Goal: Task Accomplishment & Management: Manage account settings

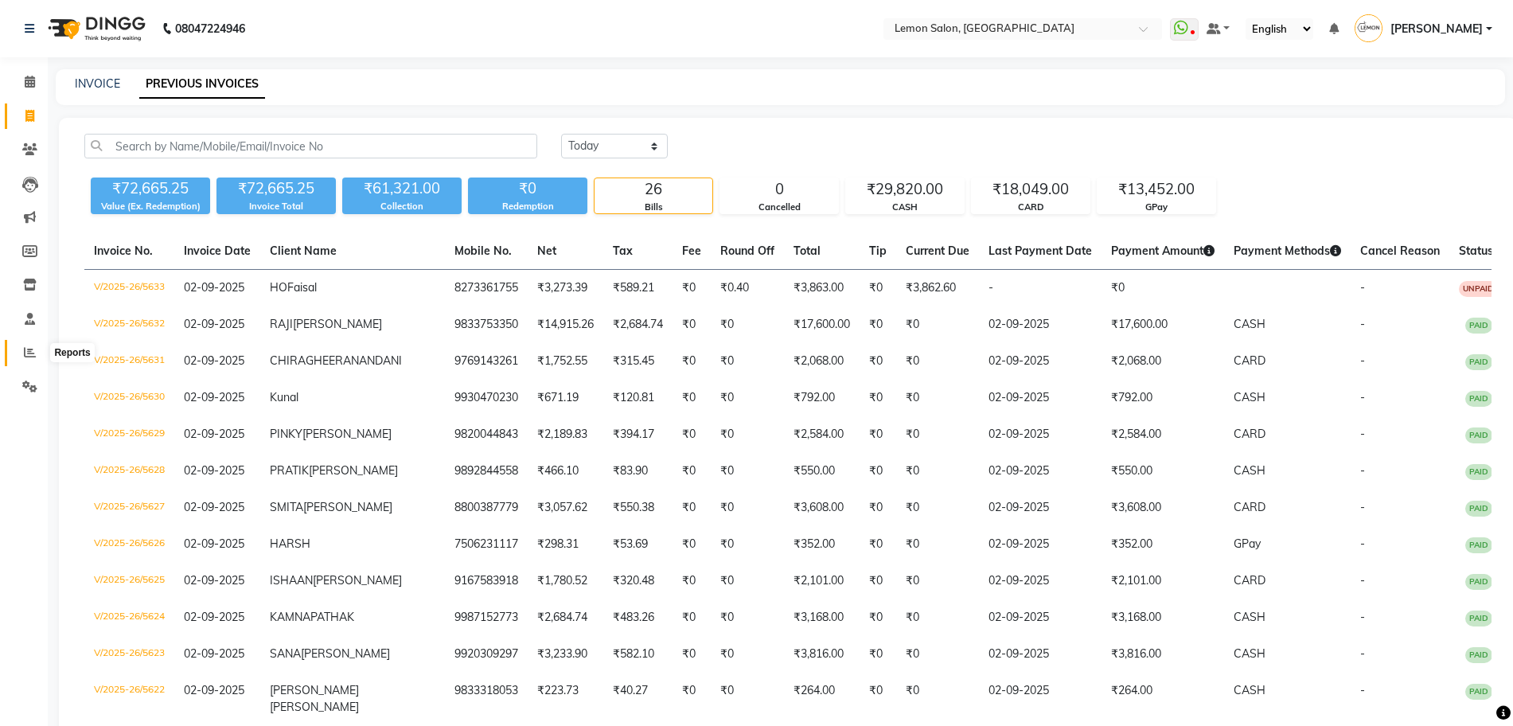
click at [19, 345] on span at bounding box center [30, 353] width 28 height 18
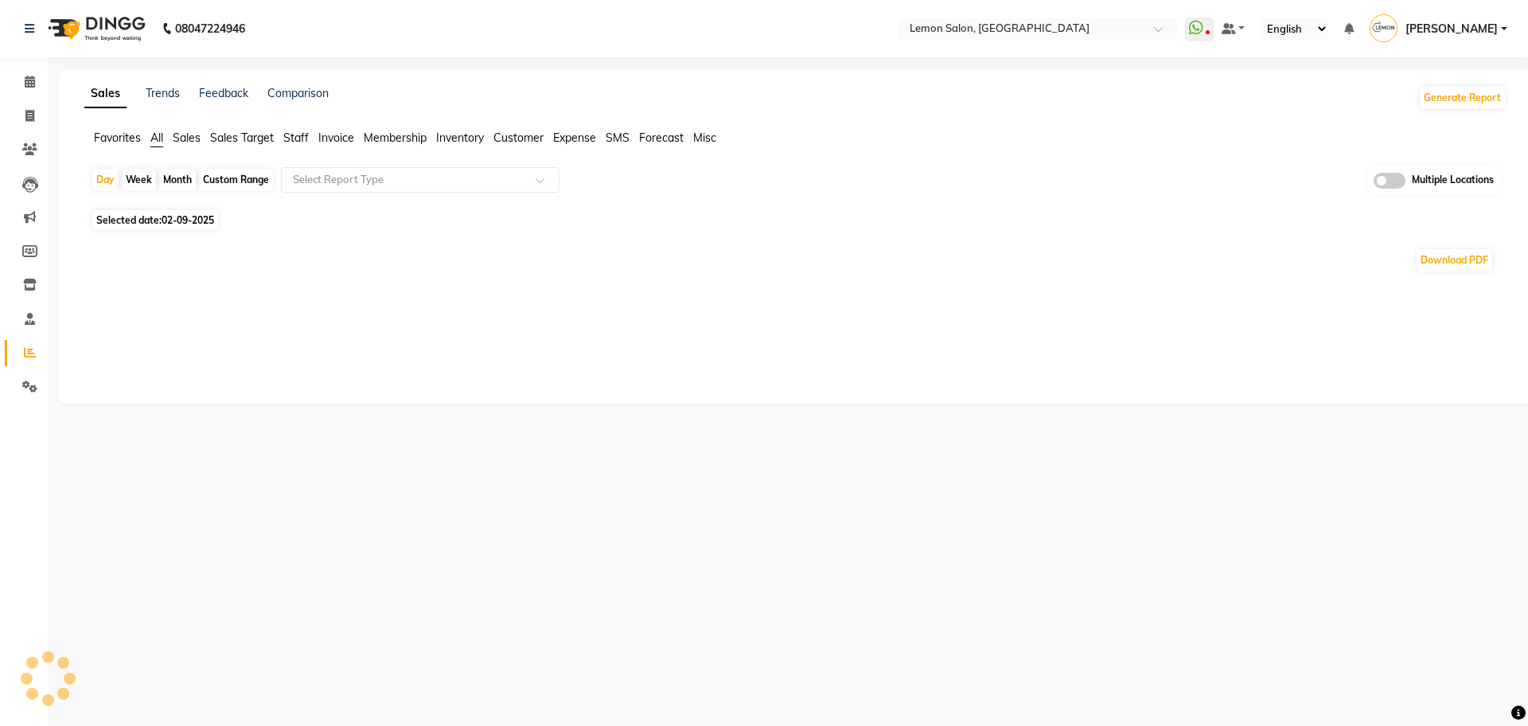
click at [181, 173] on div "Month" at bounding box center [177, 180] width 37 height 22
select select "9"
select select "2025"
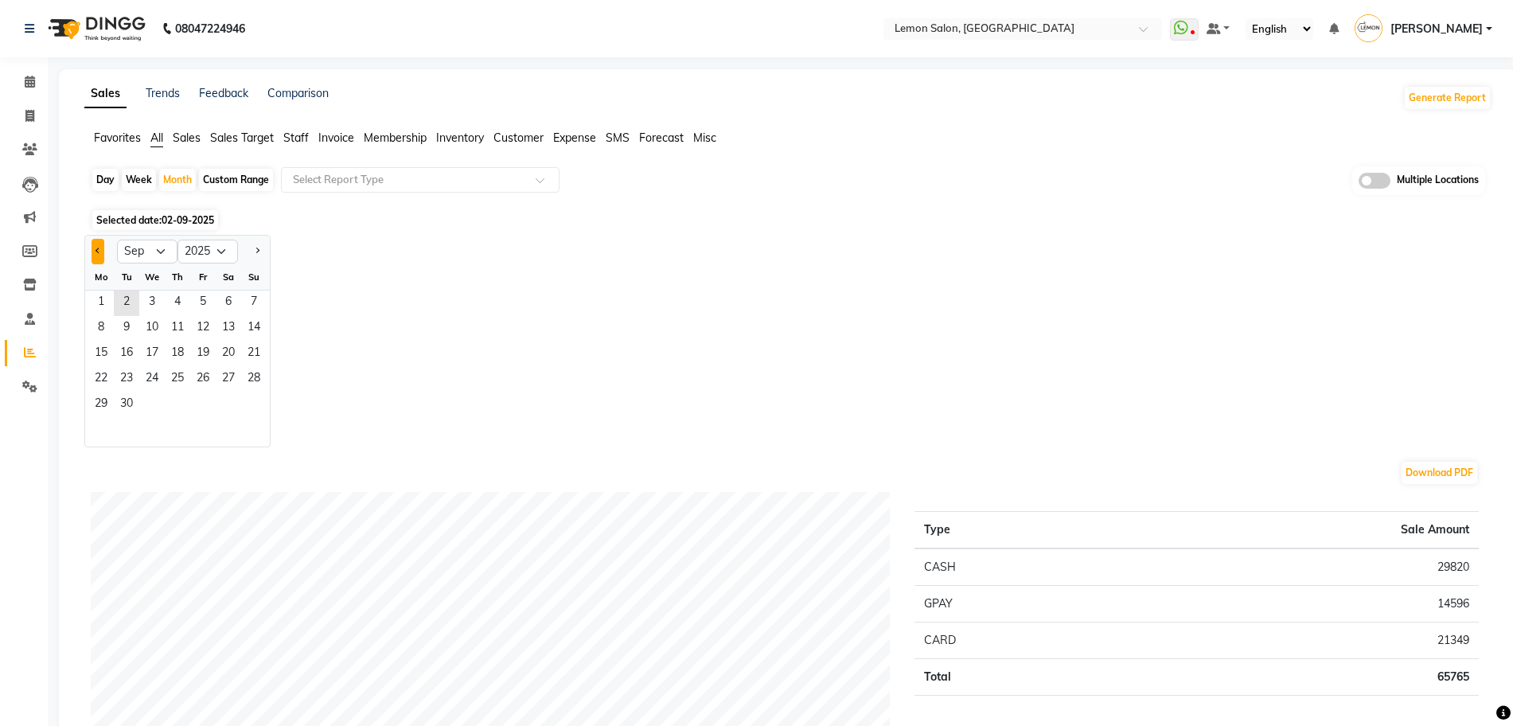
click at [100, 251] on button "Previous month" at bounding box center [98, 251] width 13 height 25
select select "8"
click at [191, 298] on span "1" at bounding box center [202, 302] width 25 height 25
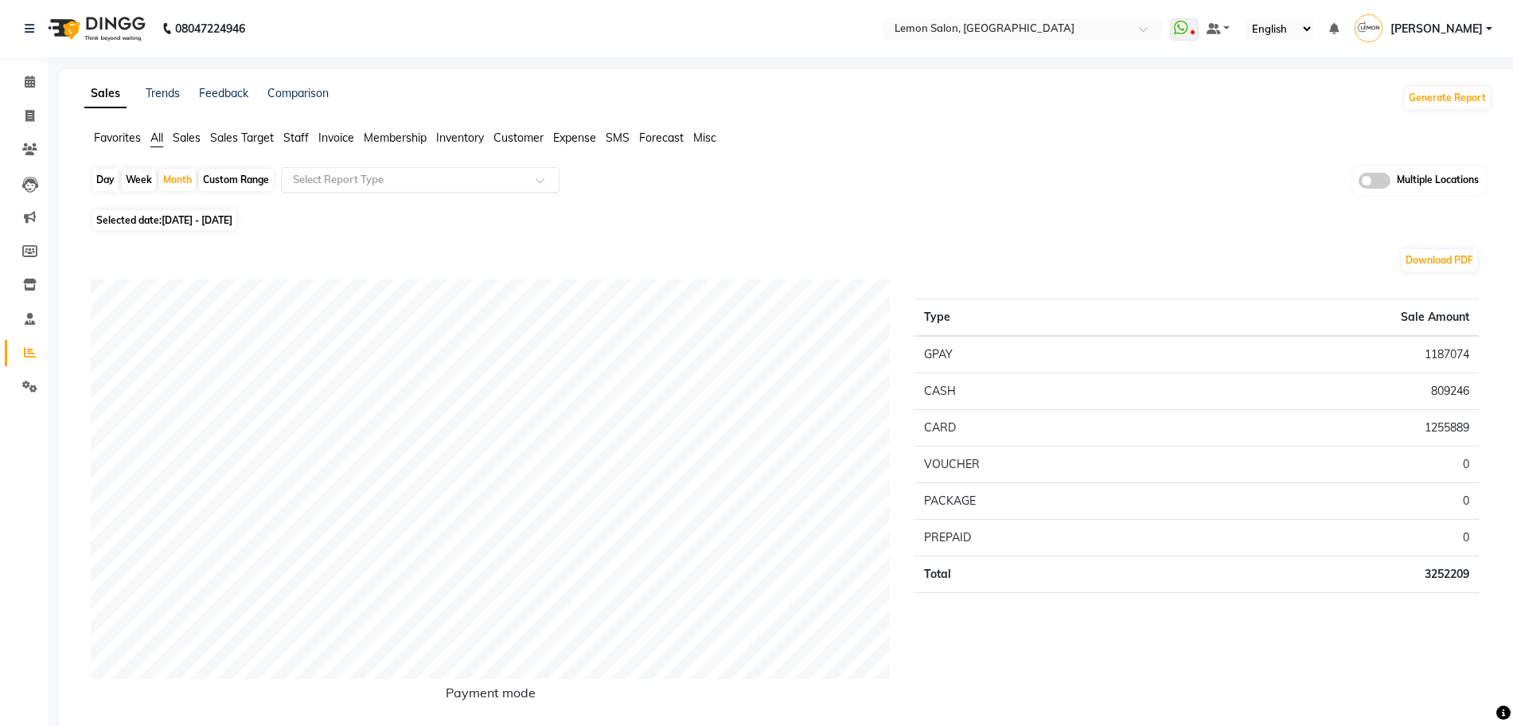
click at [356, 178] on input "text" at bounding box center [404, 180] width 229 height 16
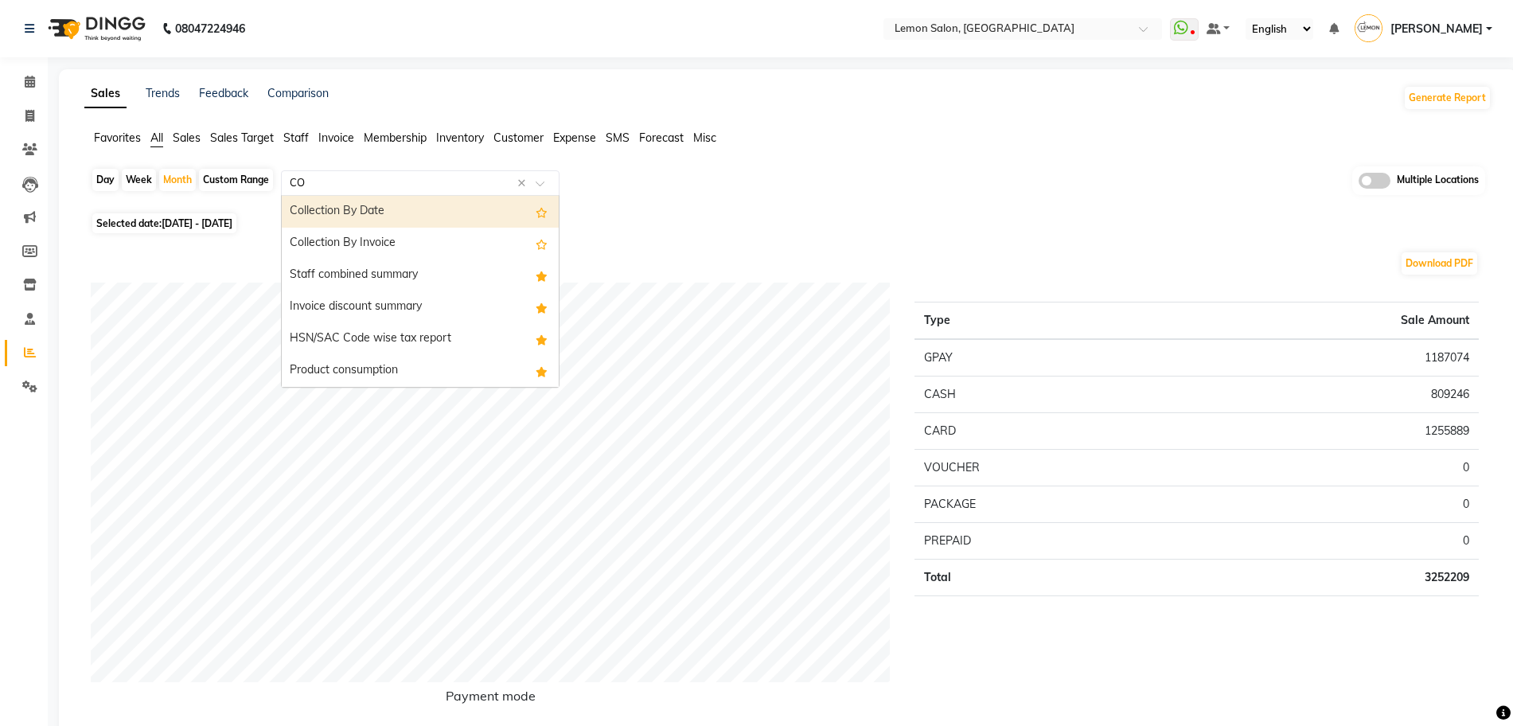
type input "COM"
click at [367, 212] on div "Staff combined summary" at bounding box center [420, 212] width 277 height 32
select select "full_report"
select select "csv"
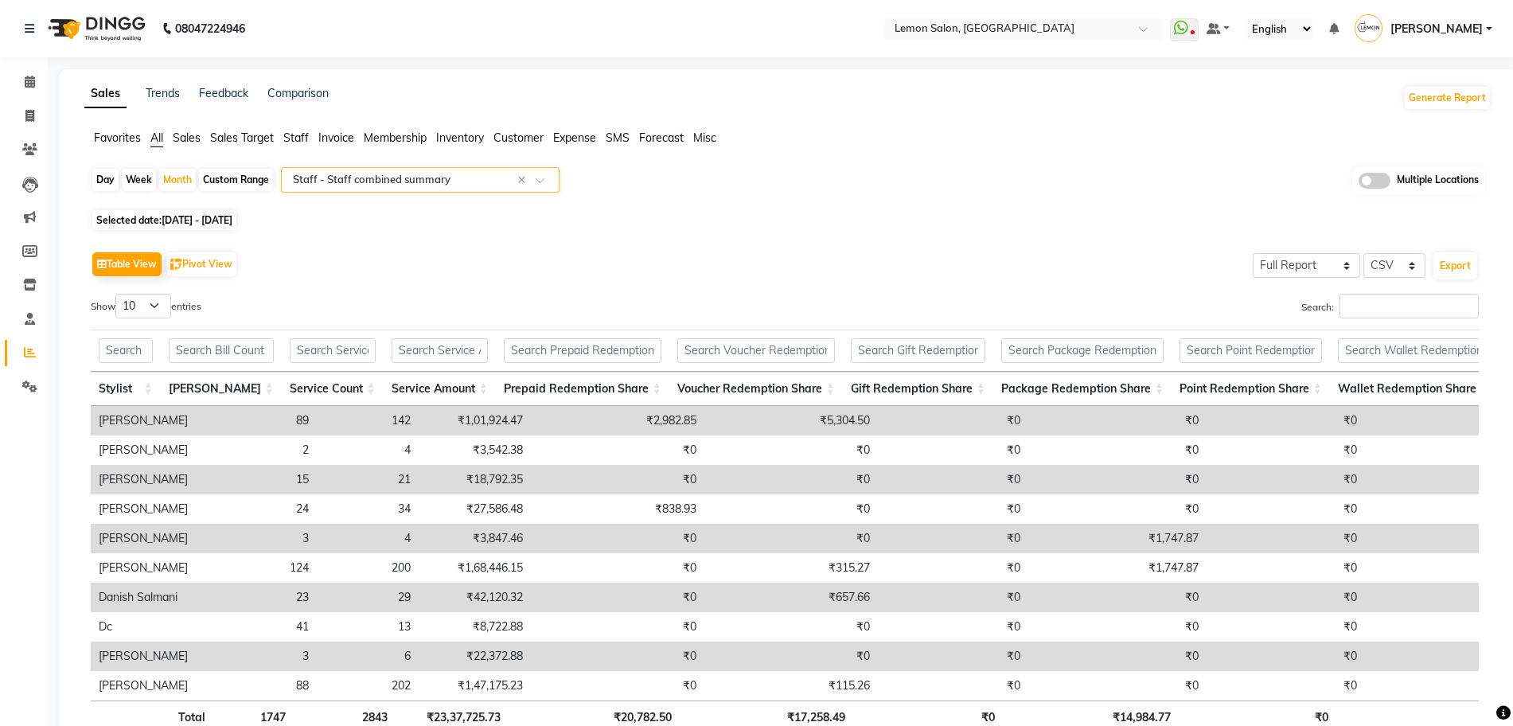
click at [1386, 185] on span at bounding box center [1374, 181] width 32 height 16
click at [1358, 183] on input "checkbox" at bounding box center [1358, 183] width 0 height 0
click at [814, 175] on span "Lemon Salon, Oshiwara x" at bounding box center [741, 181] width 325 height 27
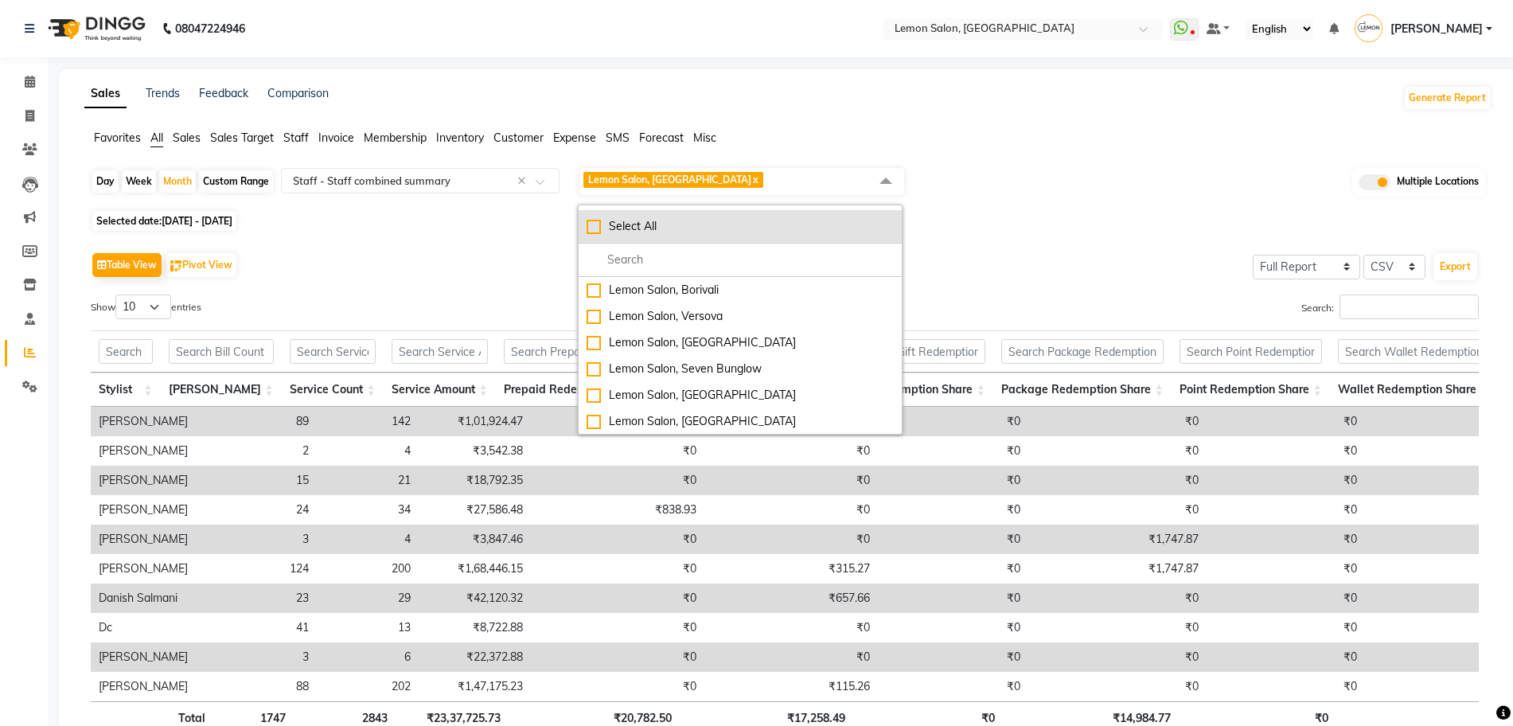
click at [750, 212] on li "Select All" at bounding box center [739, 226] width 323 height 33
checkbox input "true"
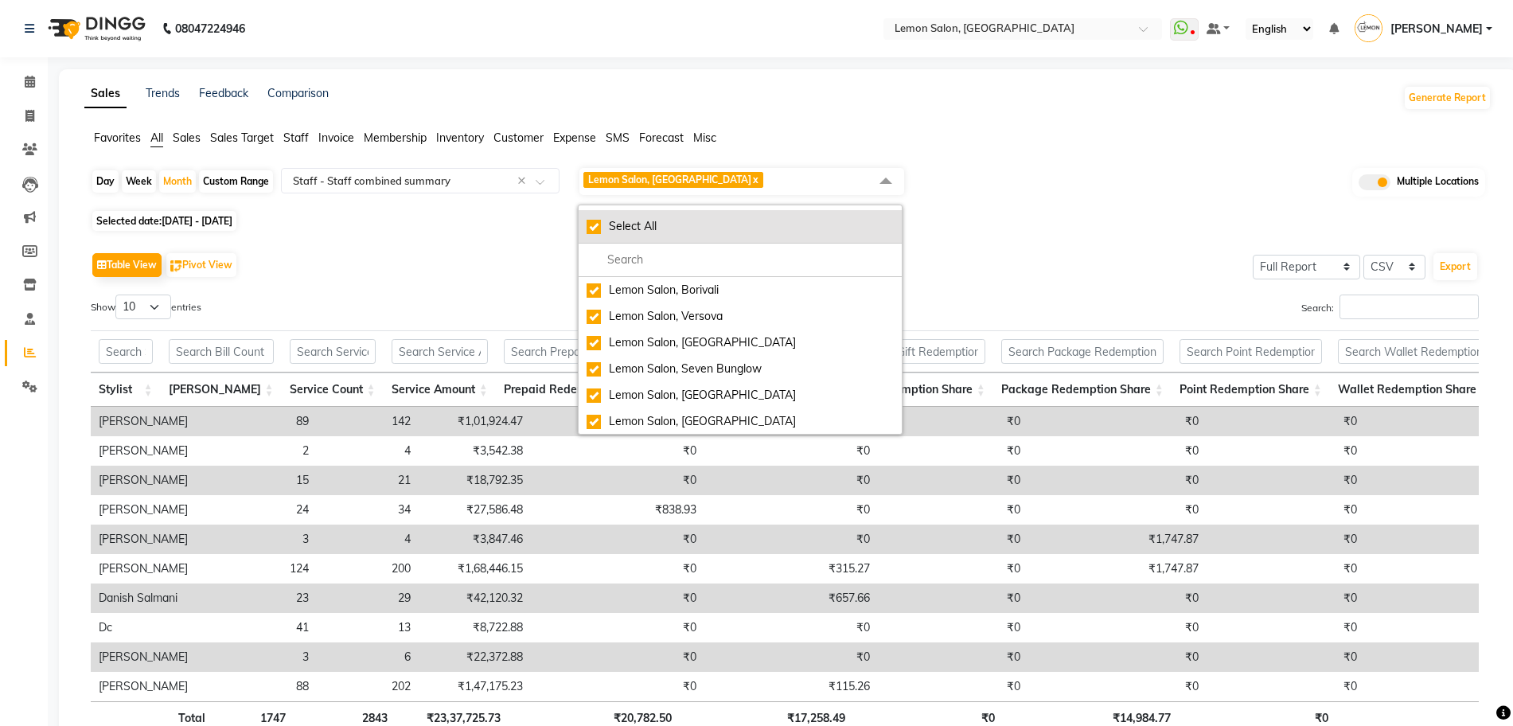
checkbox input "true"
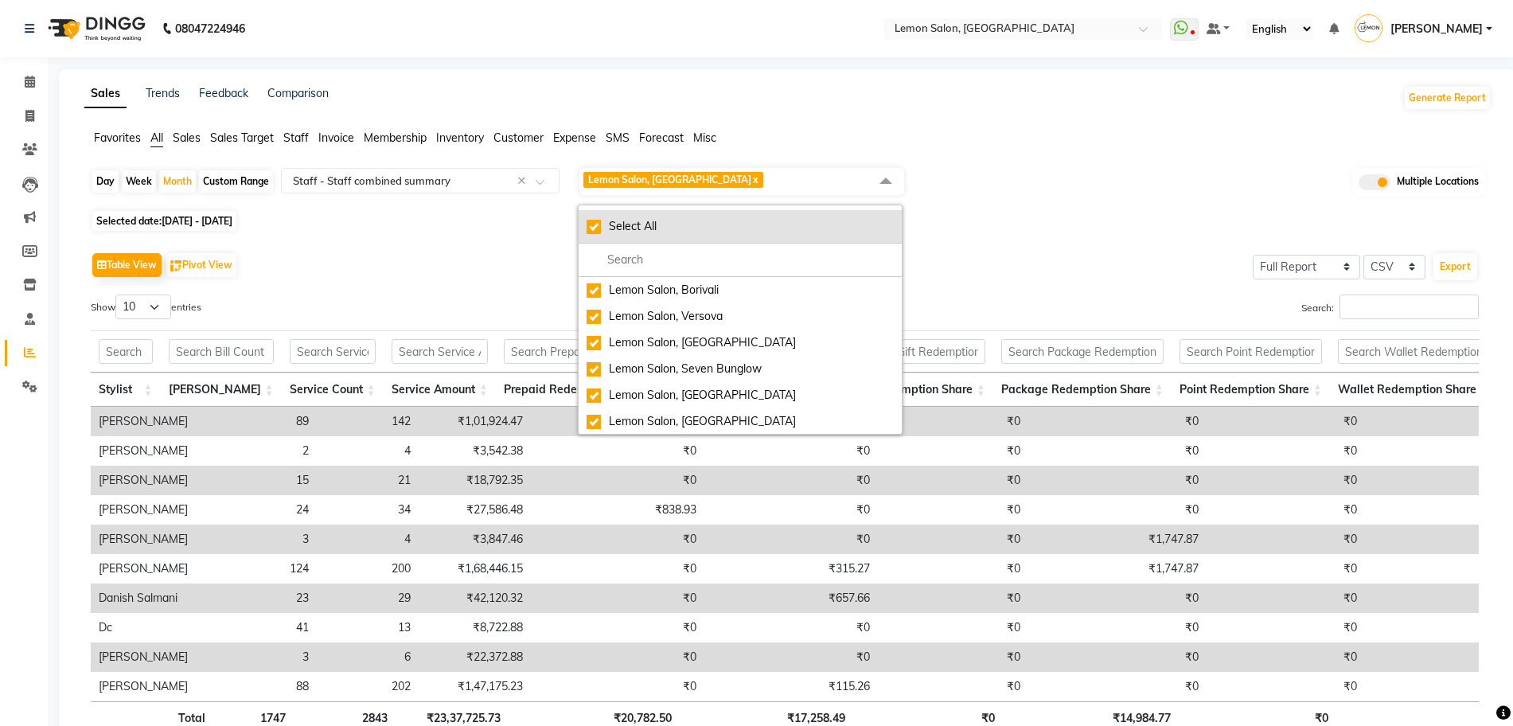
checkbox input "true"
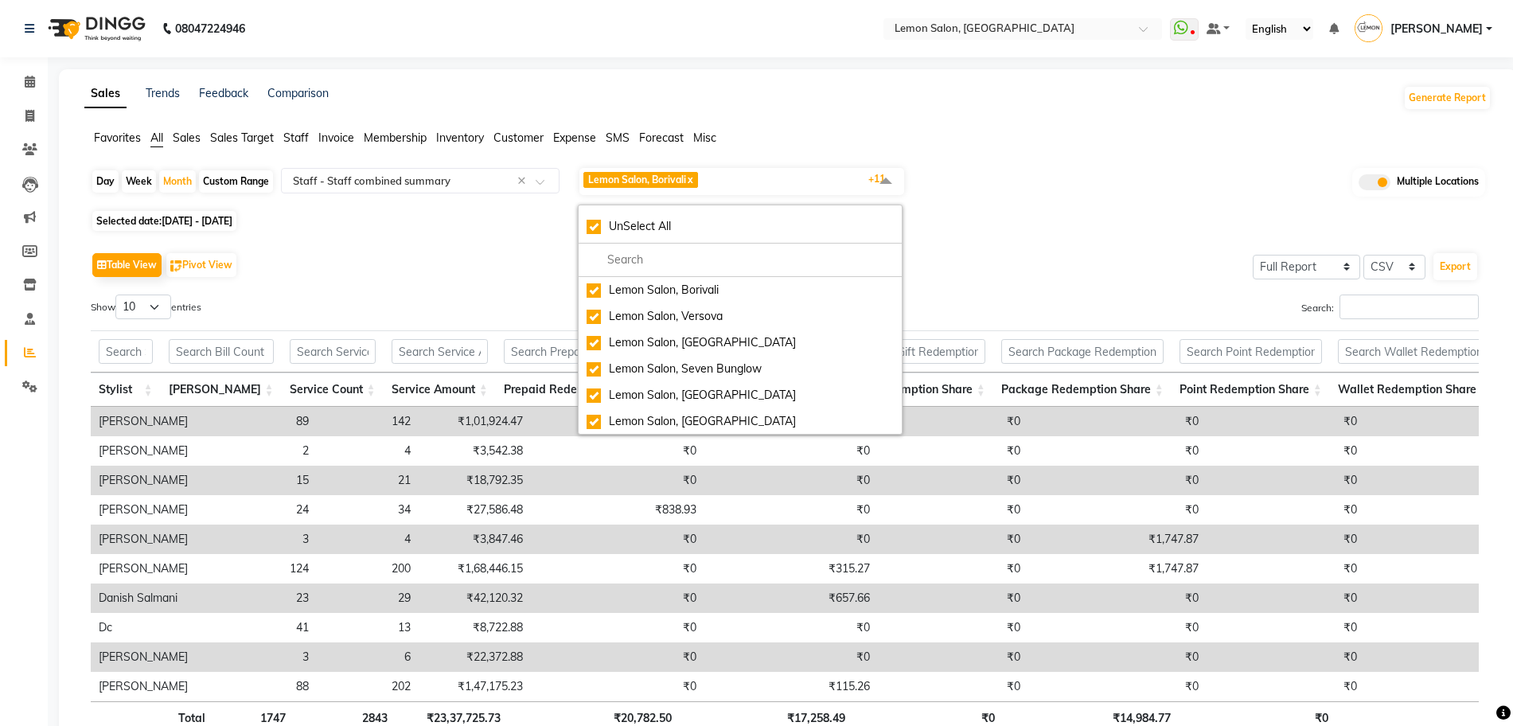
click at [784, 185] on span "Lemon Salon, Borivali x Lemon Salon, Versova x Lemon Salon, Goregaon x Lemon Sa…" at bounding box center [741, 181] width 325 height 27
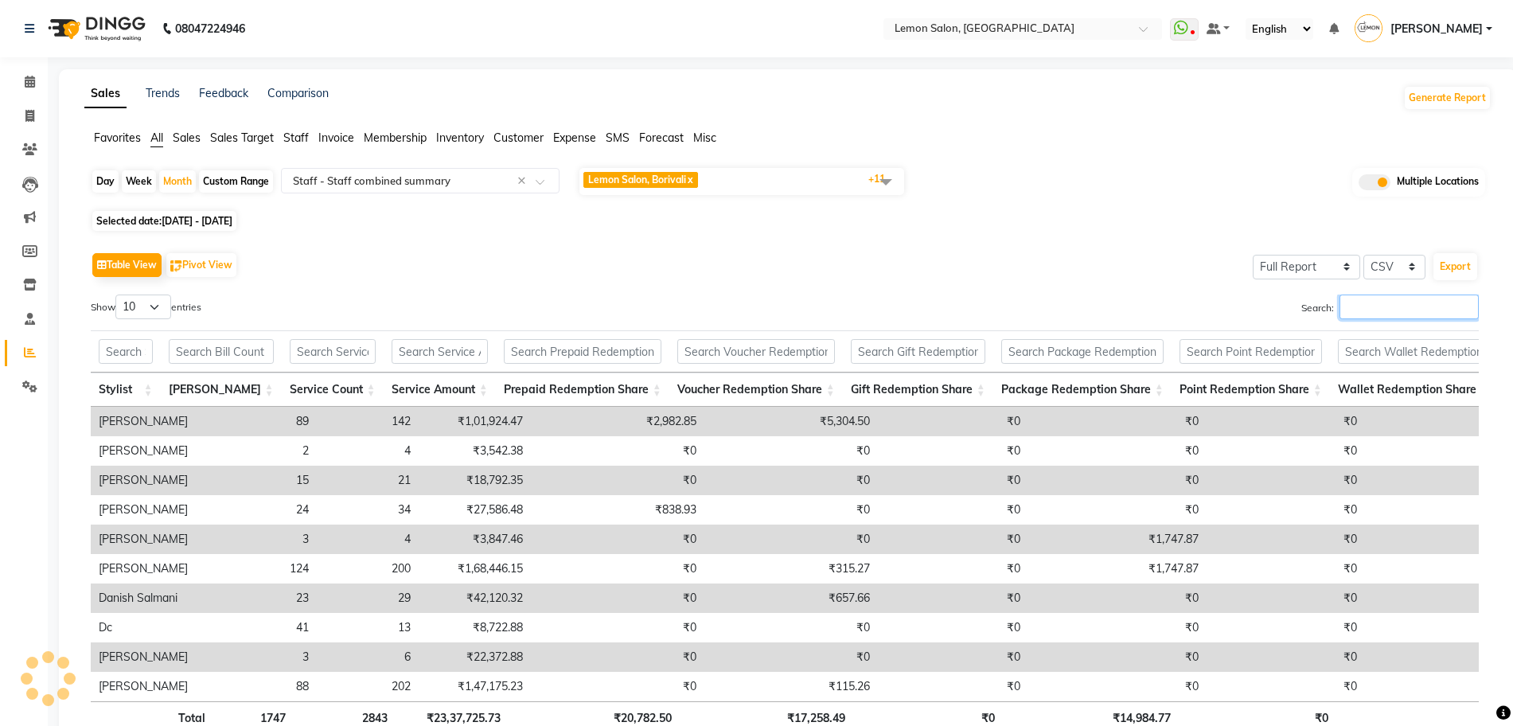
click at [1394, 304] on input "Search:" at bounding box center [1408, 306] width 139 height 25
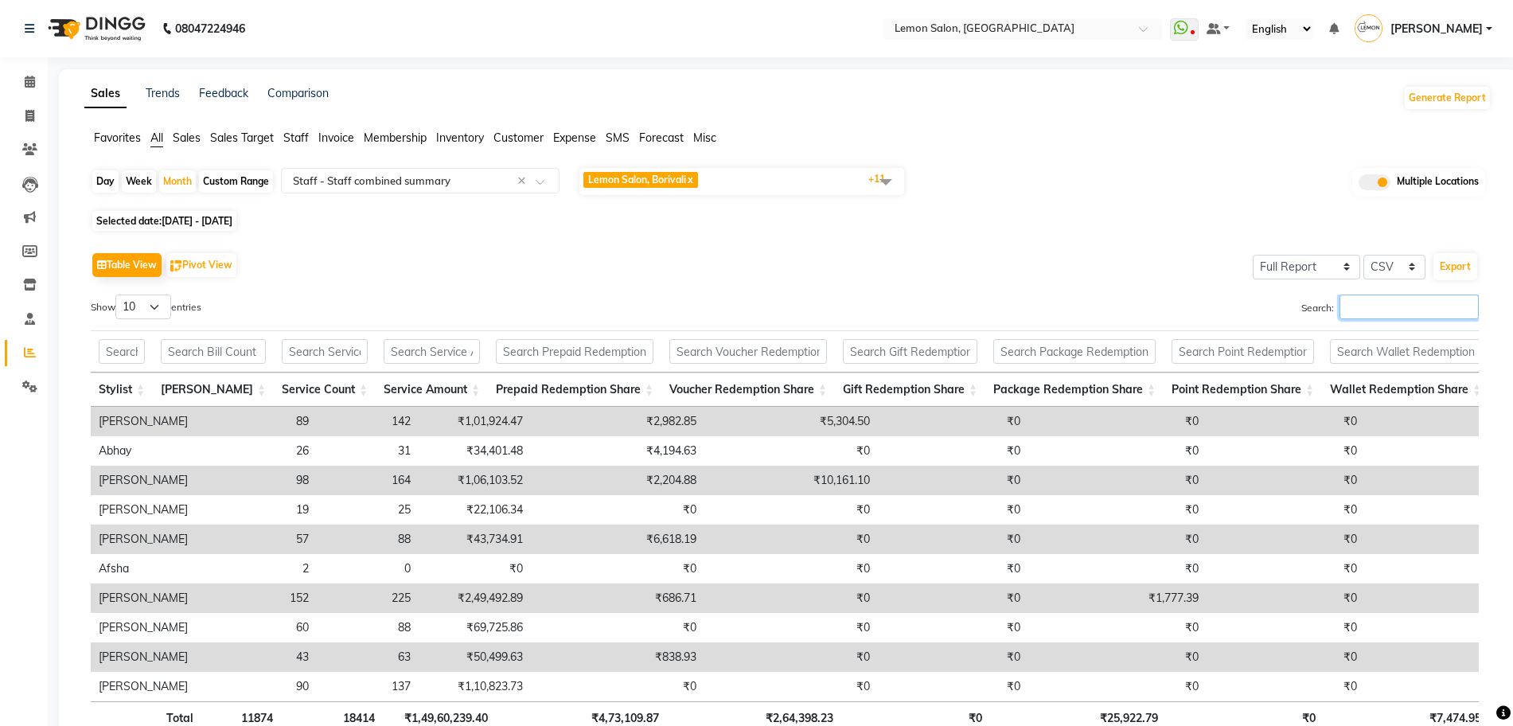
click at [1402, 313] on input "Search:" at bounding box center [1408, 306] width 139 height 25
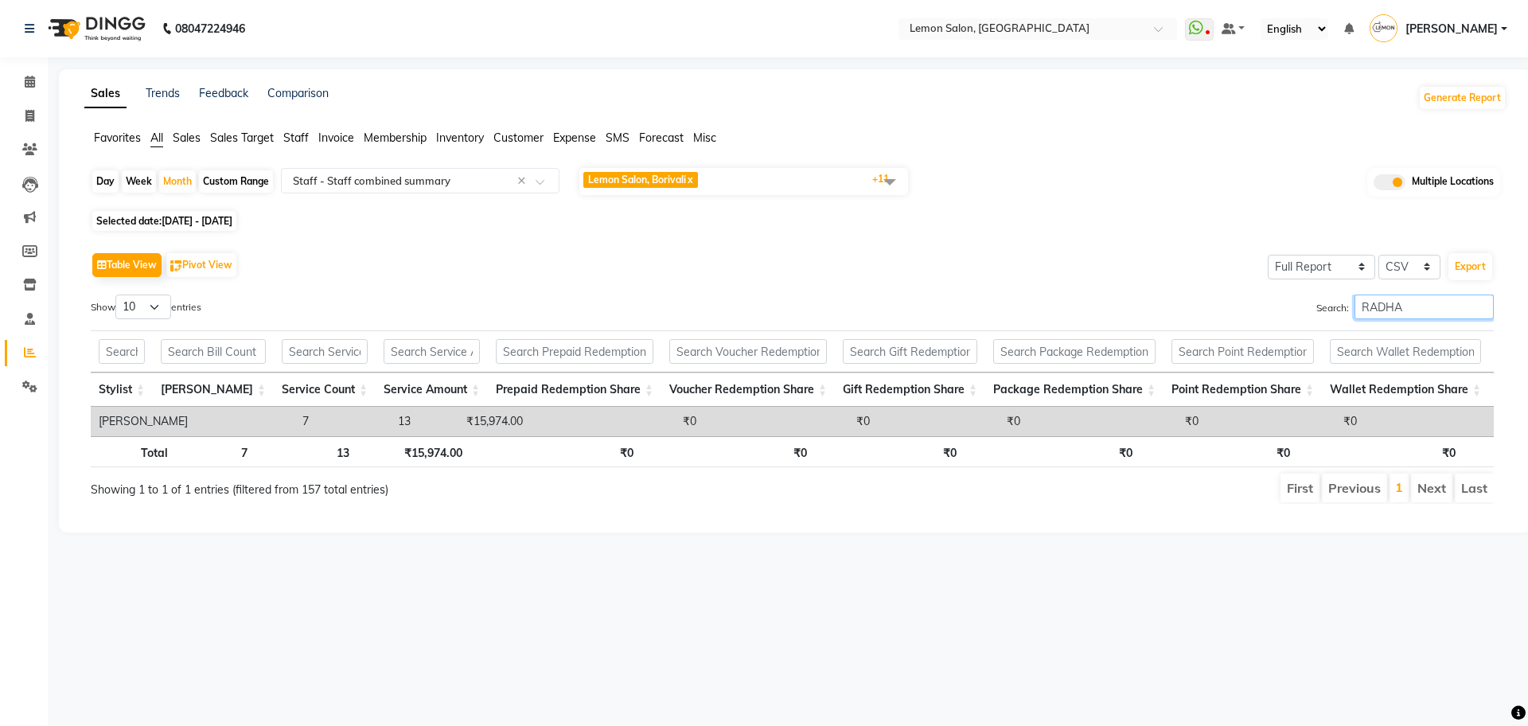
scroll to position [0, 472]
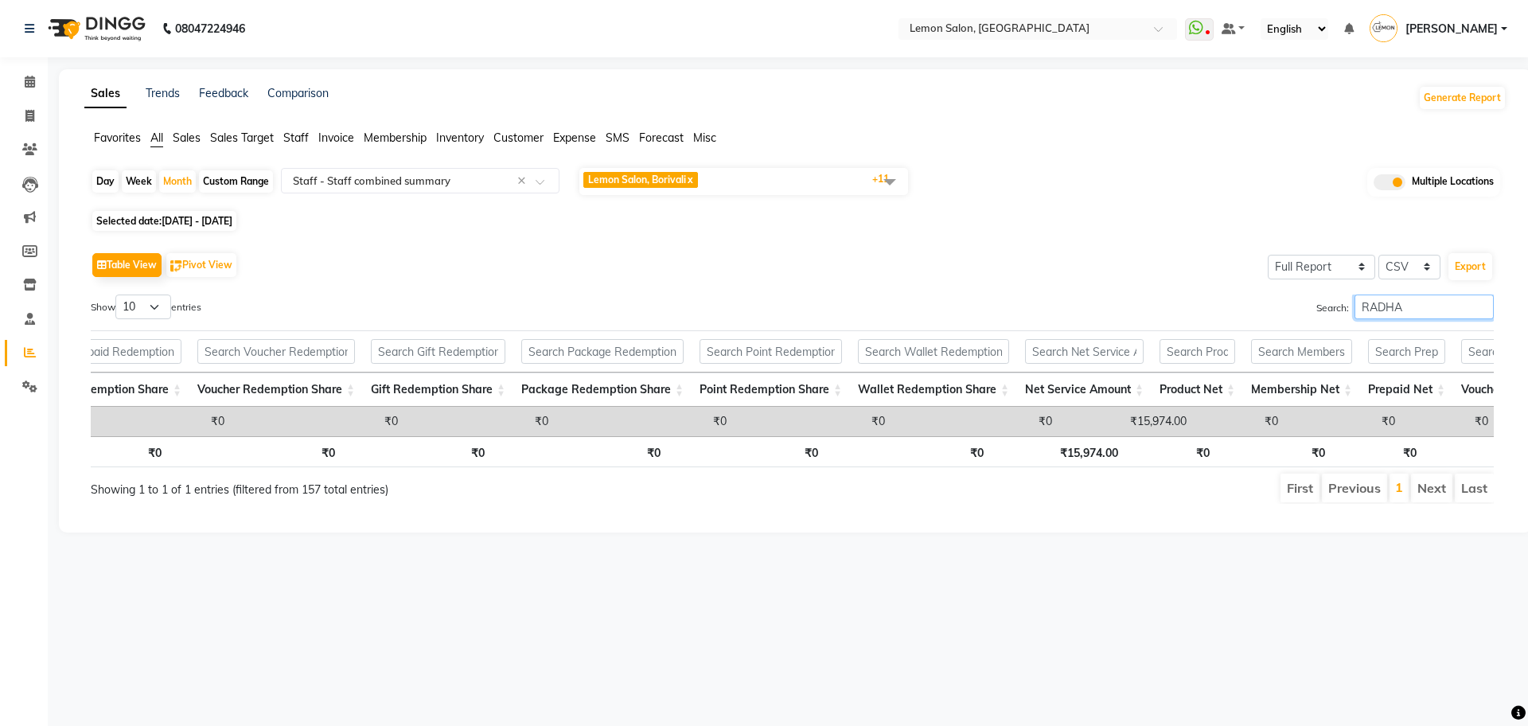
type input "RADHA"
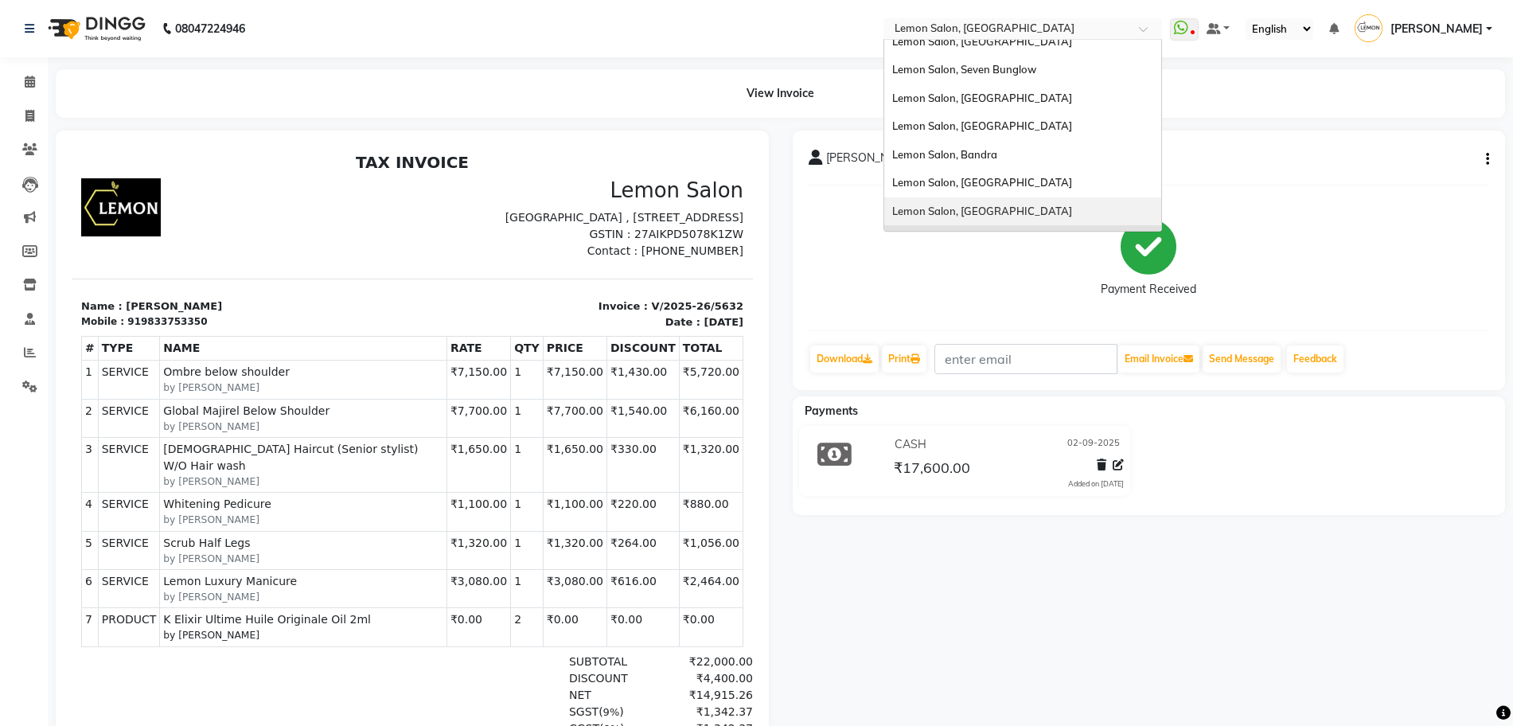
scroll to position [148, 0]
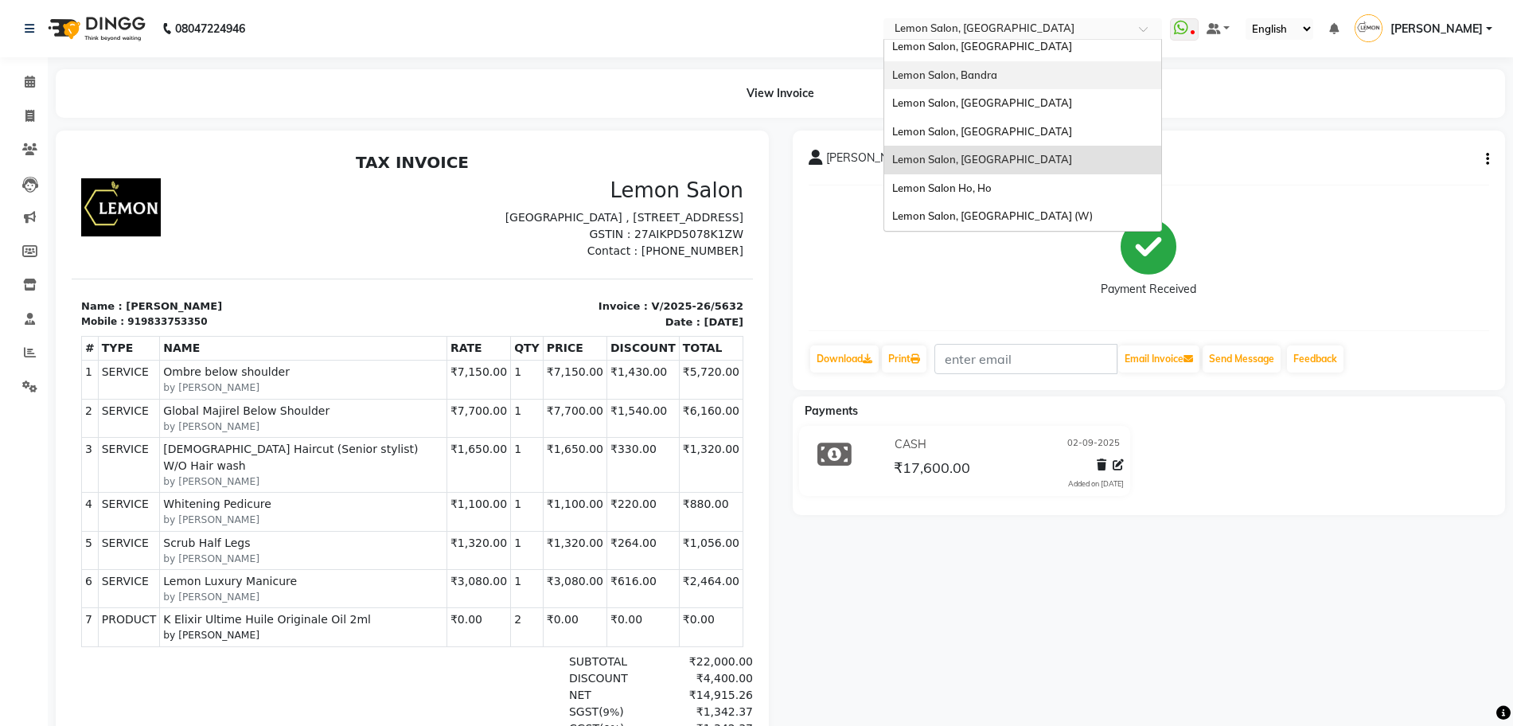
click at [1047, 80] on div "Lemon Salon, Bandra" at bounding box center [1022, 75] width 277 height 29
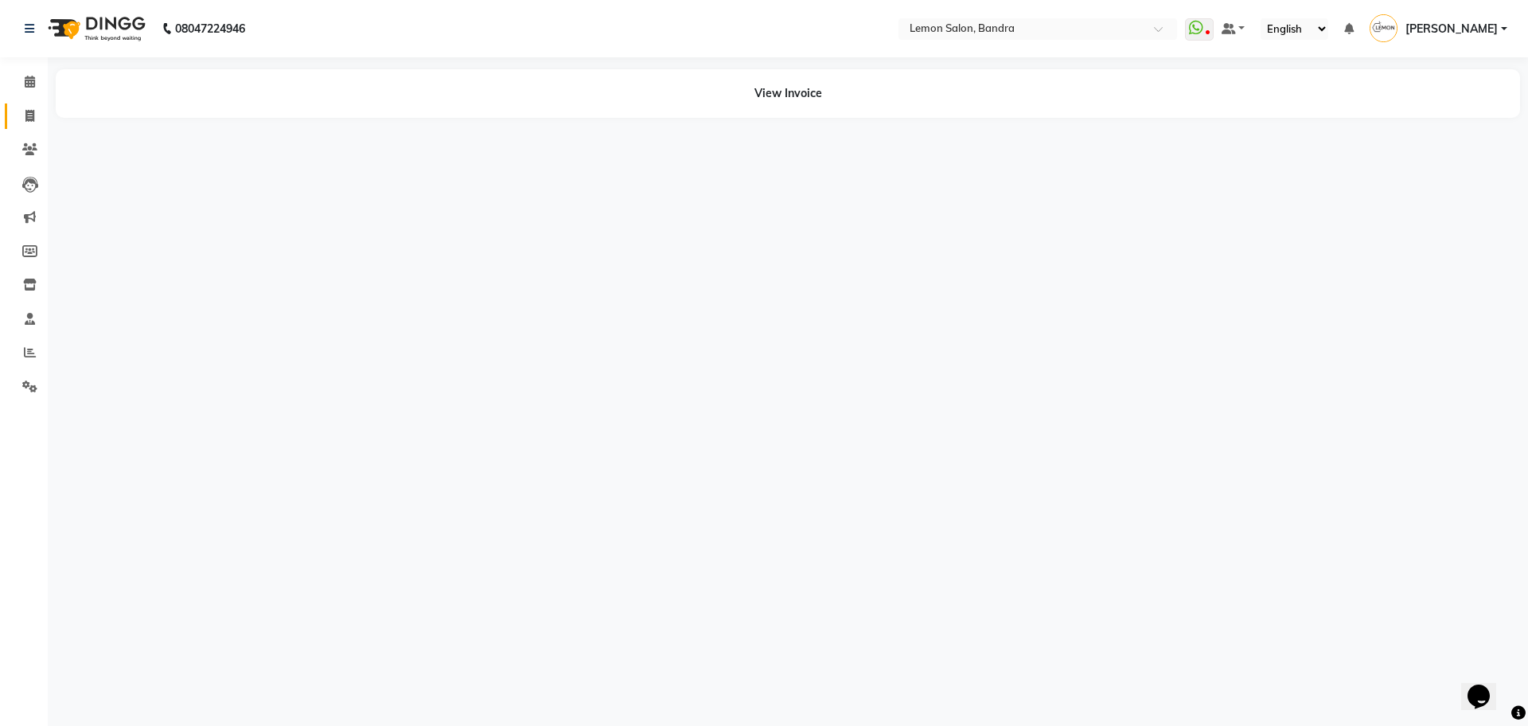
click at [23, 117] on span at bounding box center [30, 116] width 28 height 18
select select "563"
select select "service"
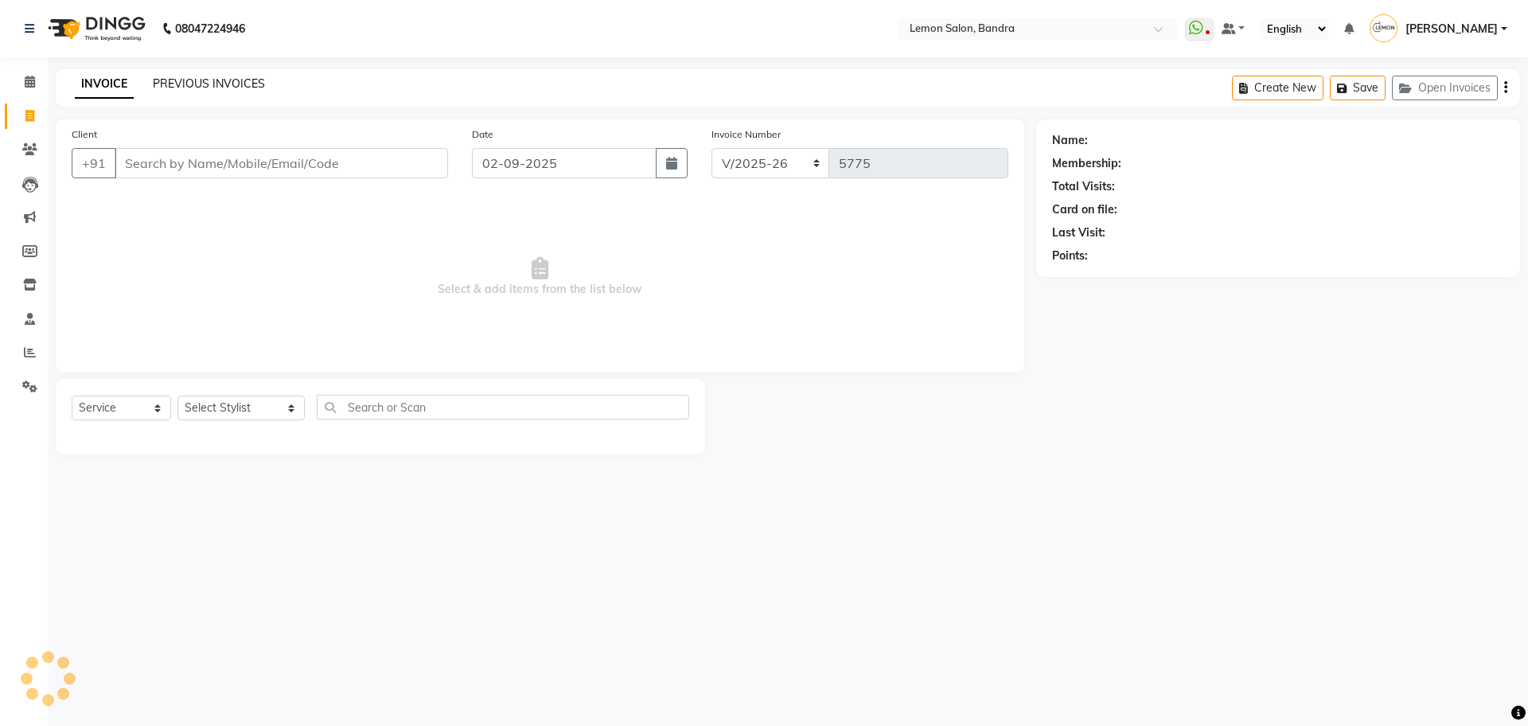
click at [216, 78] on link "PREVIOUS INVOICES" at bounding box center [209, 83] width 112 height 14
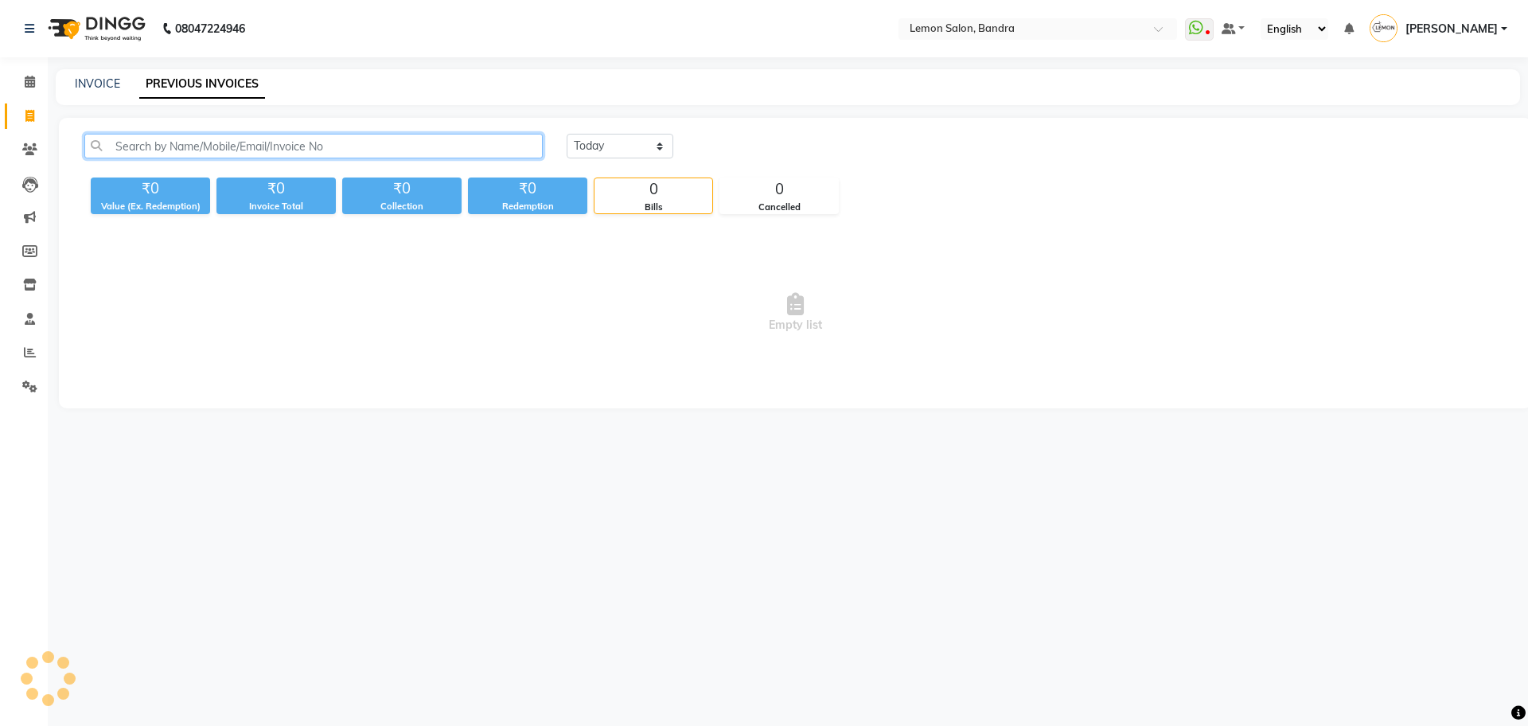
click at [199, 147] on input "text" at bounding box center [313, 146] width 458 height 25
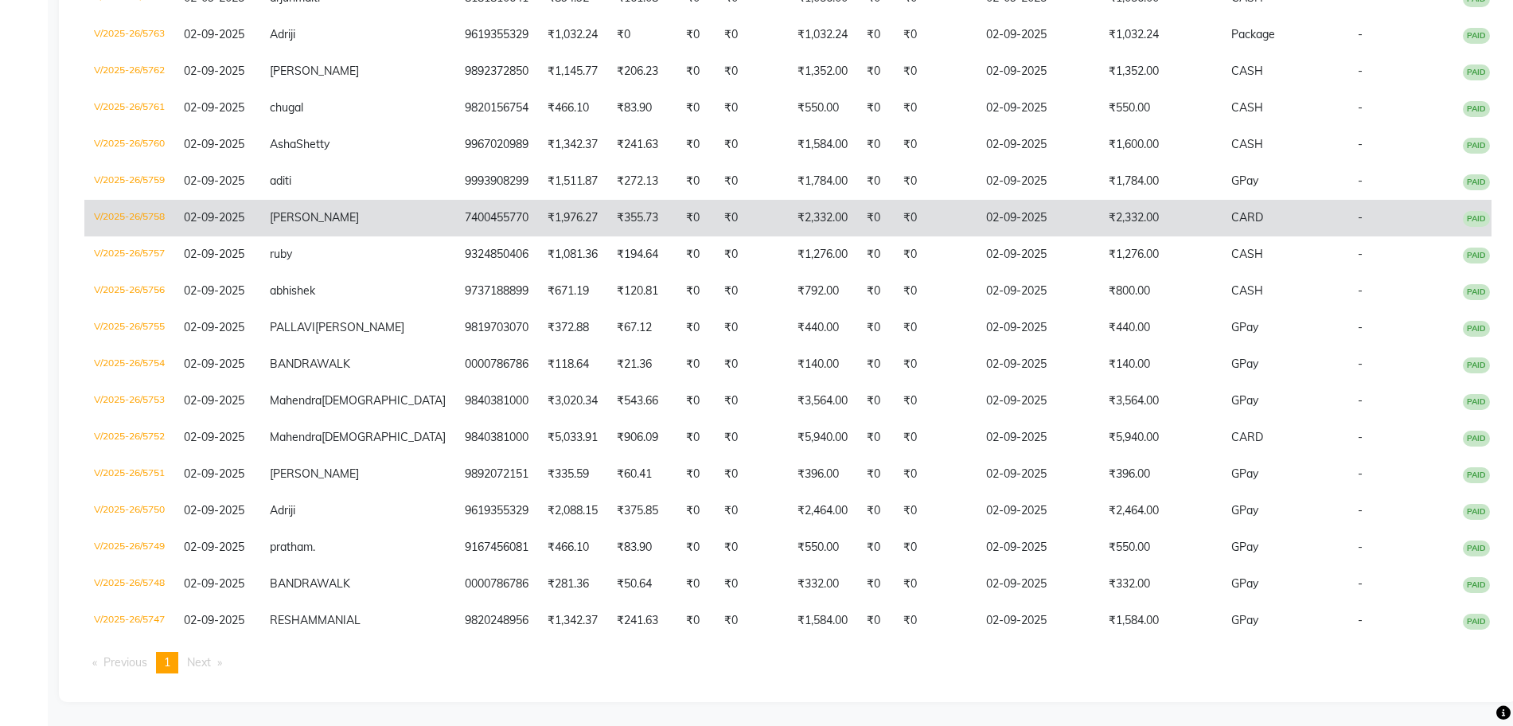
scroll to position [751, 0]
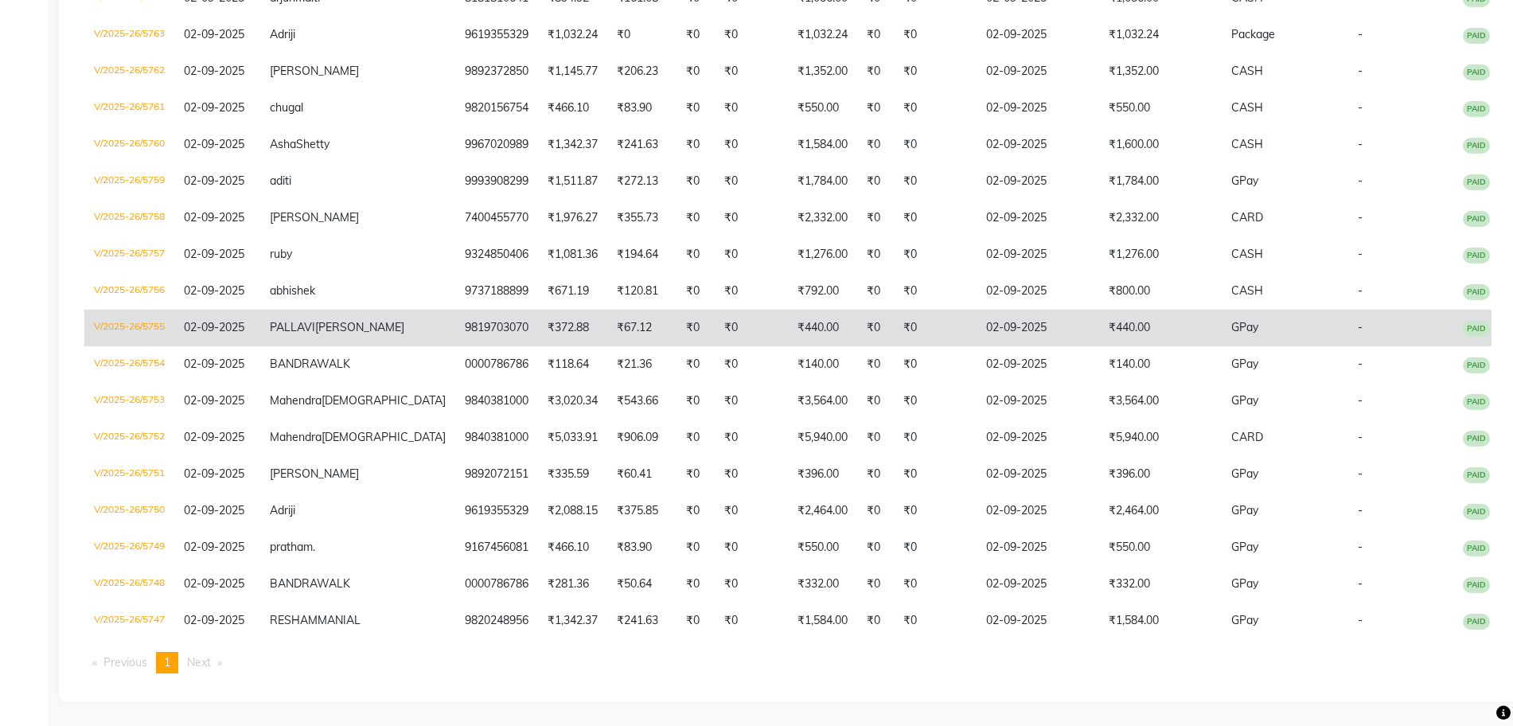
click at [174, 310] on td "V/2025-26/5755" at bounding box center [129, 328] width 90 height 37
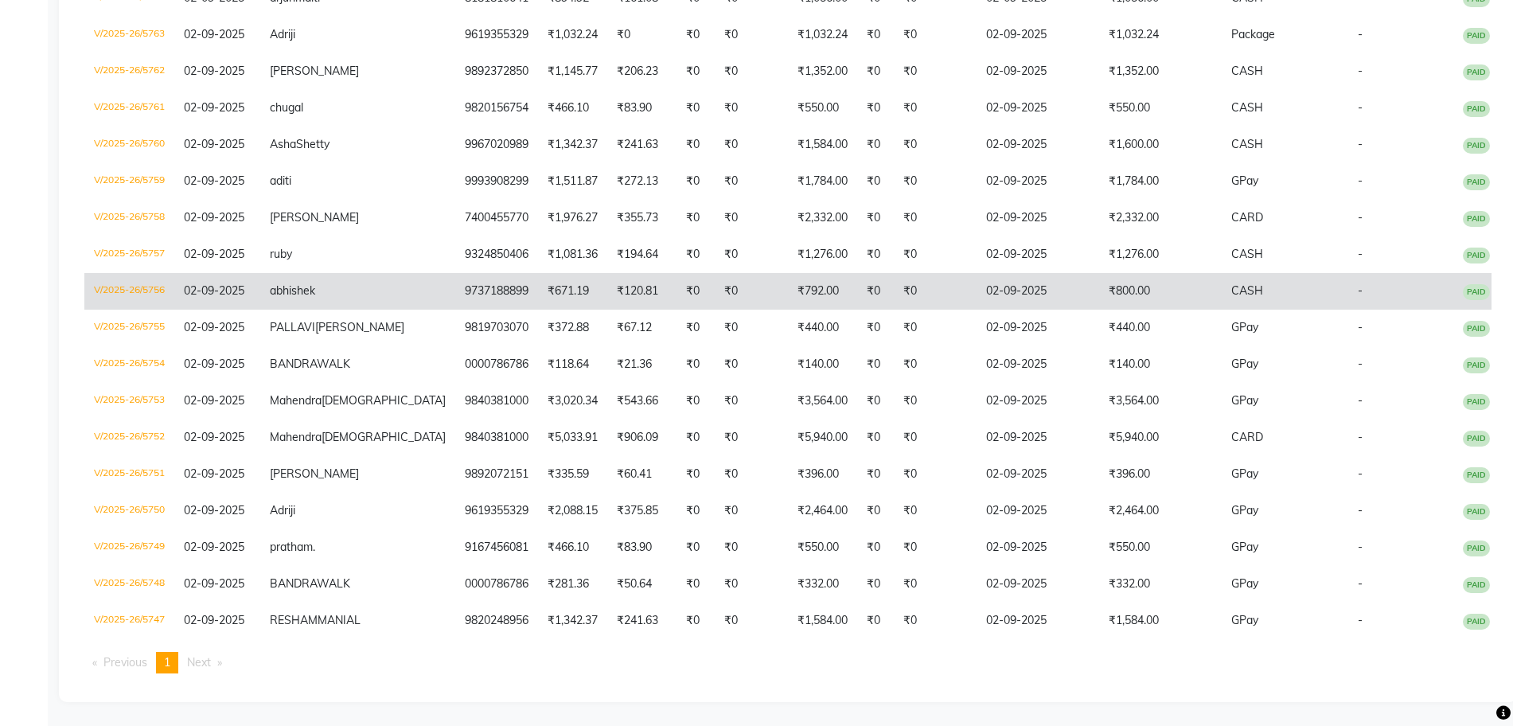
scroll to position [552, 0]
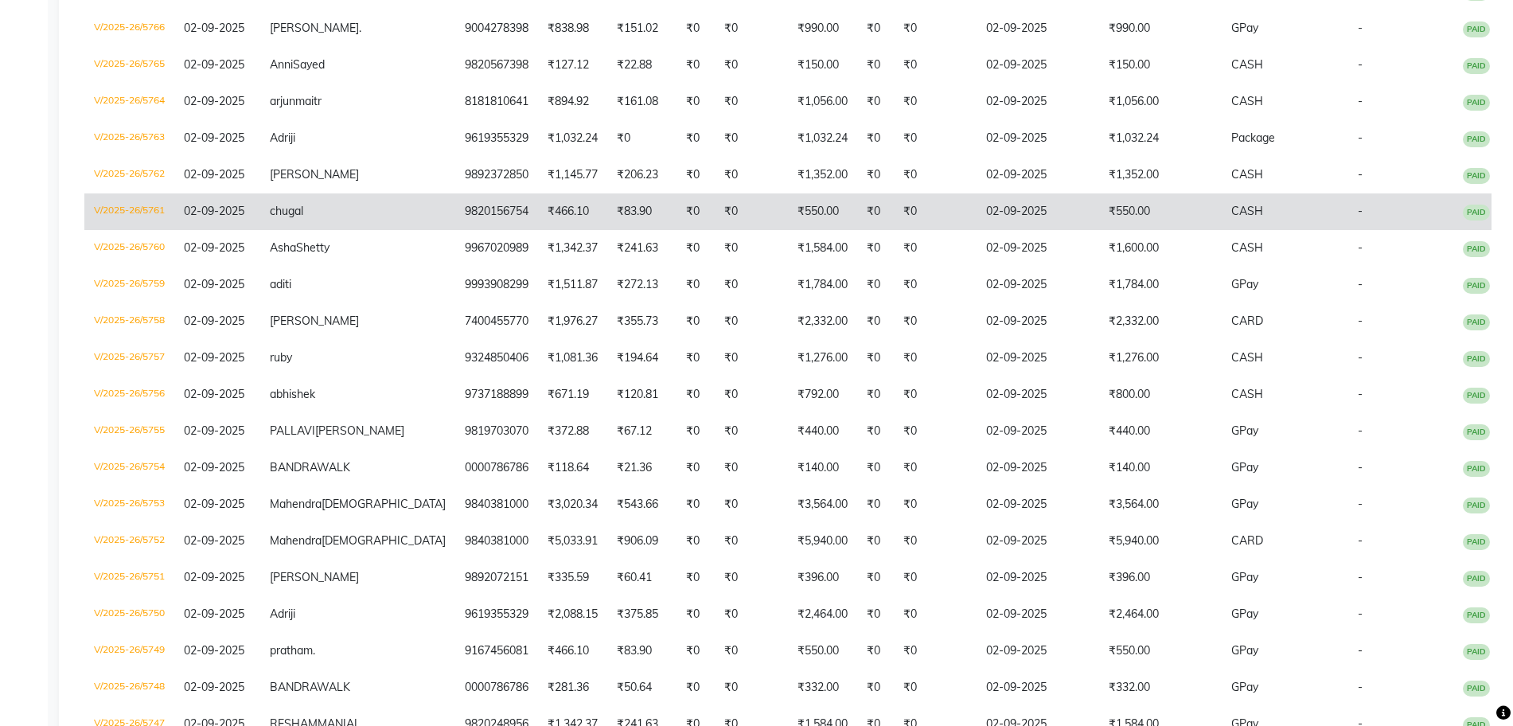
click at [174, 230] on td "V/2025-26/5761" at bounding box center [129, 211] width 90 height 37
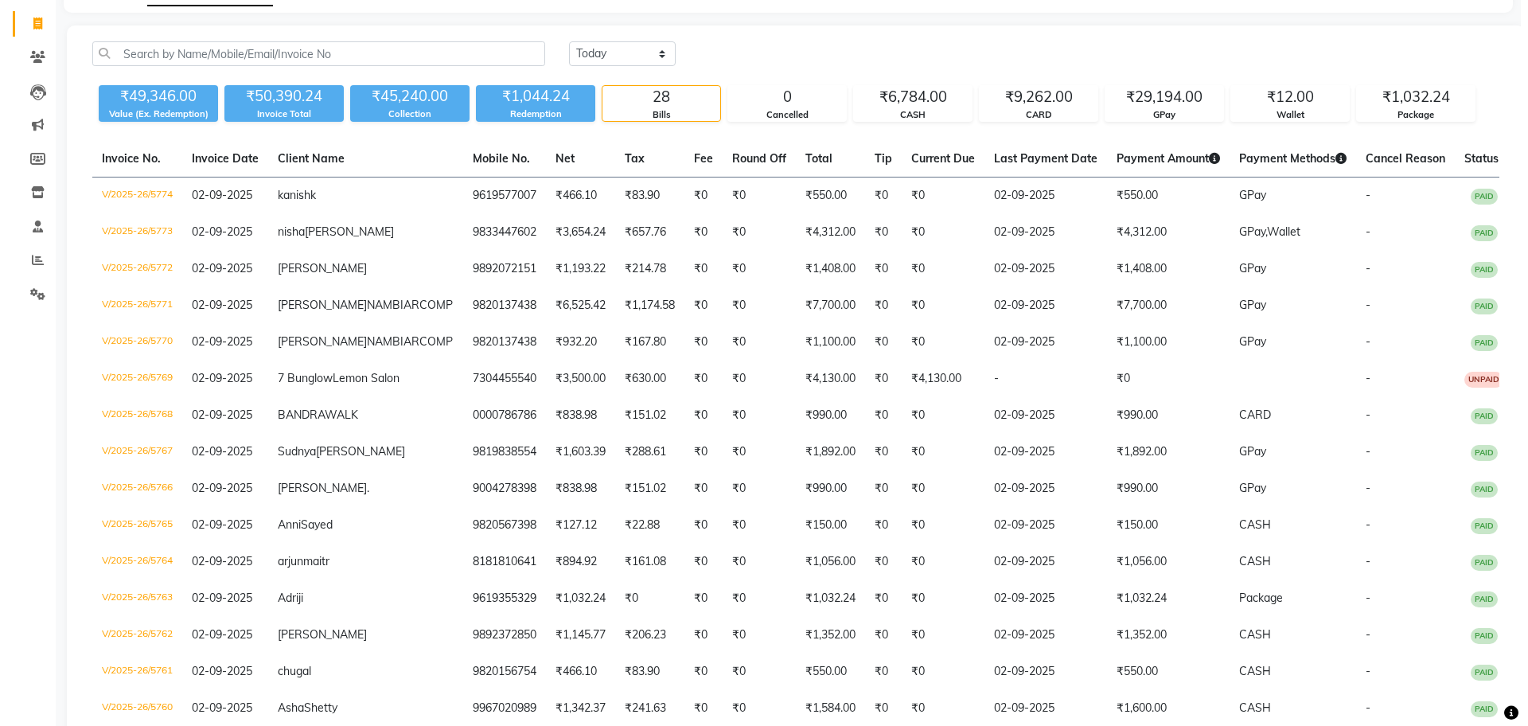
scroll to position [0, 0]
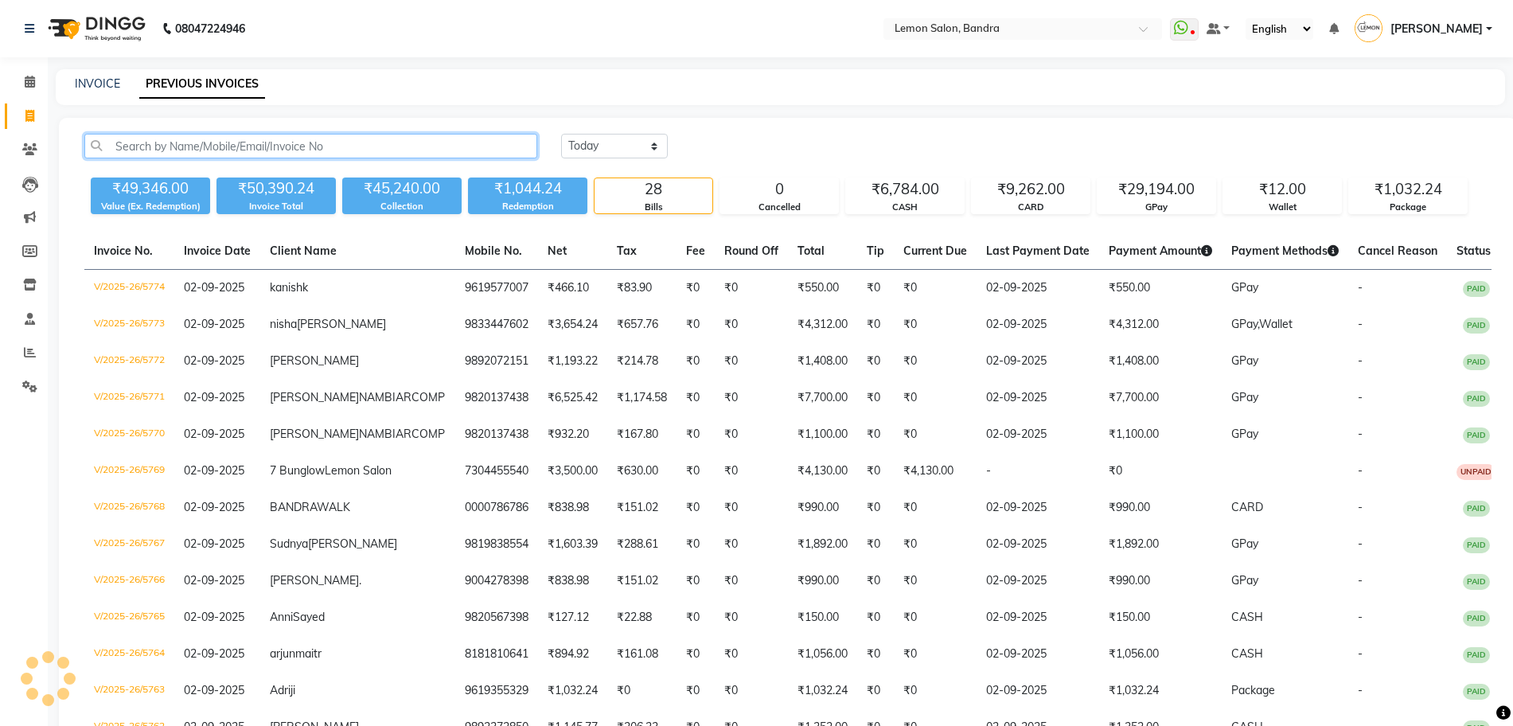
click at [243, 141] on input "text" at bounding box center [310, 146] width 453 height 25
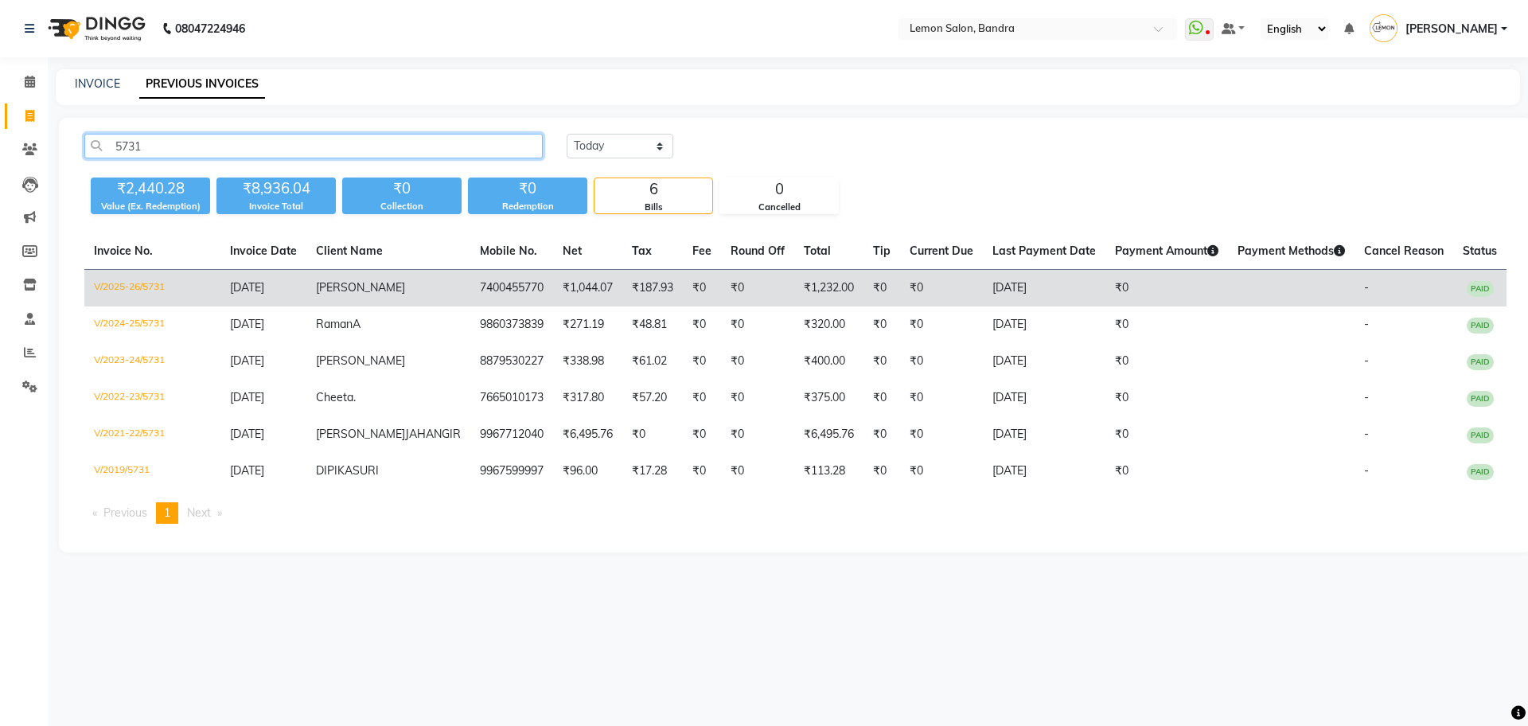
type input "5731"
click at [191, 278] on td "V/2025-26/5731" at bounding box center [152, 288] width 136 height 37
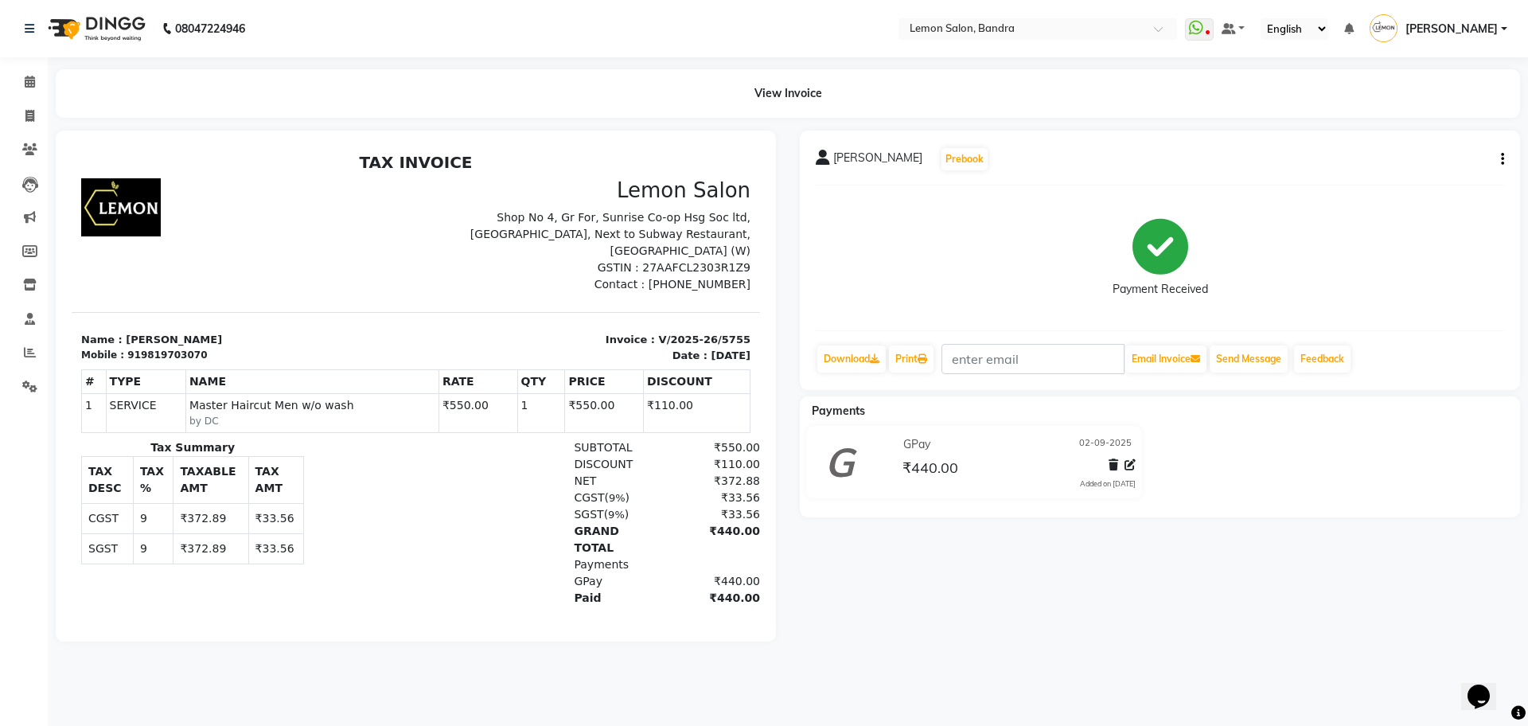
click at [1496, 156] on button "button" at bounding box center [1499, 159] width 10 height 17
click at [1438, 164] on div "Edit Item Staff" at bounding box center [1423, 160] width 109 height 20
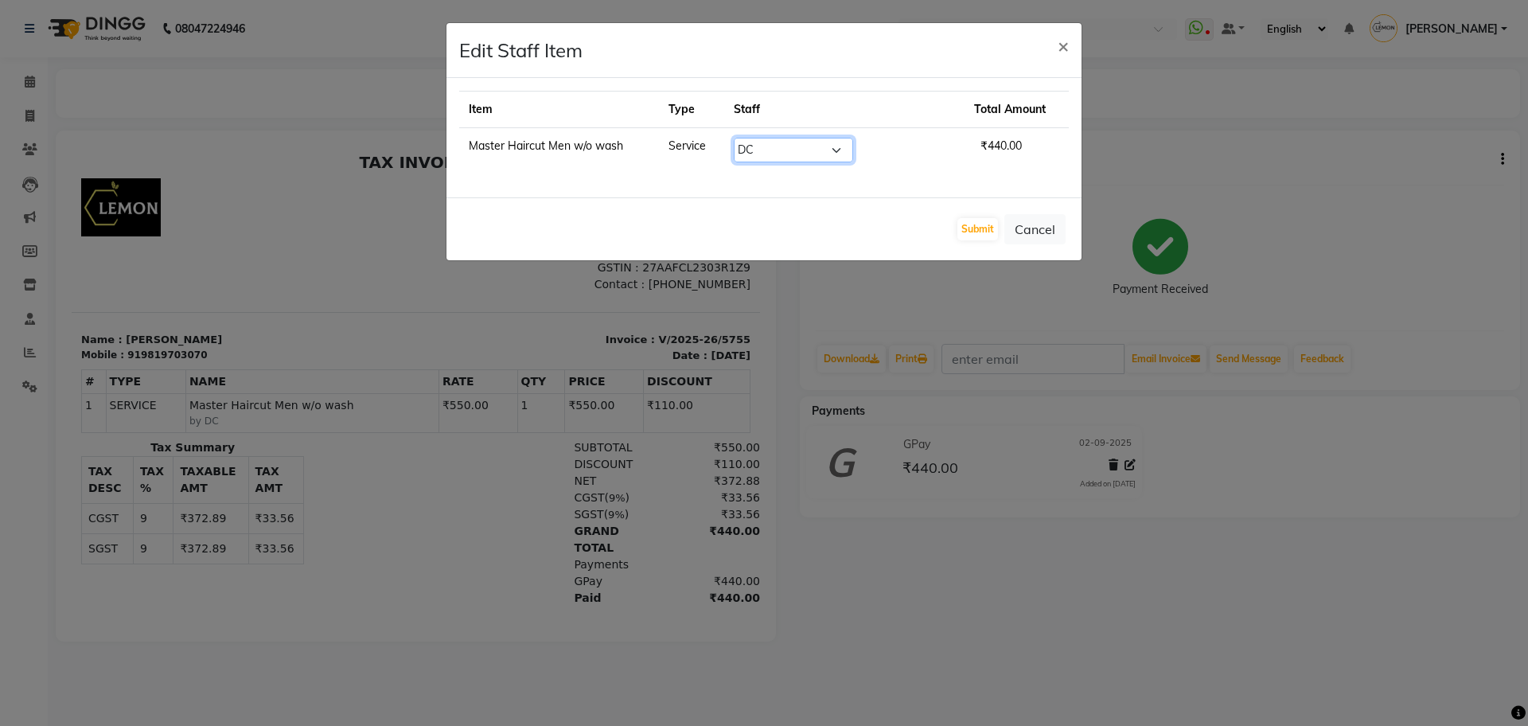
click at [809, 150] on select "Select [PERSON_NAME] (Meme) DC [PERSON_NAME] Sunny Bandya [PERSON_NAME] [PERSON…" at bounding box center [793, 150] width 119 height 25
select select "90701"
click at [754, 138] on select "Select [PERSON_NAME] (Meme) DC [PERSON_NAME] Sunny Bandya [PERSON_NAME] [PERSON…" at bounding box center [793, 150] width 119 height 25
click at [986, 230] on button "Submit" at bounding box center [977, 229] width 41 height 22
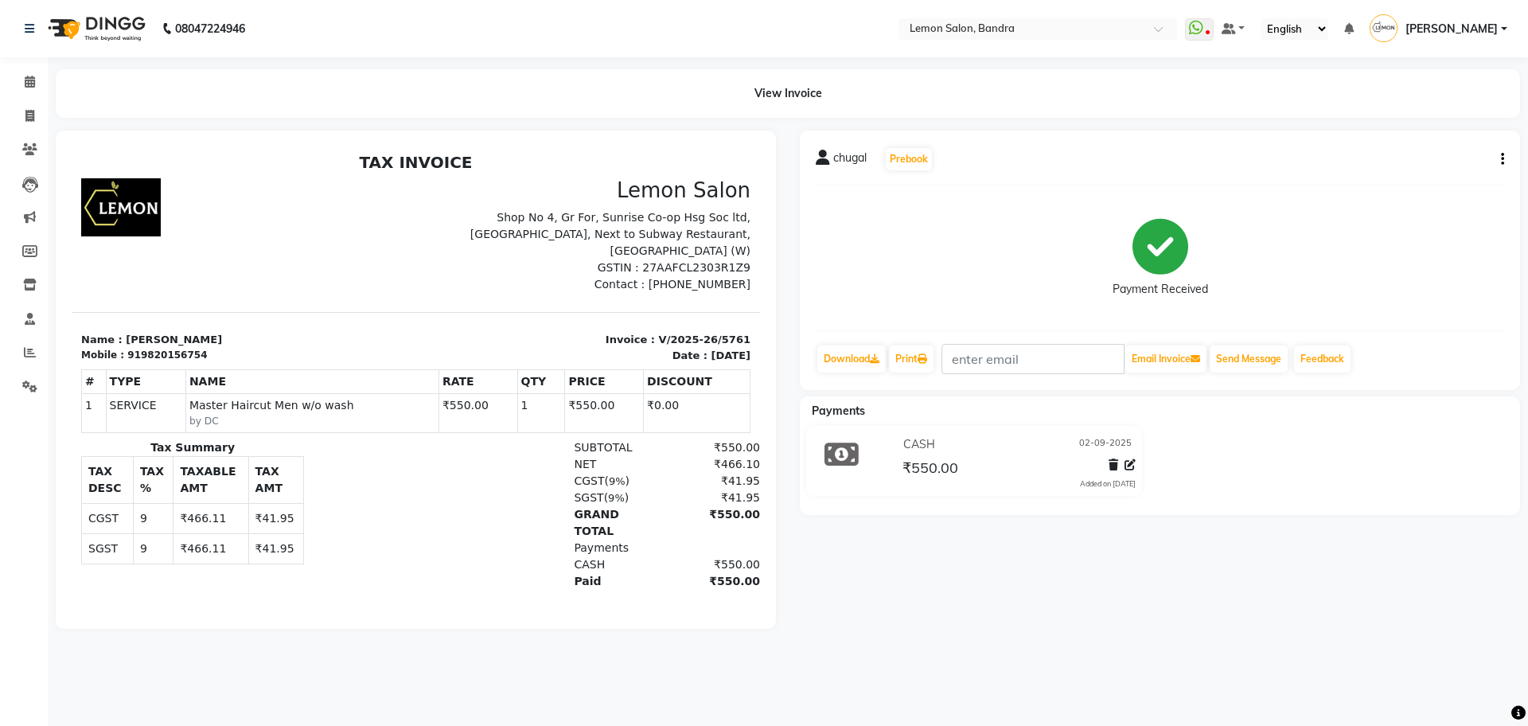
click at [1505, 159] on div "chugal Prebook Payment Received Download Print Email Invoice Send Message Feedb…" at bounding box center [1160, 259] width 720 height 259
click at [1500, 158] on button "button" at bounding box center [1499, 159] width 10 height 17
click at [1404, 150] on div "Edit Item Staff" at bounding box center [1423, 160] width 109 height 20
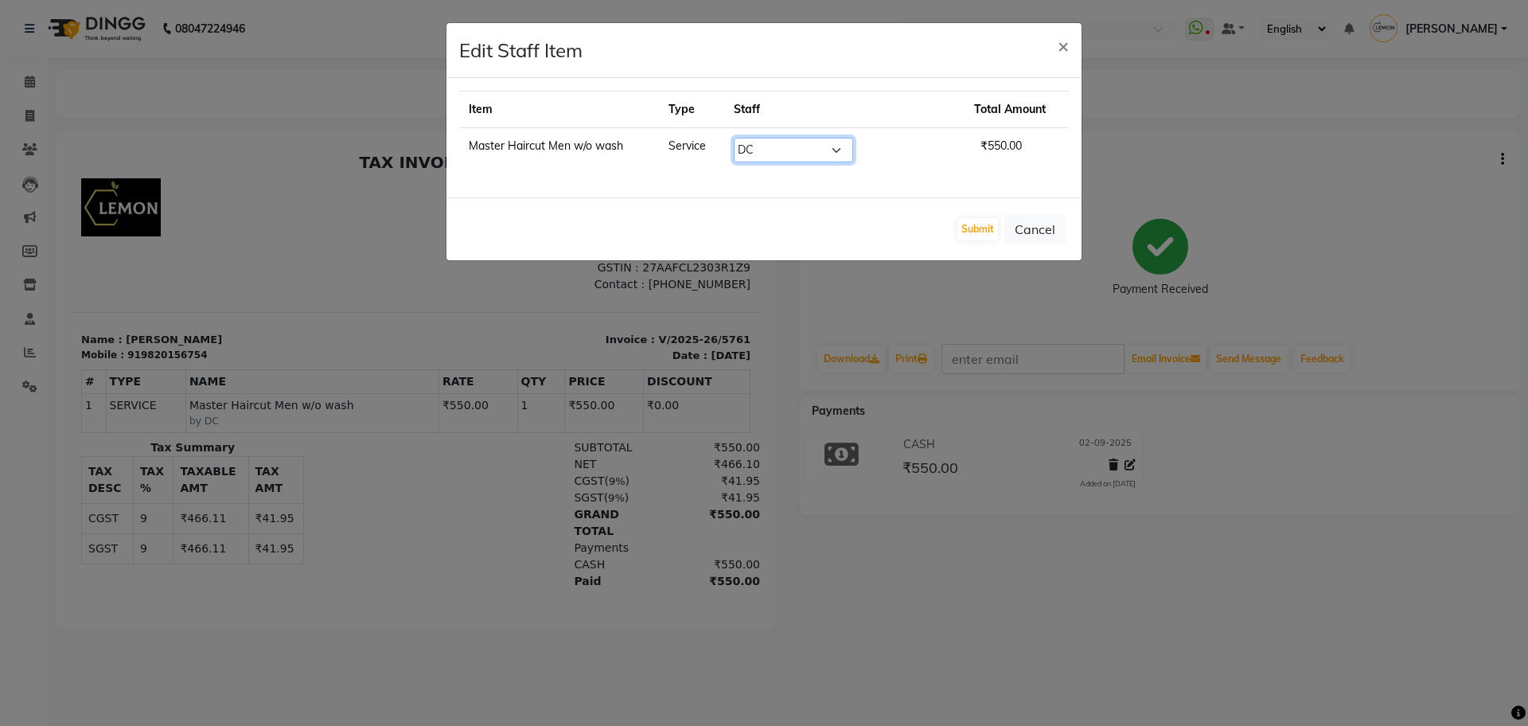
click at [769, 154] on select "Select [PERSON_NAME] (Meme) DC [PERSON_NAME] Sunny Bandya [PERSON_NAME] [PERSON…" at bounding box center [793, 150] width 119 height 25
select select "90701"
click at [754, 138] on select "Select [PERSON_NAME] (Meme) DC [PERSON_NAME] Sunny Bandya [PERSON_NAME] [PERSON…" at bounding box center [793, 150] width 119 height 25
click at [967, 218] on button "Submit" at bounding box center [977, 229] width 41 height 22
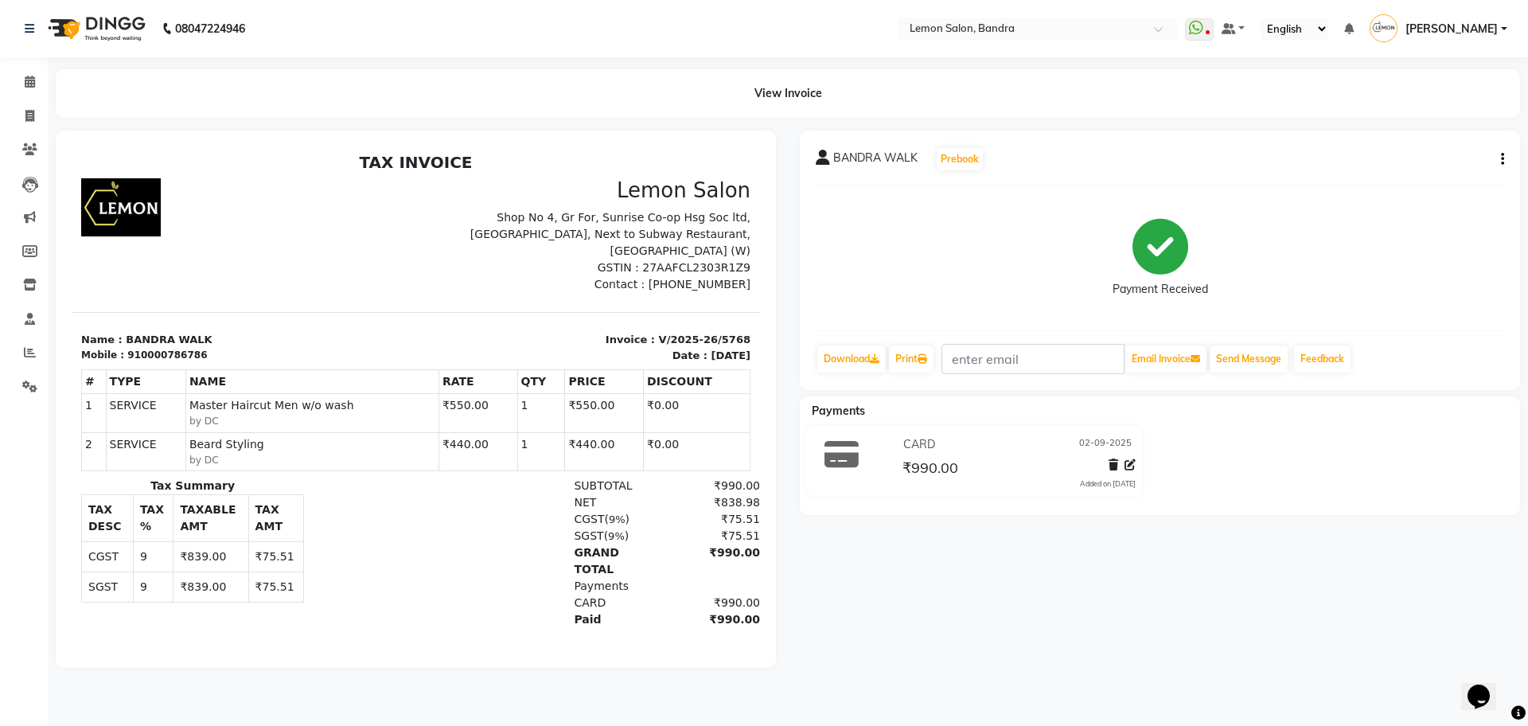
click at [1499, 155] on button "button" at bounding box center [1499, 159] width 10 height 17
click at [1427, 156] on div "Edit Item Staff" at bounding box center [1423, 160] width 109 height 20
select select
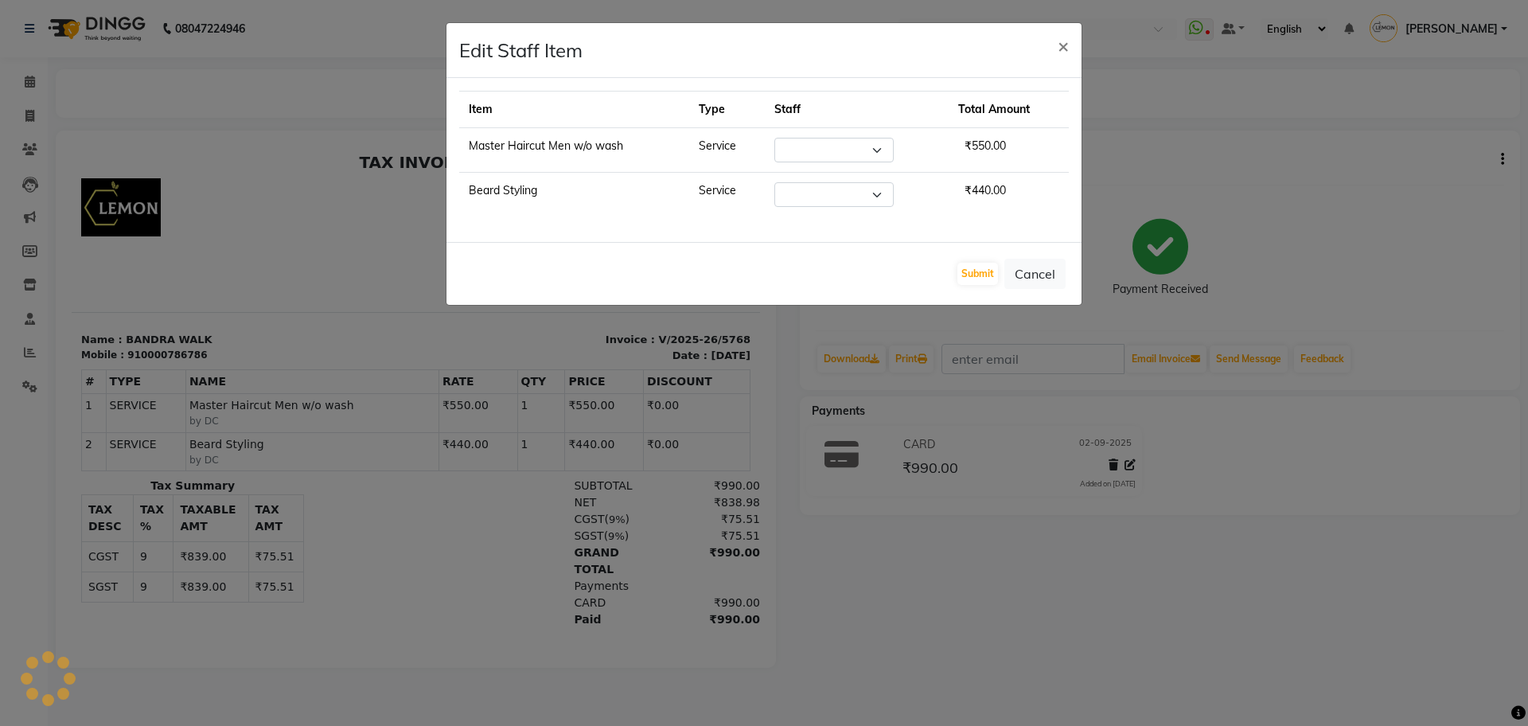
select select "7888"
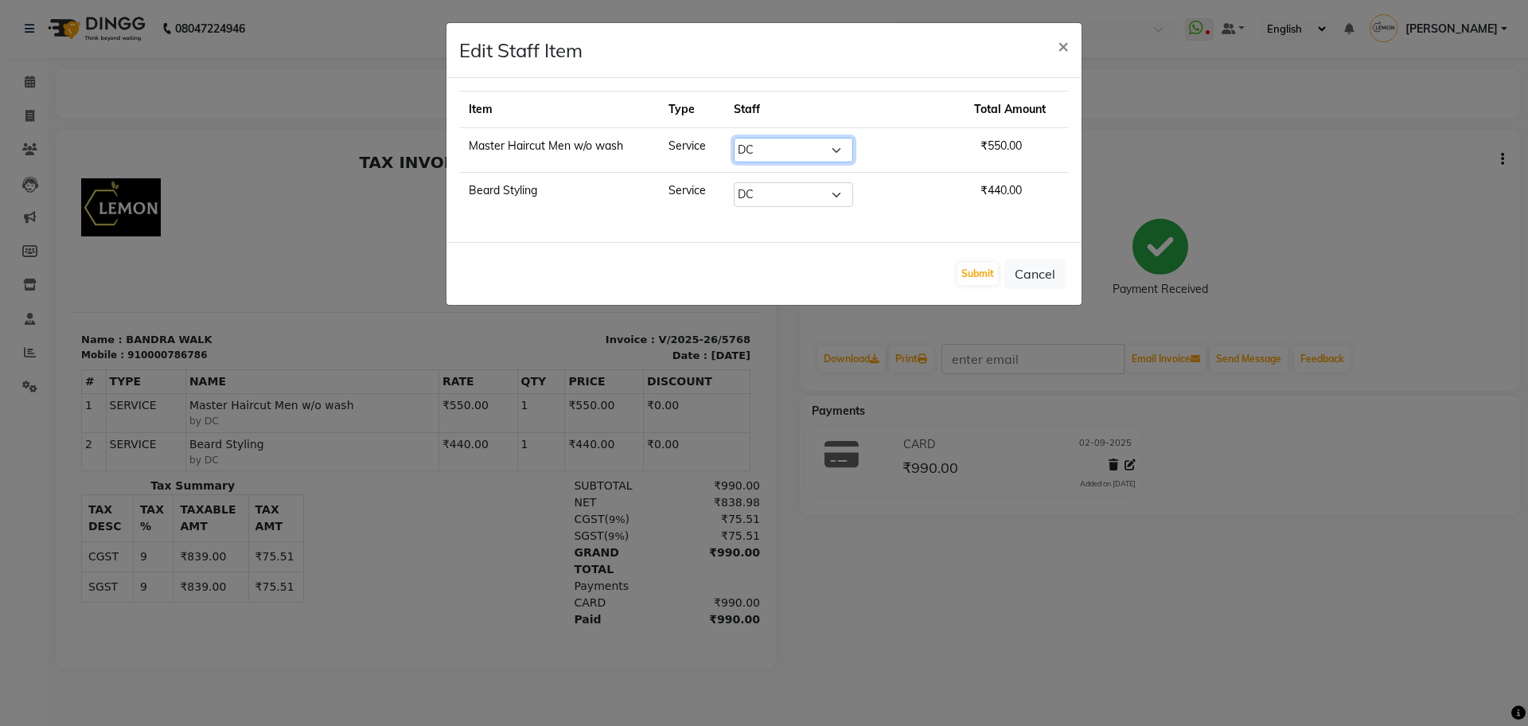
drag, startPoint x: 774, startPoint y: 152, endPoint x: 777, endPoint y: 160, distance: 8.3
click at [774, 153] on select "Select Afsha AKMAL Chizami Ashimaery (Meme) DC Deepak Elma Sunny Bandya Javed S…" at bounding box center [793, 150] width 119 height 25
select select "90701"
click at [754, 138] on select "Select Afsha AKMAL Chizami Ashimaery (Meme) DC Deepak Elma Sunny Bandya Javed S…" at bounding box center [793, 150] width 119 height 25
click at [796, 187] on select "Select Afsha AKMAL Chizami Ashimaery (Meme) DC Deepak Elma Sunny Bandya Javed S…" at bounding box center [793, 194] width 119 height 25
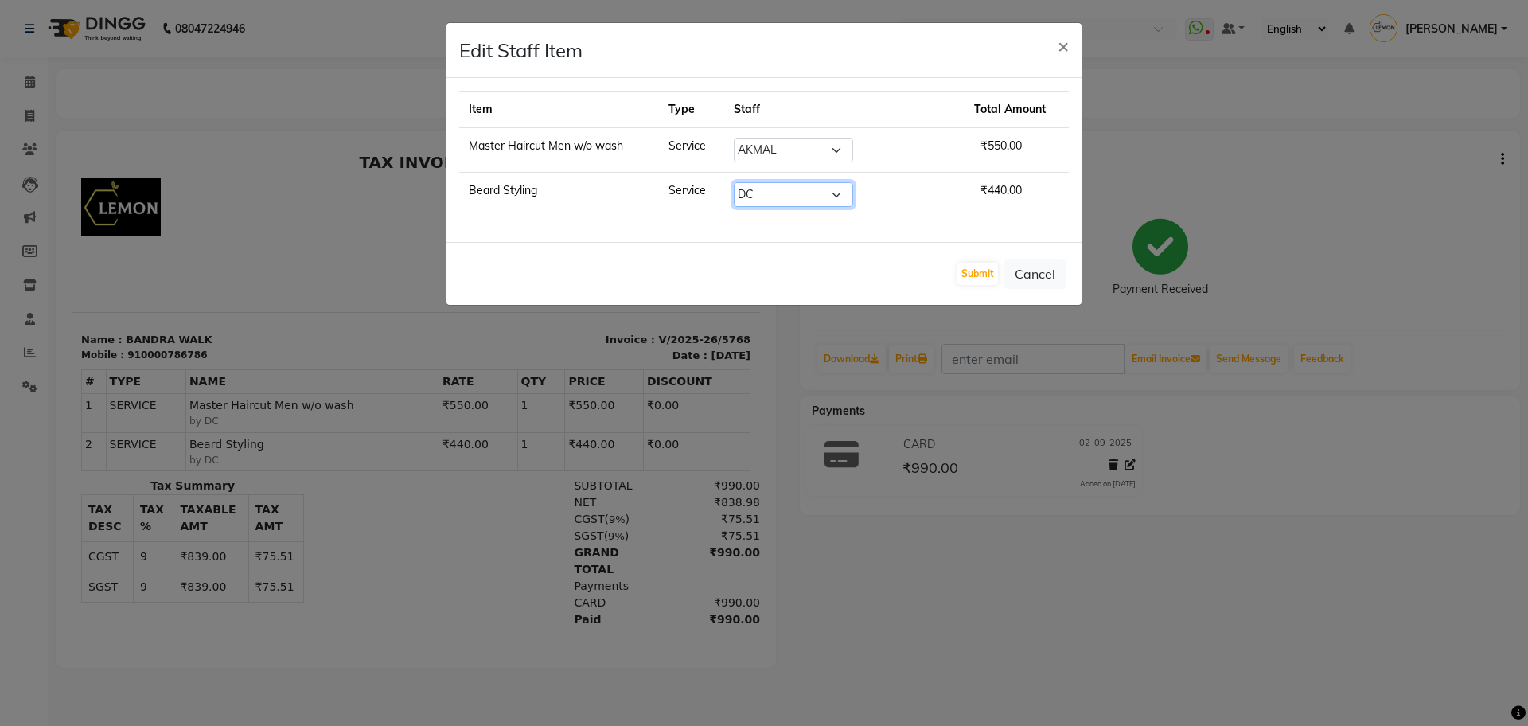
select select "90701"
click at [754, 182] on select "Select Afsha AKMAL Chizami Ashimaery (Meme) DC Deepak Elma Sunny Bandya Javed S…" at bounding box center [793, 194] width 119 height 25
click at [982, 275] on button "Submit" at bounding box center [977, 274] width 41 height 22
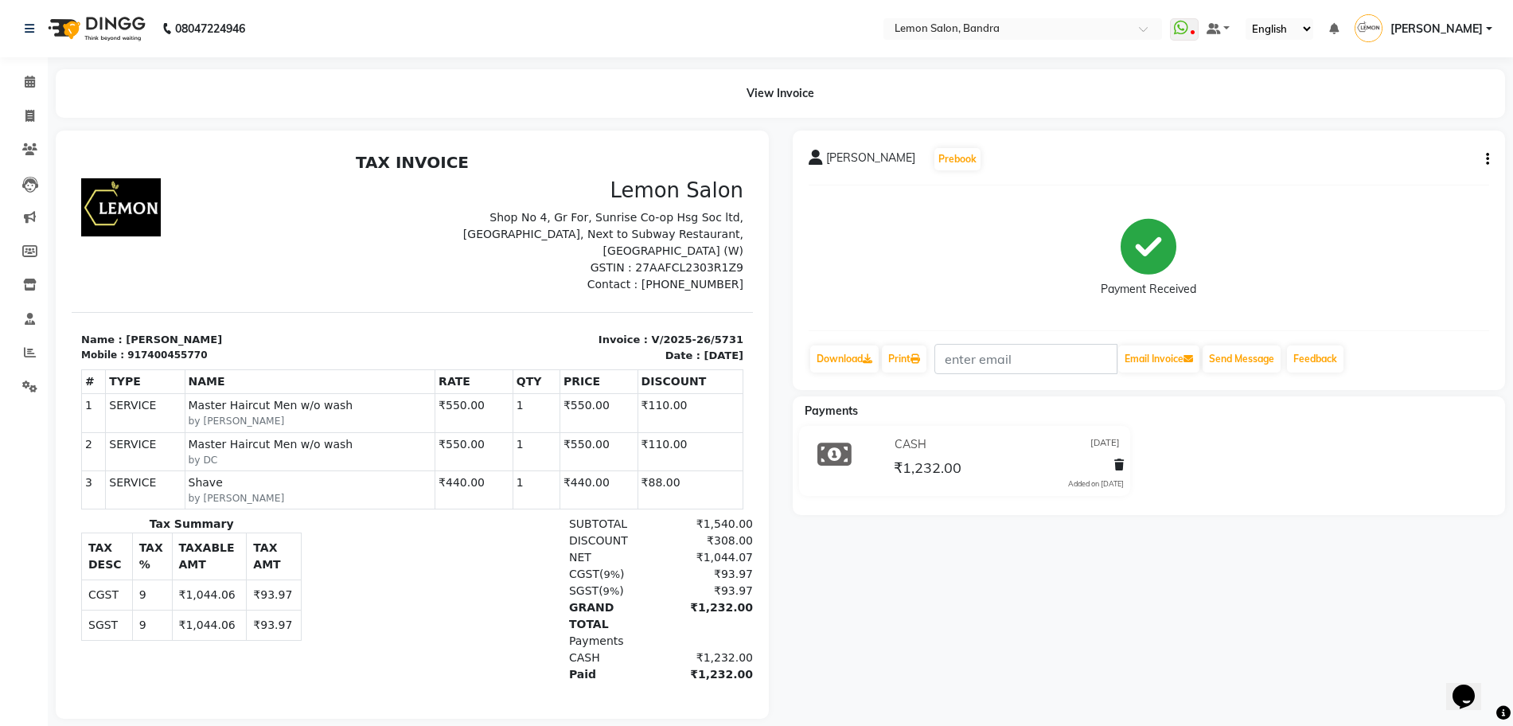
click at [1486, 160] on icon "button" at bounding box center [1487, 159] width 3 height 1
click at [1434, 162] on div "Edit Item Staff" at bounding box center [1407, 160] width 109 height 20
select select
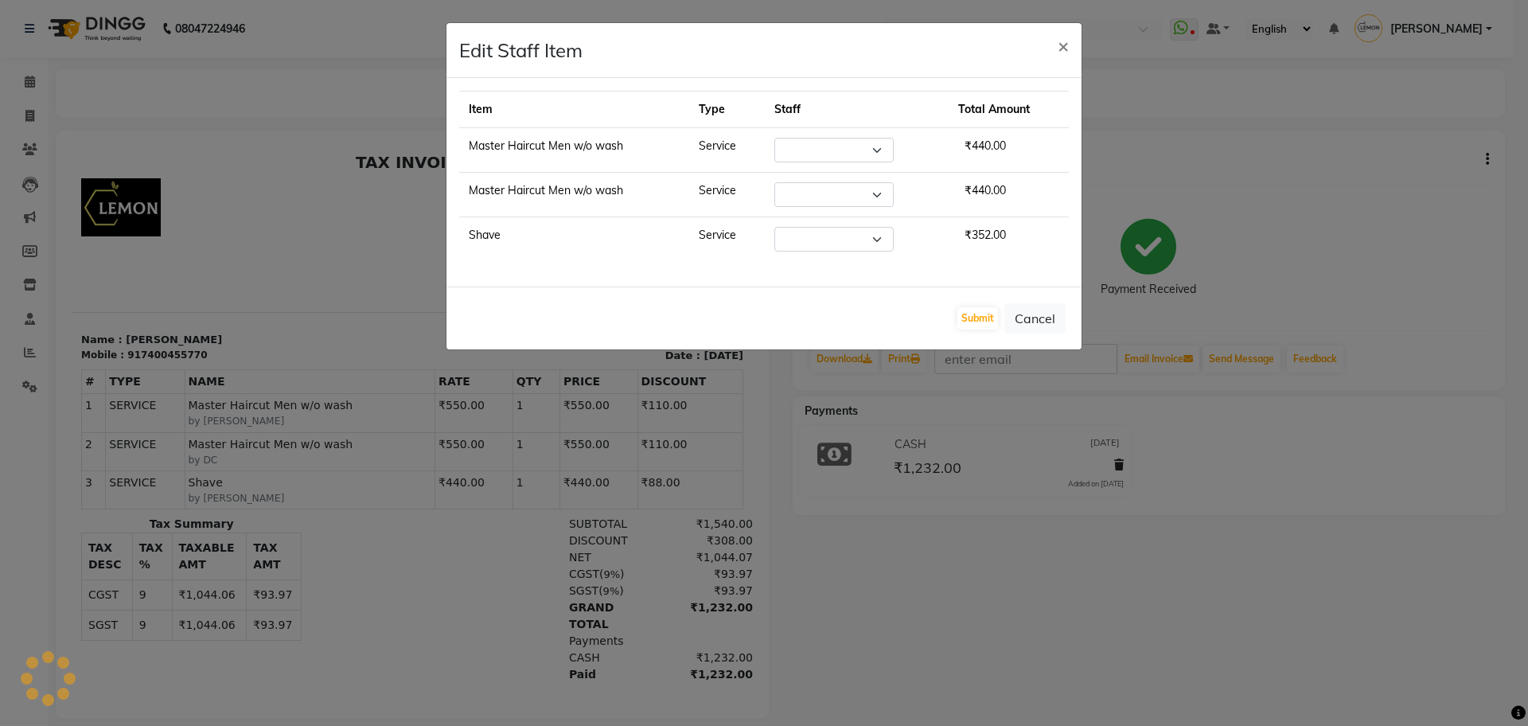
select select "71339"
select select "7888"
select select "71339"
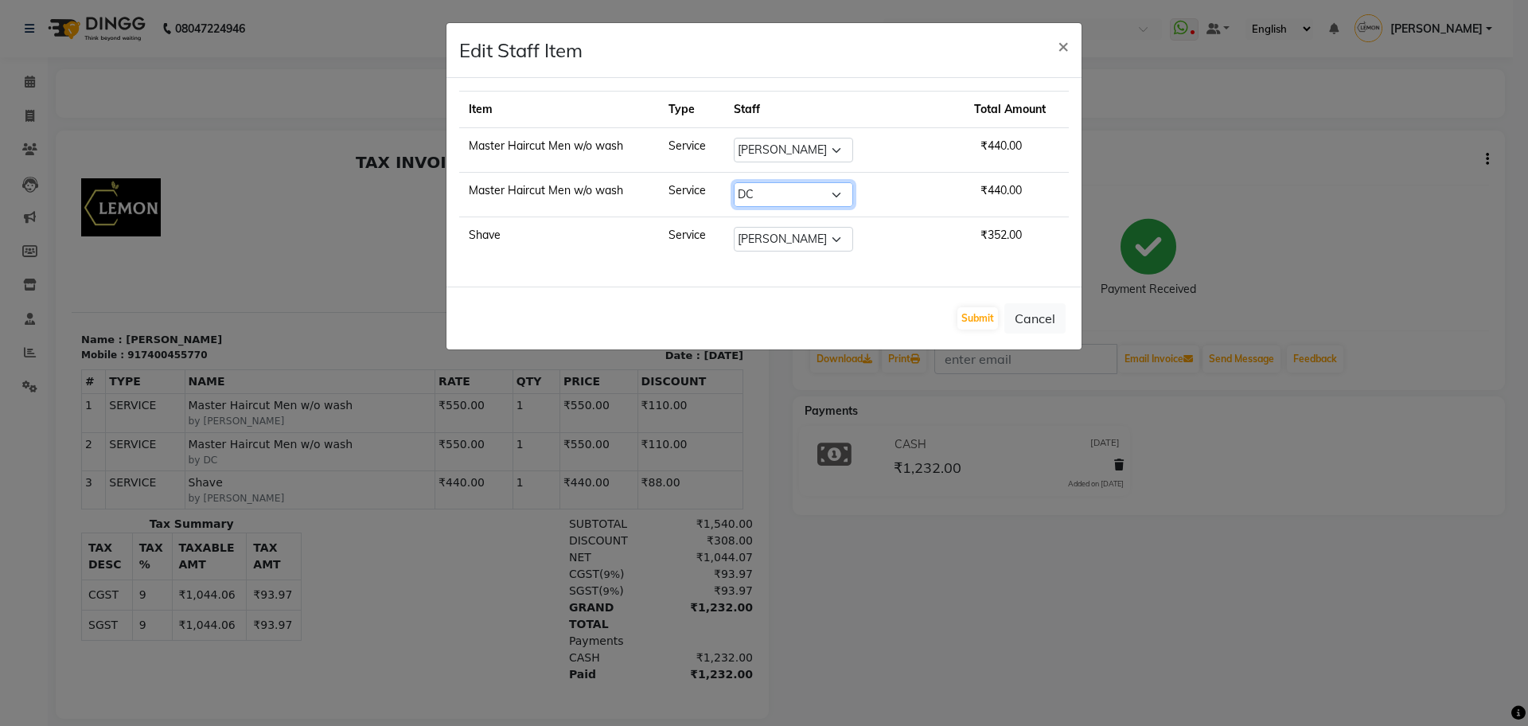
click at [777, 197] on select "Select Afsha AKMAL Chizami Ashimaery (Meme) DC Deepak Elma Sunny Bandya Javed S…" at bounding box center [793, 194] width 119 height 25
select select "90701"
click at [754, 182] on select "Select Afsha AKMAL Chizami Ashimaery (Meme) DC Deepak Elma Sunny Bandya Javed S…" at bounding box center [793, 194] width 119 height 25
click at [965, 310] on button "Submit" at bounding box center [977, 318] width 41 height 22
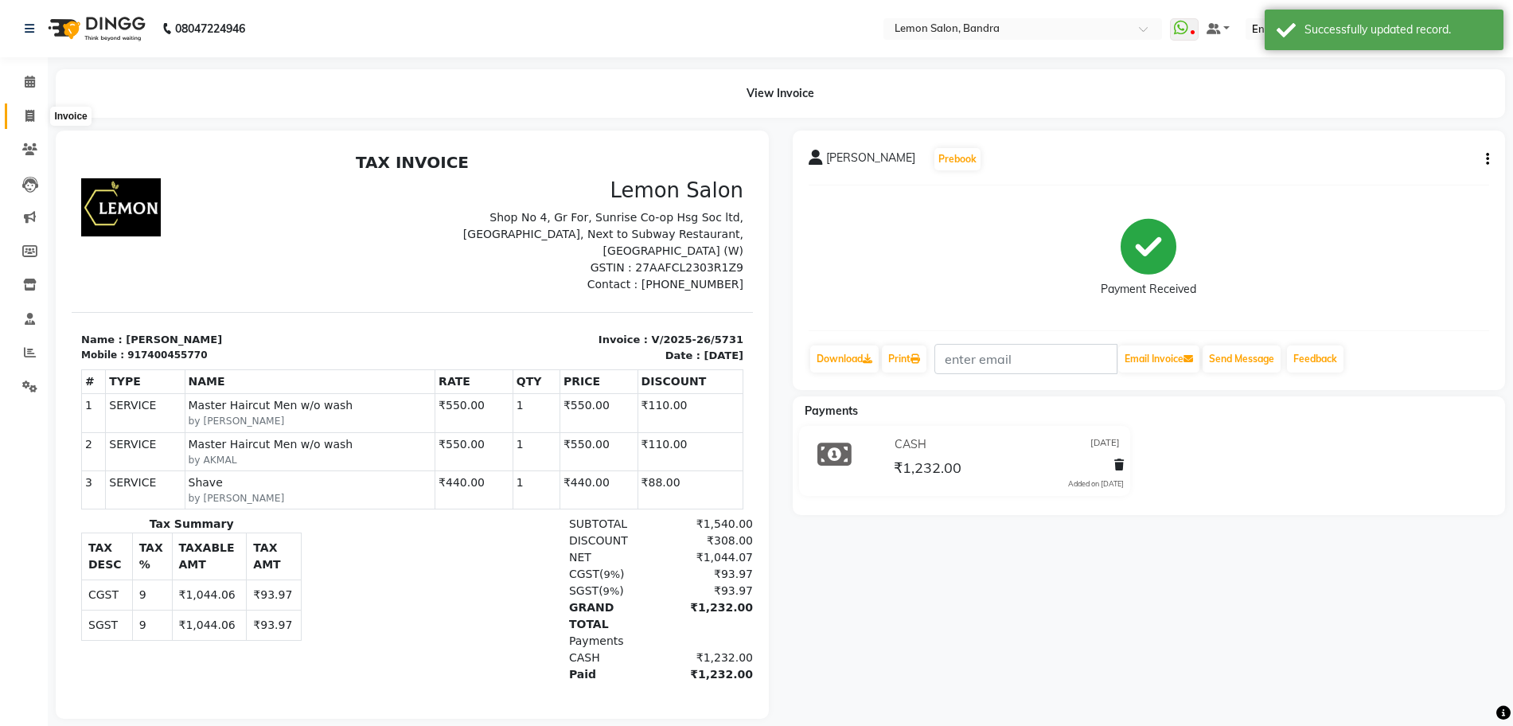
drag, startPoint x: 26, startPoint y: 112, endPoint x: 39, endPoint y: 112, distance: 12.7
click at [26, 112] on icon at bounding box center [29, 116] width 9 height 12
select select "563"
select select "service"
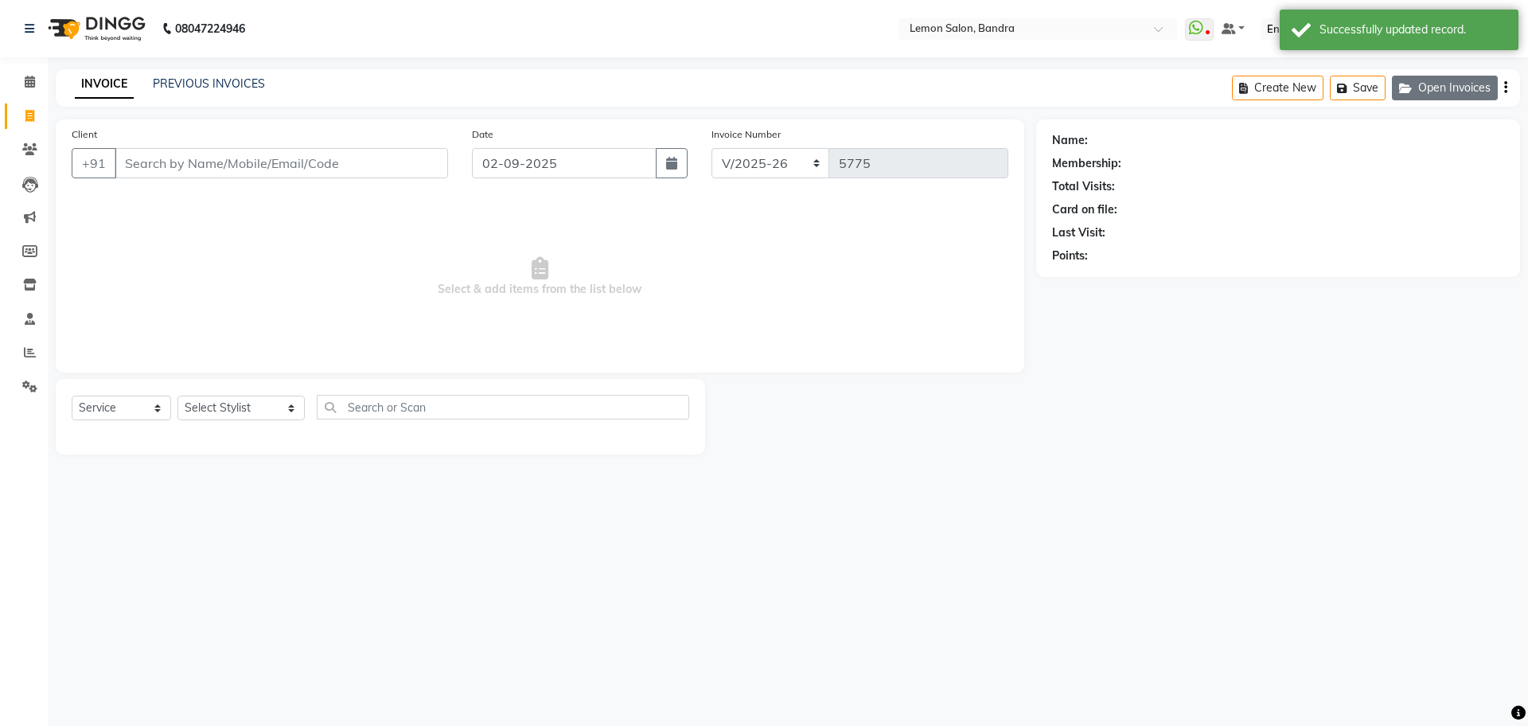
click at [1441, 87] on button "Open Invoices" at bounding box center [1445, 88] width 106 height 25
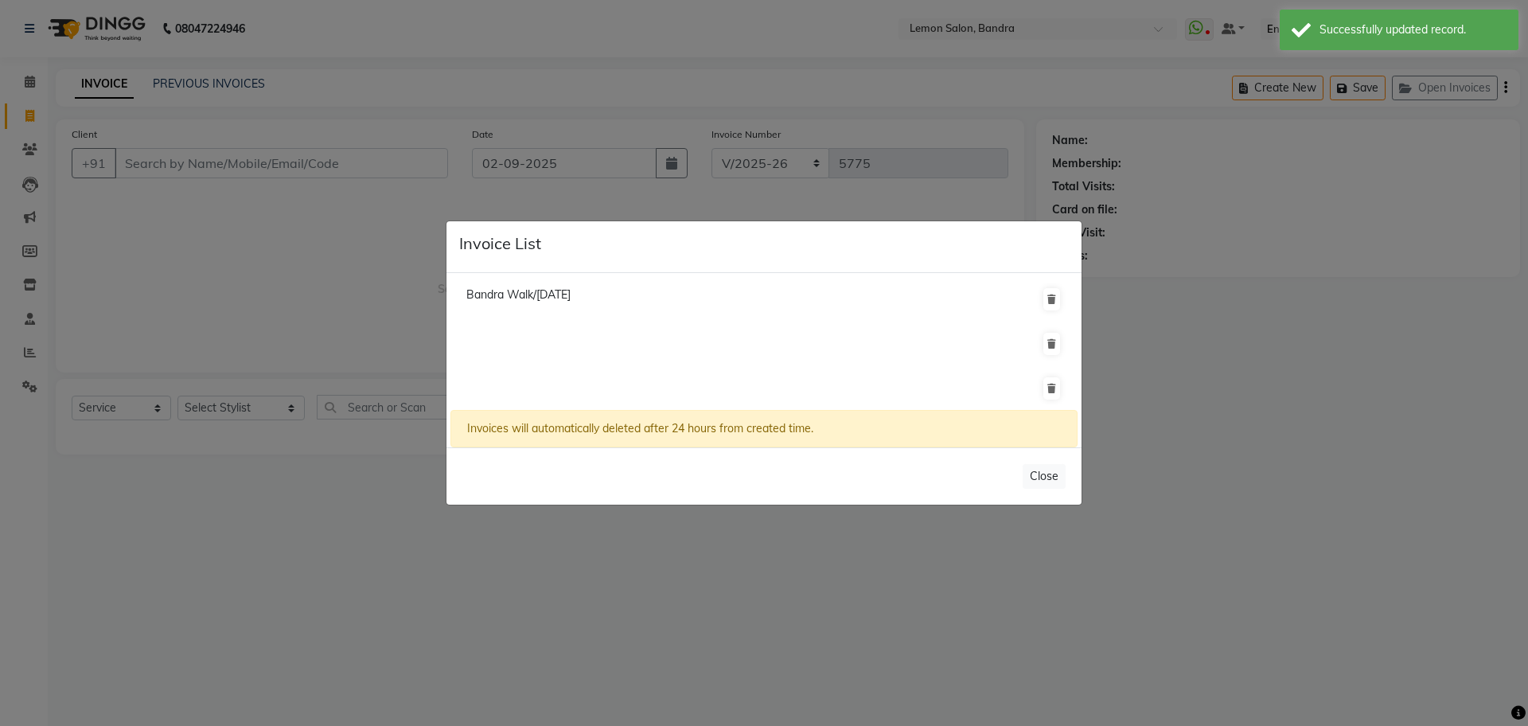
click at [393, 209] on ngb-modal-window "Invoice List Bandra Walk/01 September 2025 Invoices will automatically deleted …" at bounding box center [764, 363] width 1528 height 726
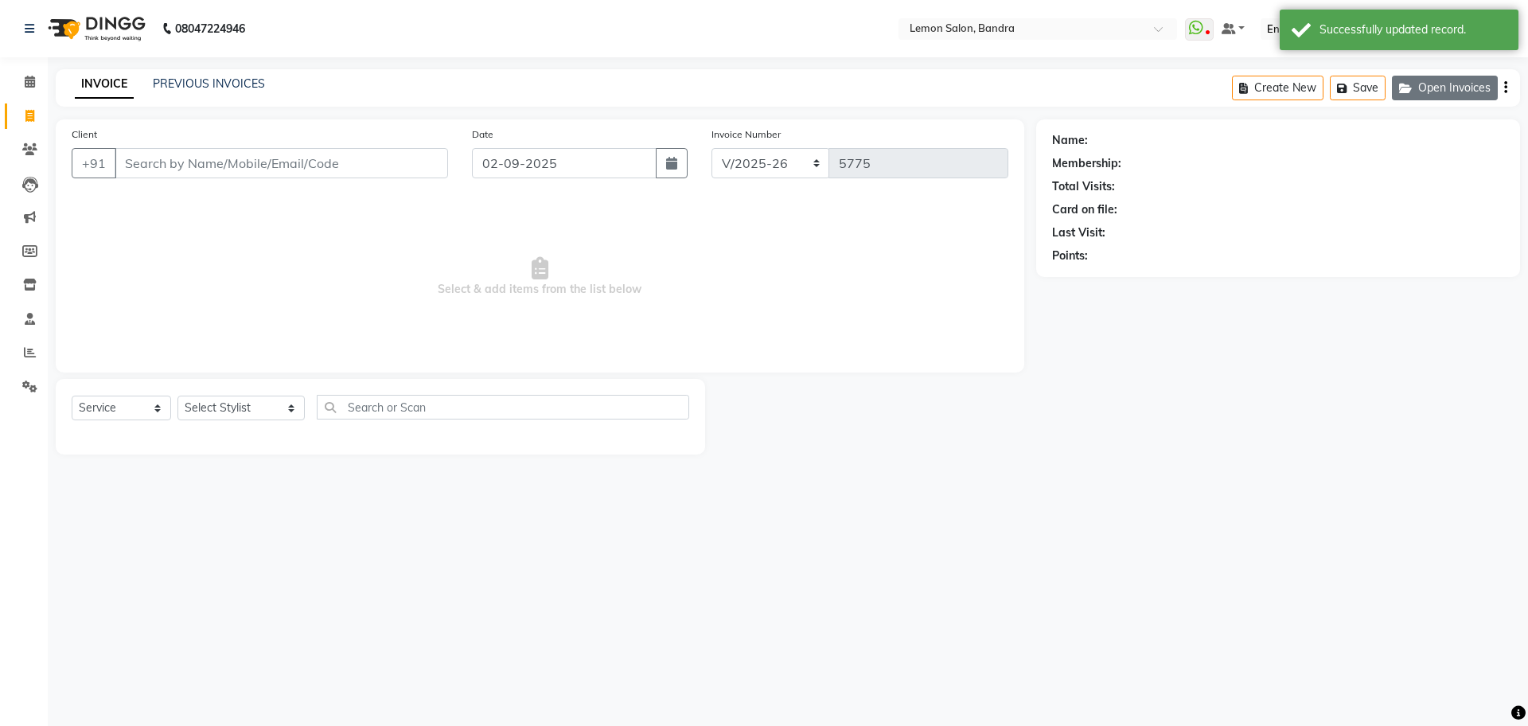
click at [1443, 96] on button "Open Invoices" at bounding box center [1445, 88] width 106 height 25
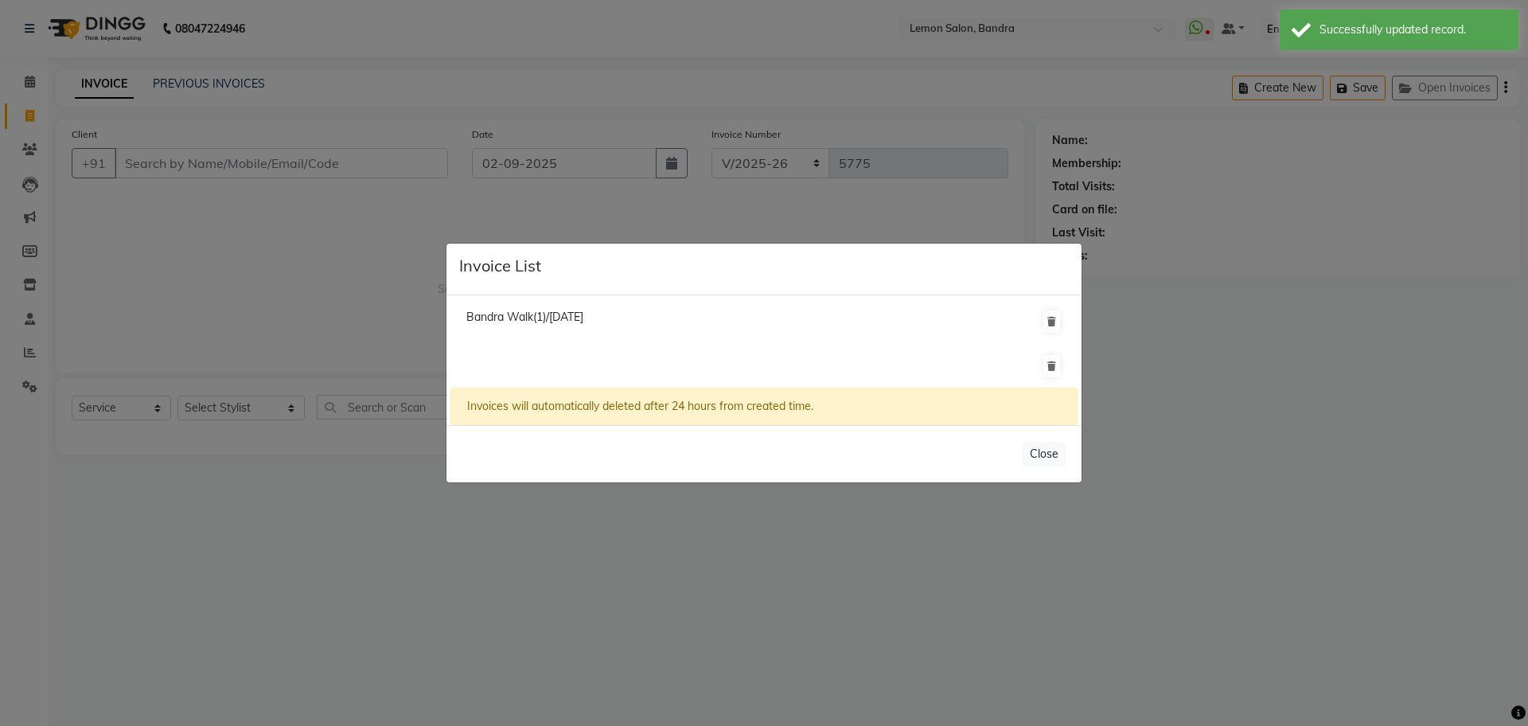
click at [1446, 93] on ngb-modal-window "Invoice List Bandra Walk(1)/01 September 2025 Invoices will automatically delet…" at bounding box center [764, 363] width 1528 height 726
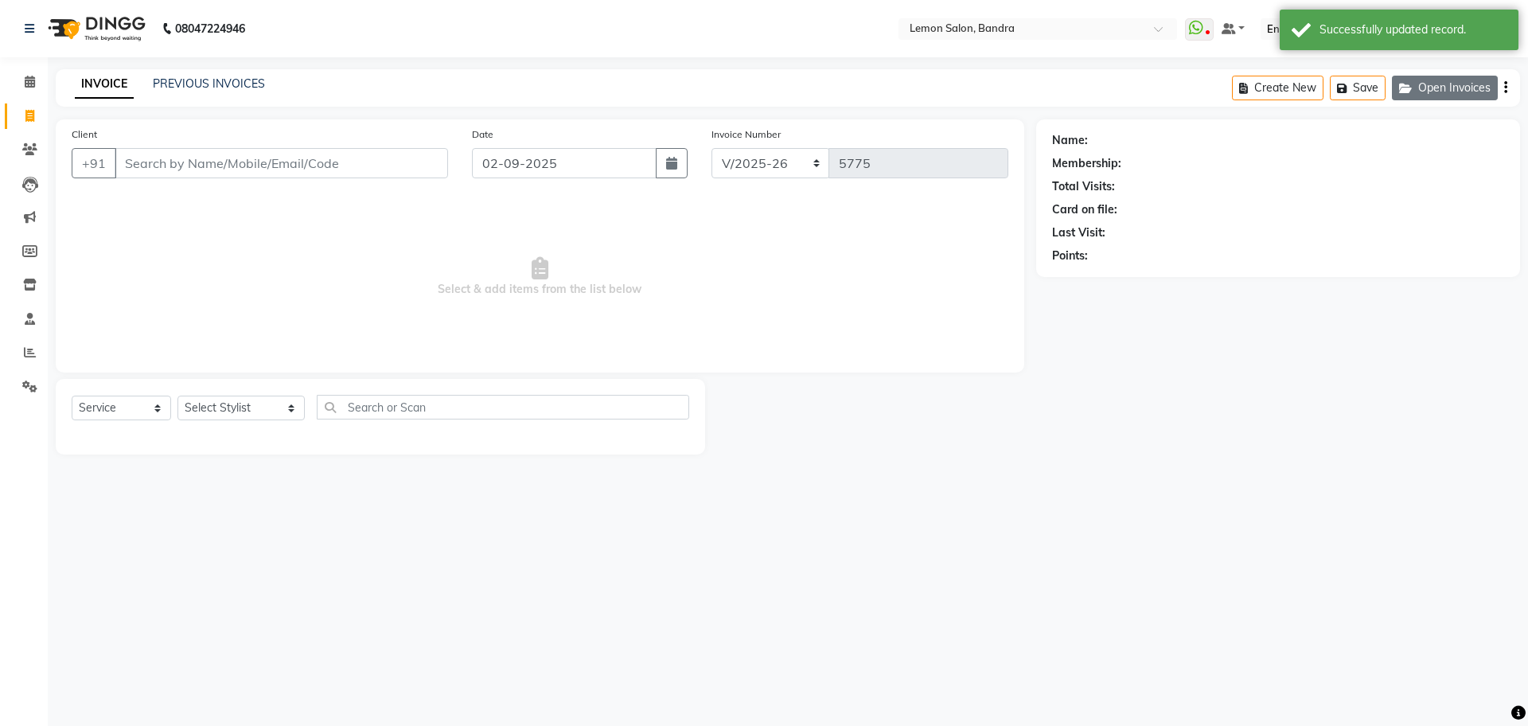
click at [1448, 81] on button "Open Invoices" at bounding box center [1445, 88] width 106 height 25
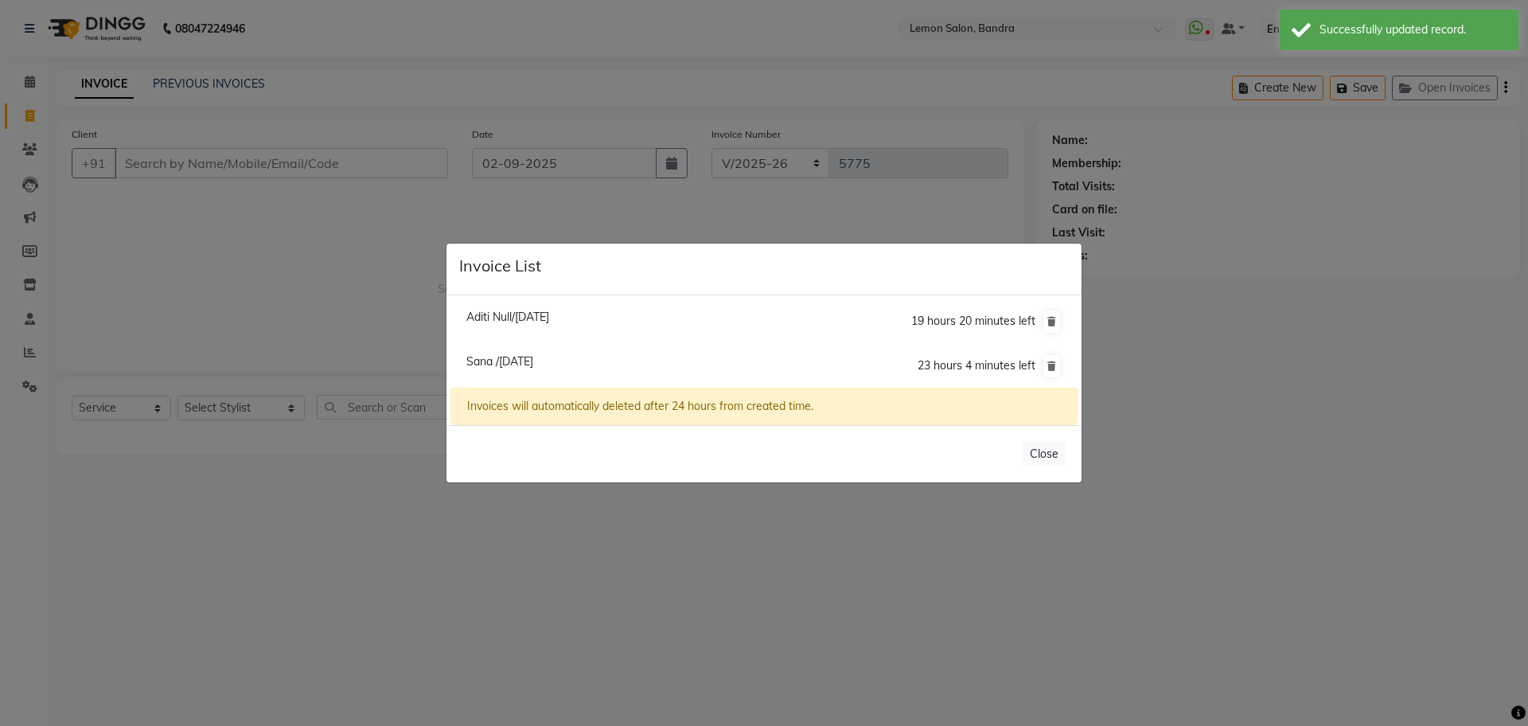
click at [533, 356] on span "Sana /02 September 2025" at bounding box center [499, 361] width 67 height 14
type input "7774003792"
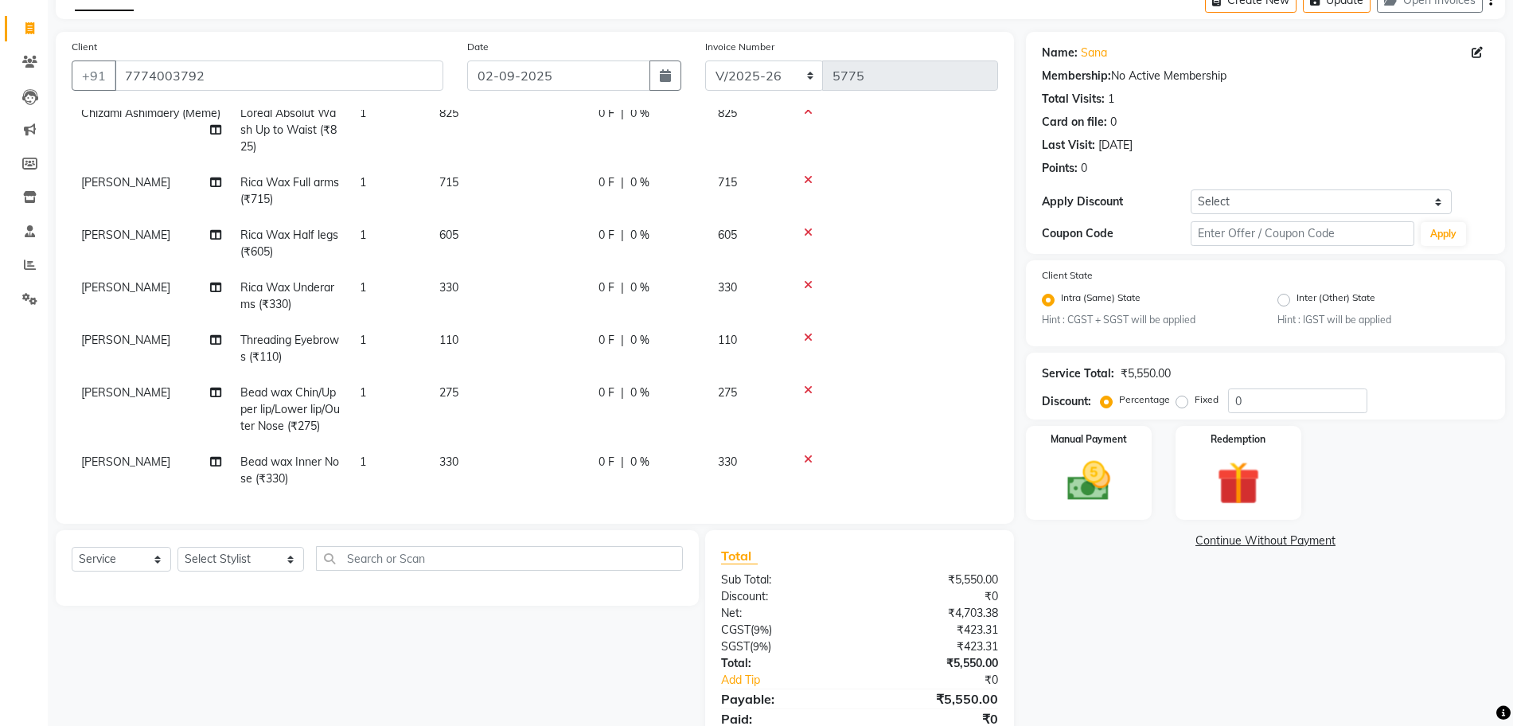
scroll to position [150, 0]
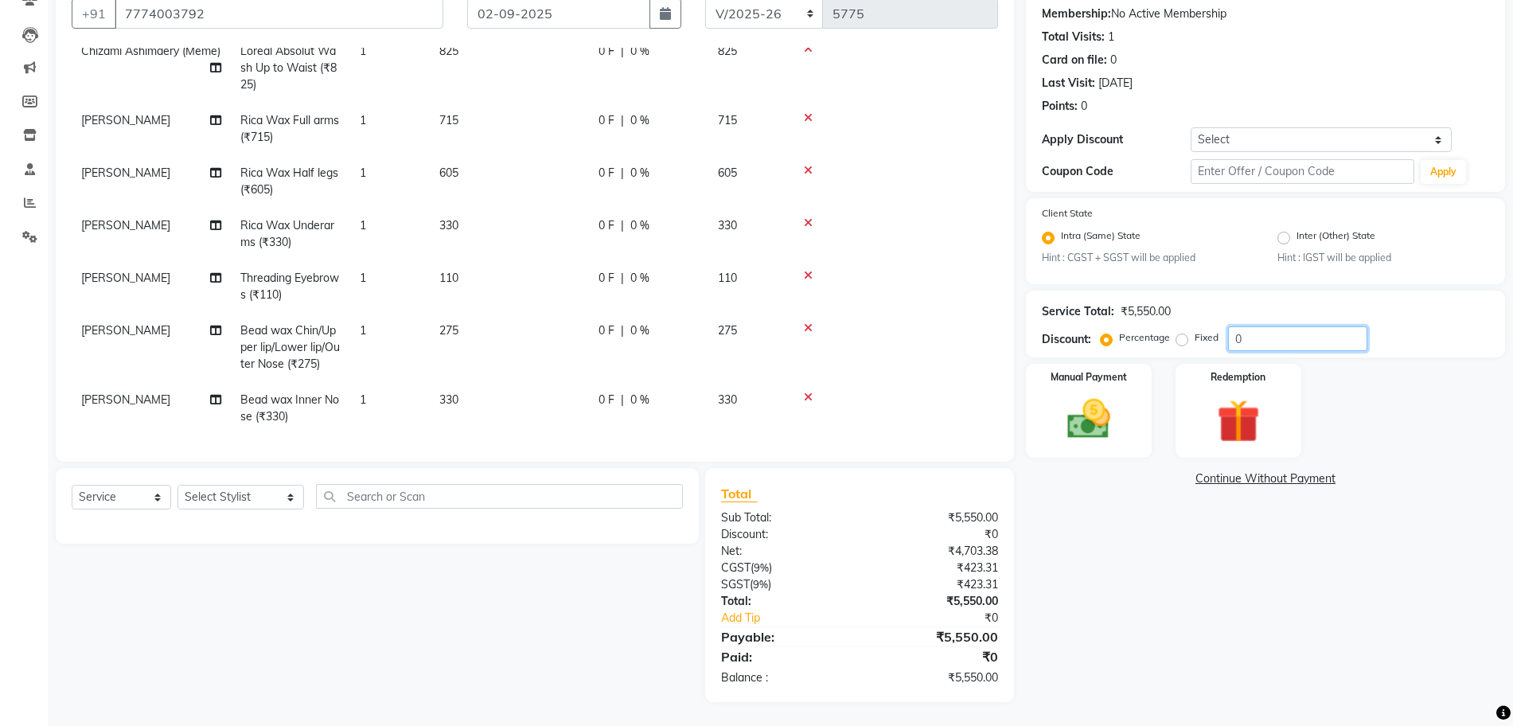
drag, startPoint x: 1259, startPoint y: 334, endPoint x: 1195, endPoint y: 336, distance: 63.7
click at [1205, 335] on div "Percentage Fixed 0" at bounding box center [1235, 338] width 263 height 25
type input "50"
click at [1076, 422] on img at bounding box center [1088, 420] width 73 height 52
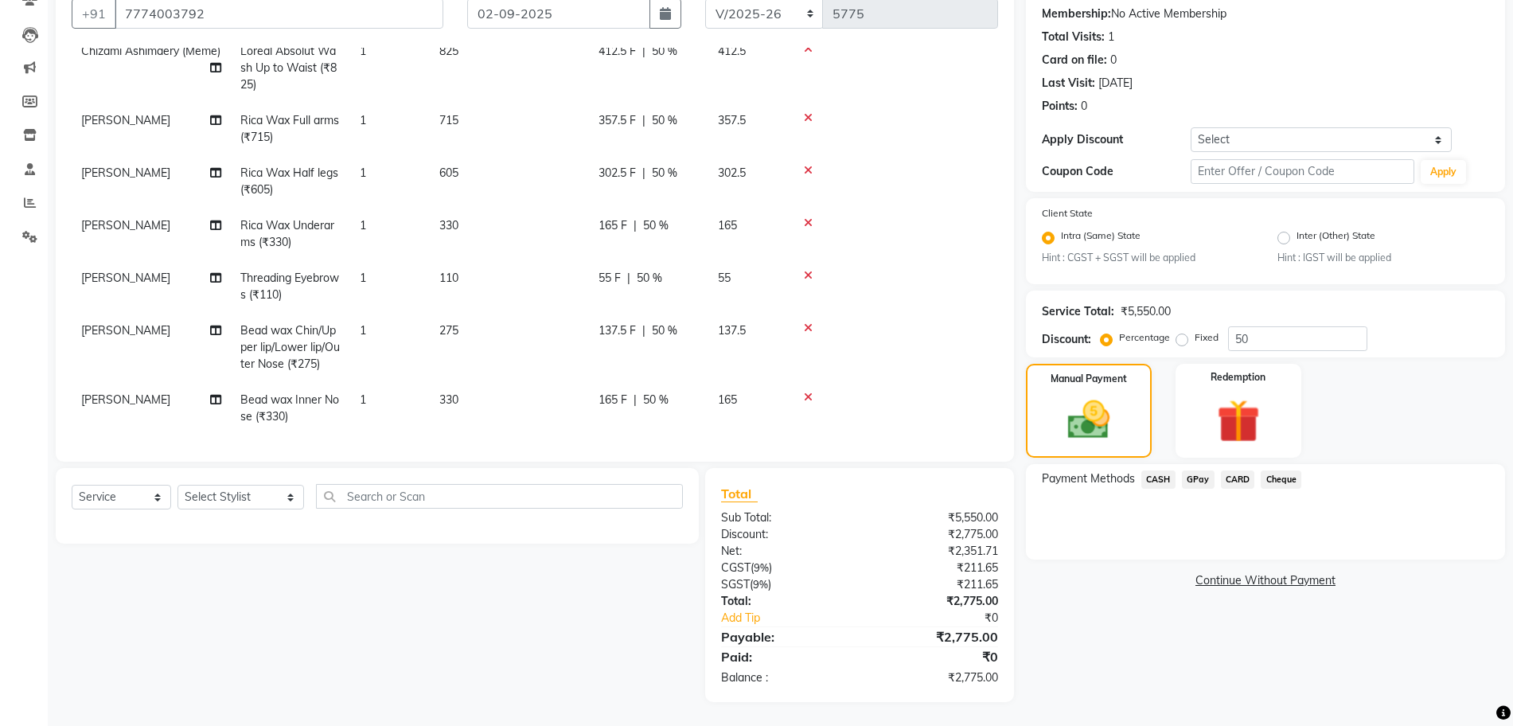
click at [1161, 479] on span "CASH" at bounding box center [1158, 479] width 34 height 18
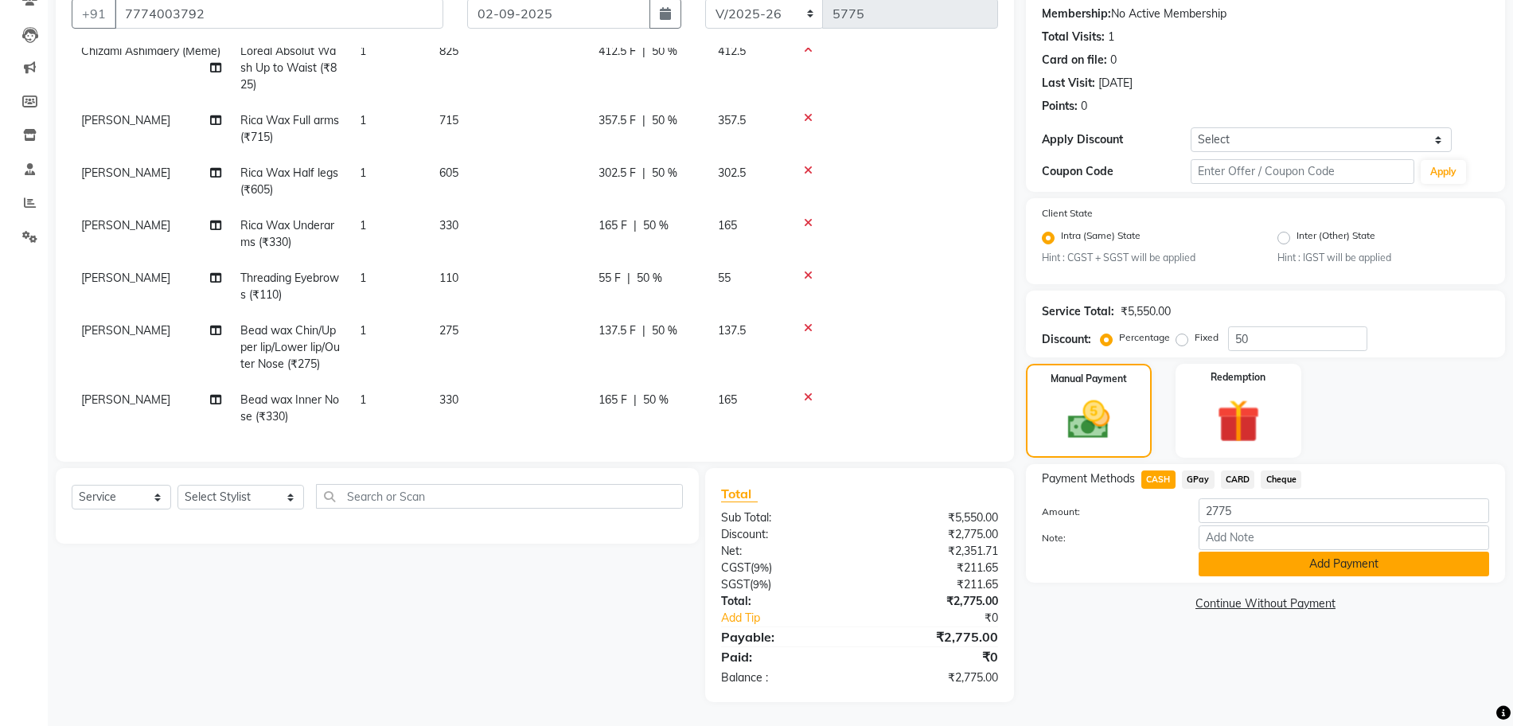
click at [1245, 567] on button "Add Payment" at bounding box center [1343, 563] width 290 height 25
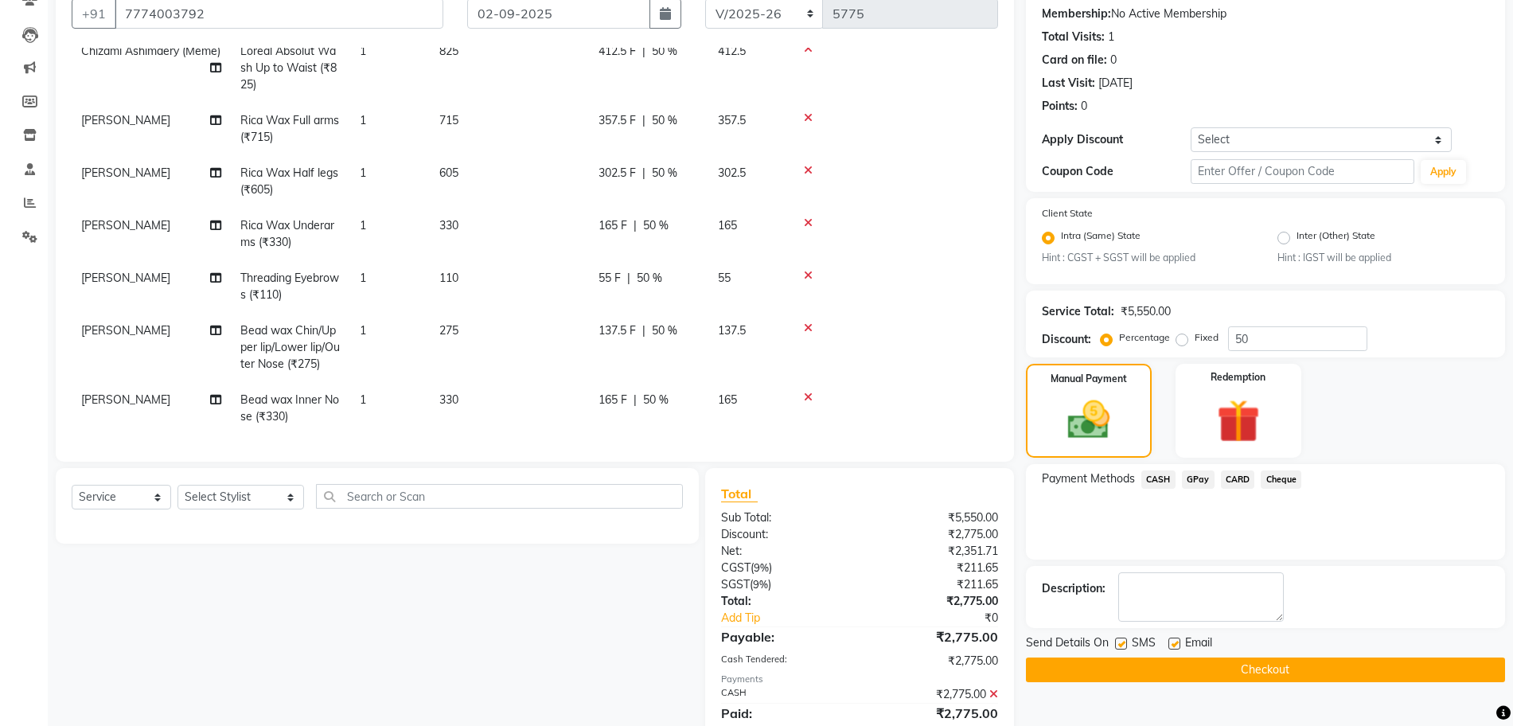
scroll to position [206, 0]
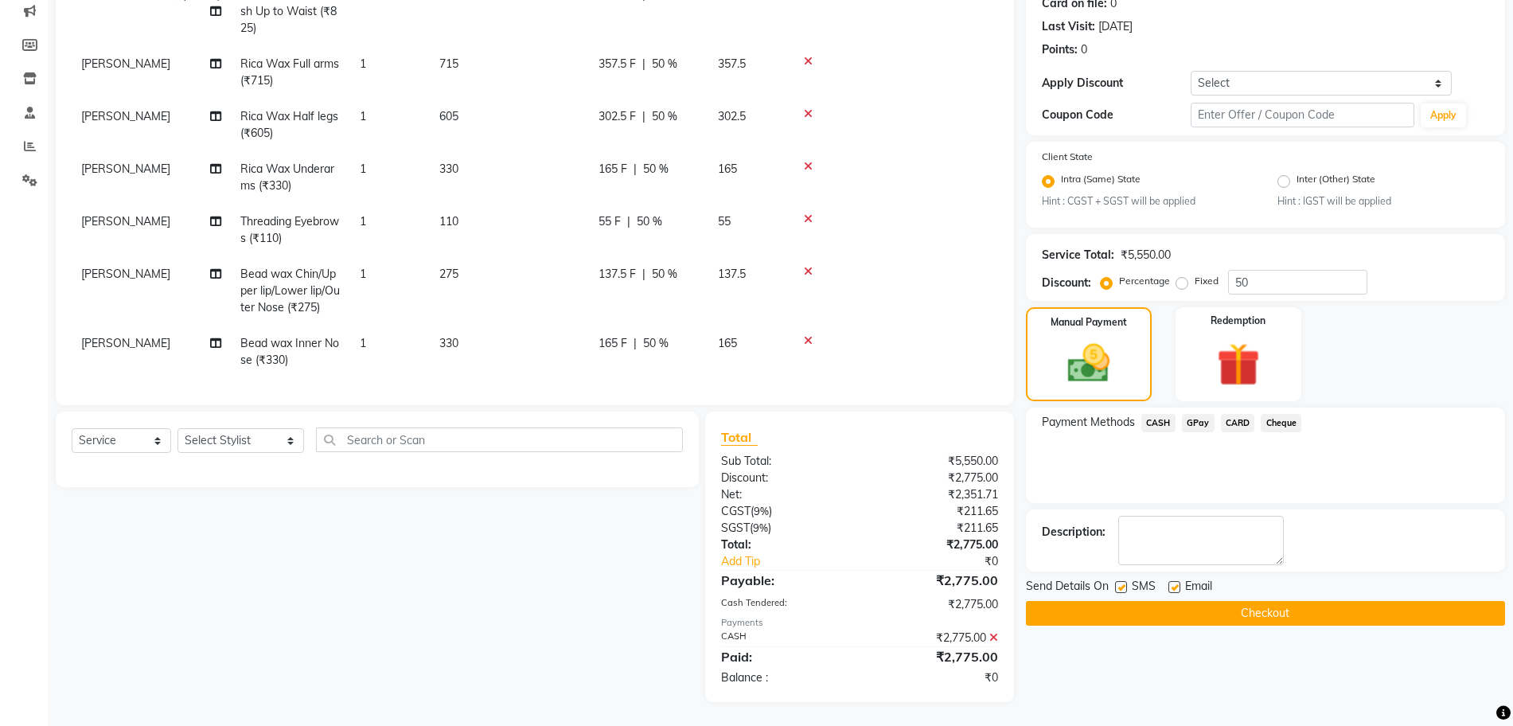
click at [1202, 605] on button "Checkout" at bounding box center [1265, 613] width 479 height 25
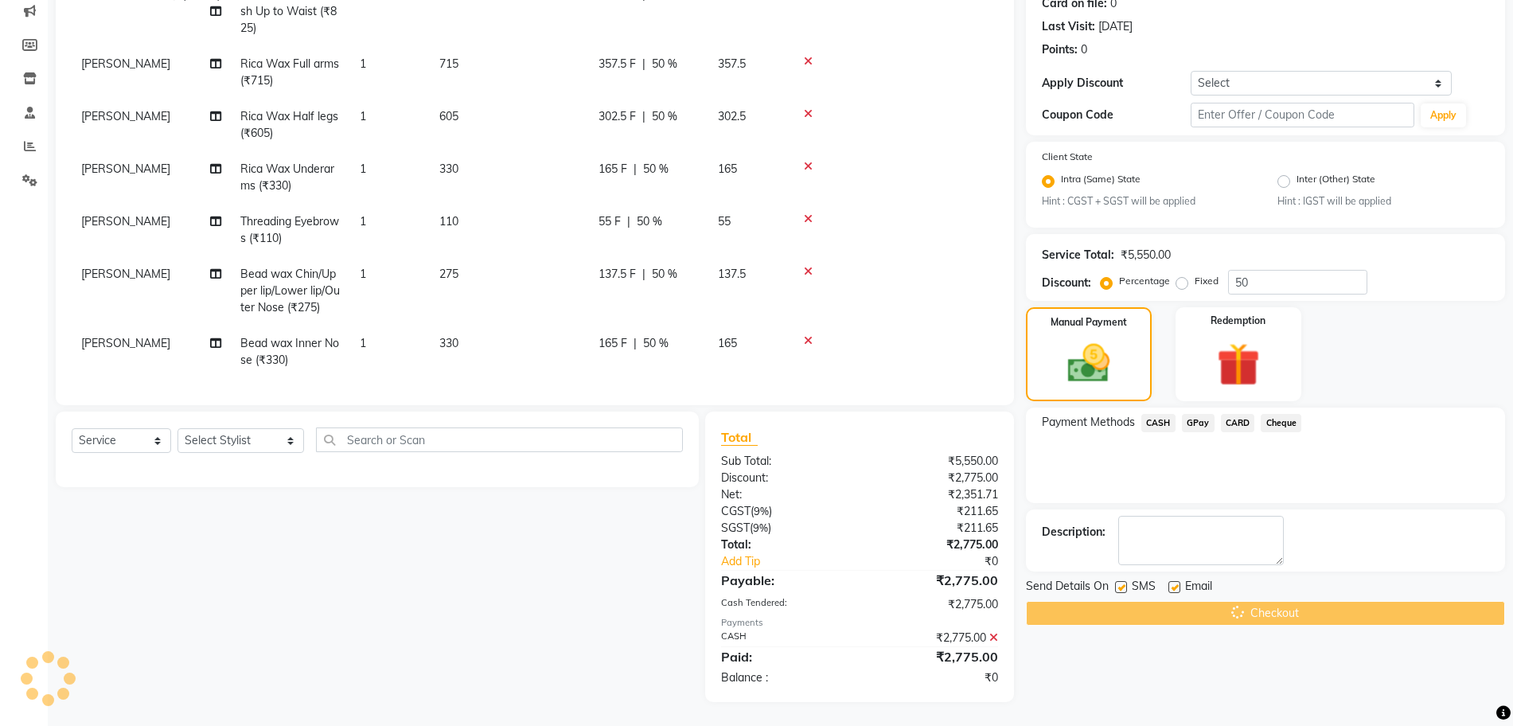
click at [1202, 605] on div "Checkout" at bounding box center [1265, 613] width 479 height 25
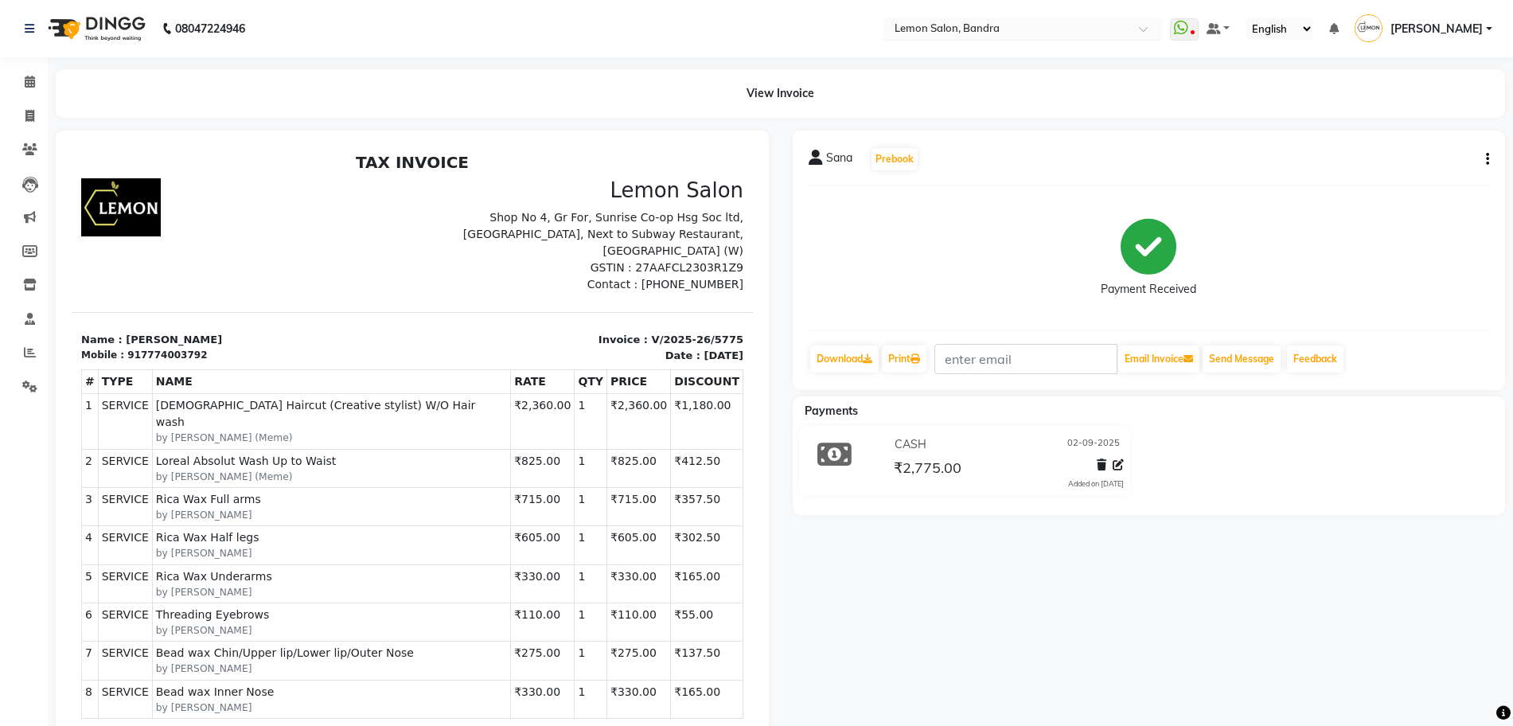
click at [1053, 29] on input "text" at bounding box center [1006, 30] width 231 height 16
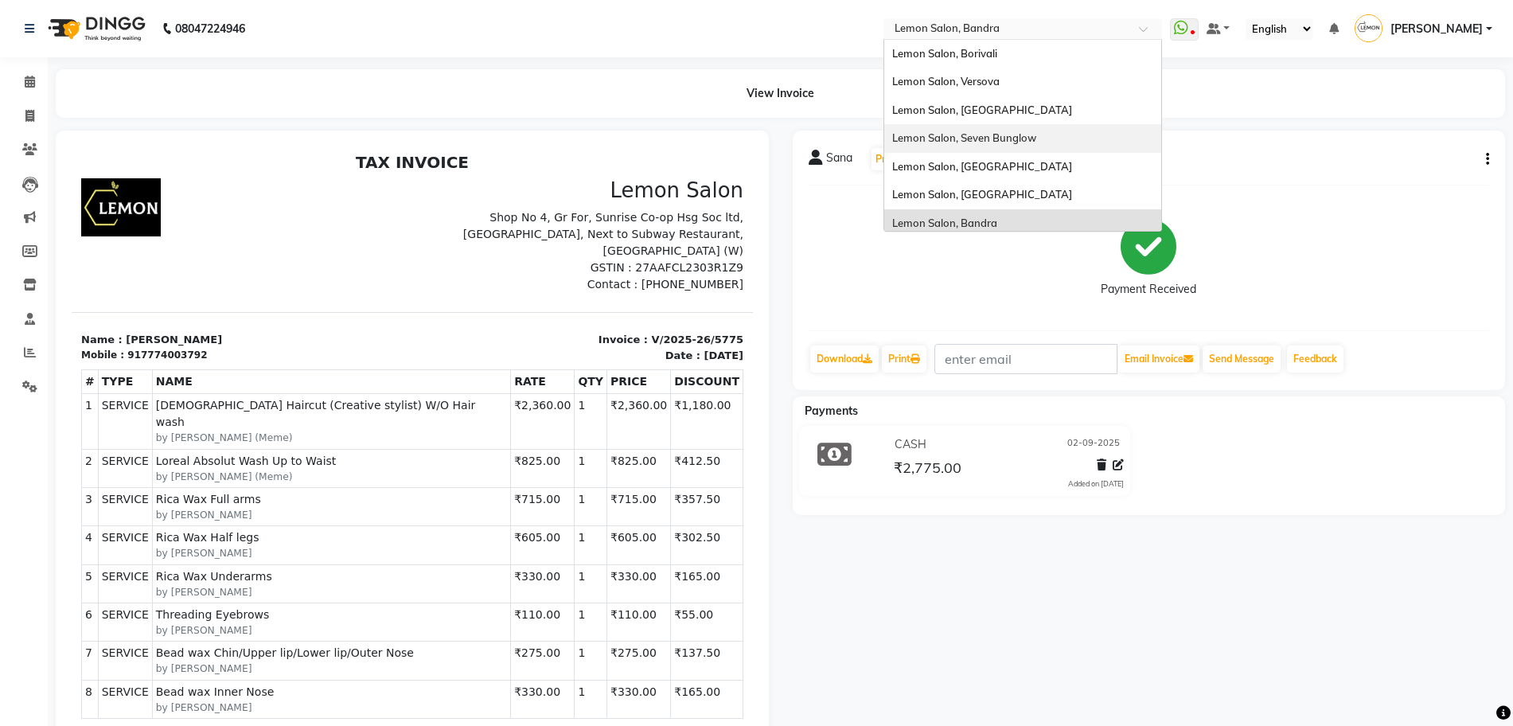
click at [1036, 141] on span "Lemon Salon, Seven Bunglow" at bounding box center [964, 137] width 144 height 13
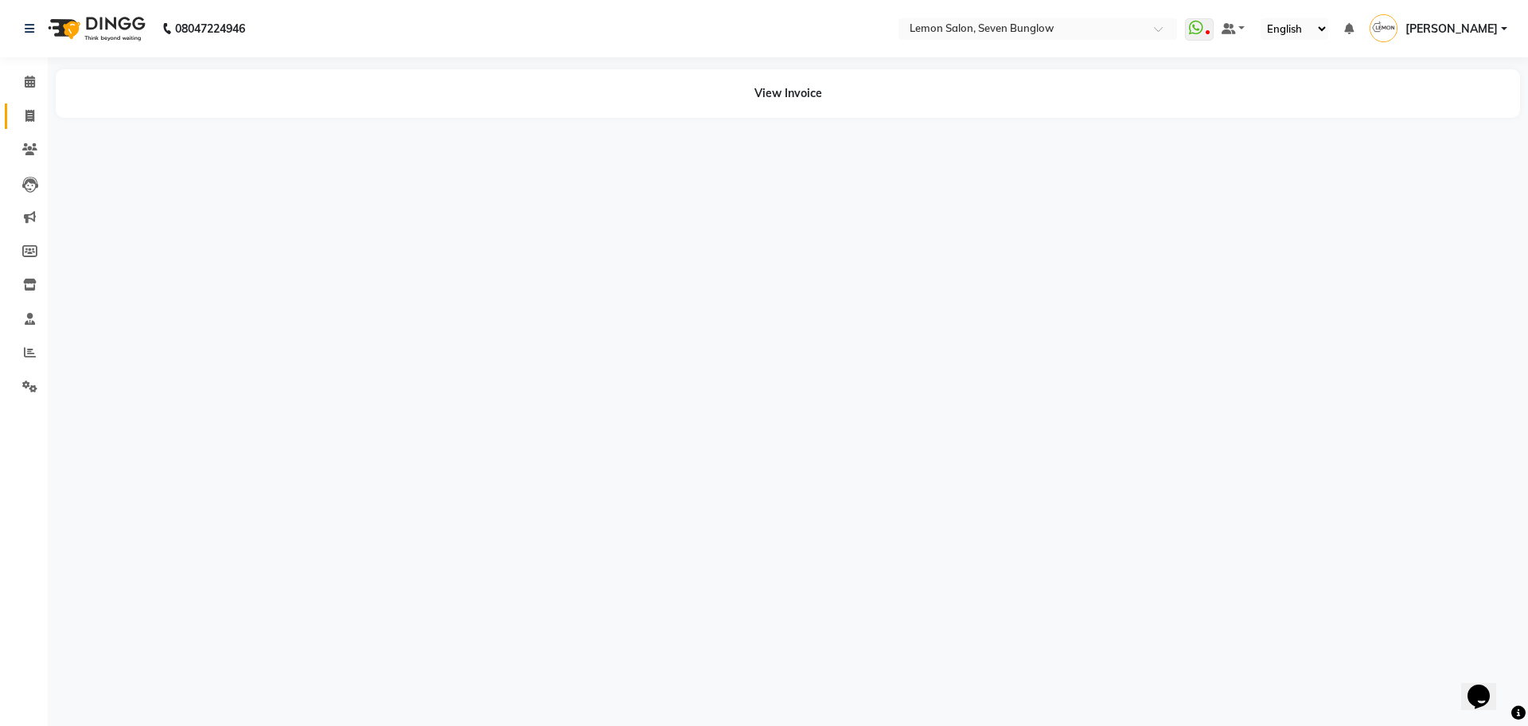
click at [15, 113] on link "Invoice" at bounding box center [24, 116] width 38 height 26
select select "562"
select select "service"
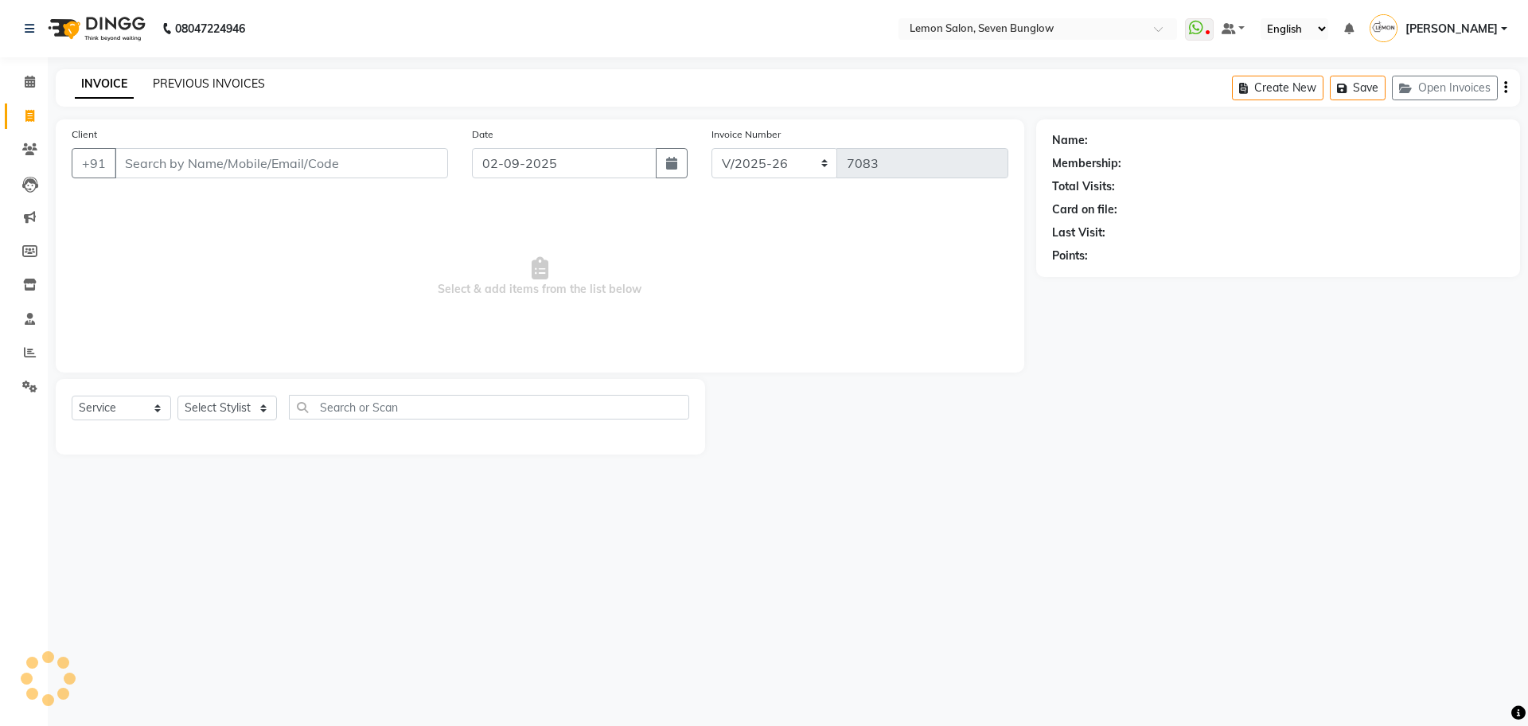
click at [229, 85] on link "PREVIOUS INVOICES" at bounding box center [209, 83] width 112 height 14
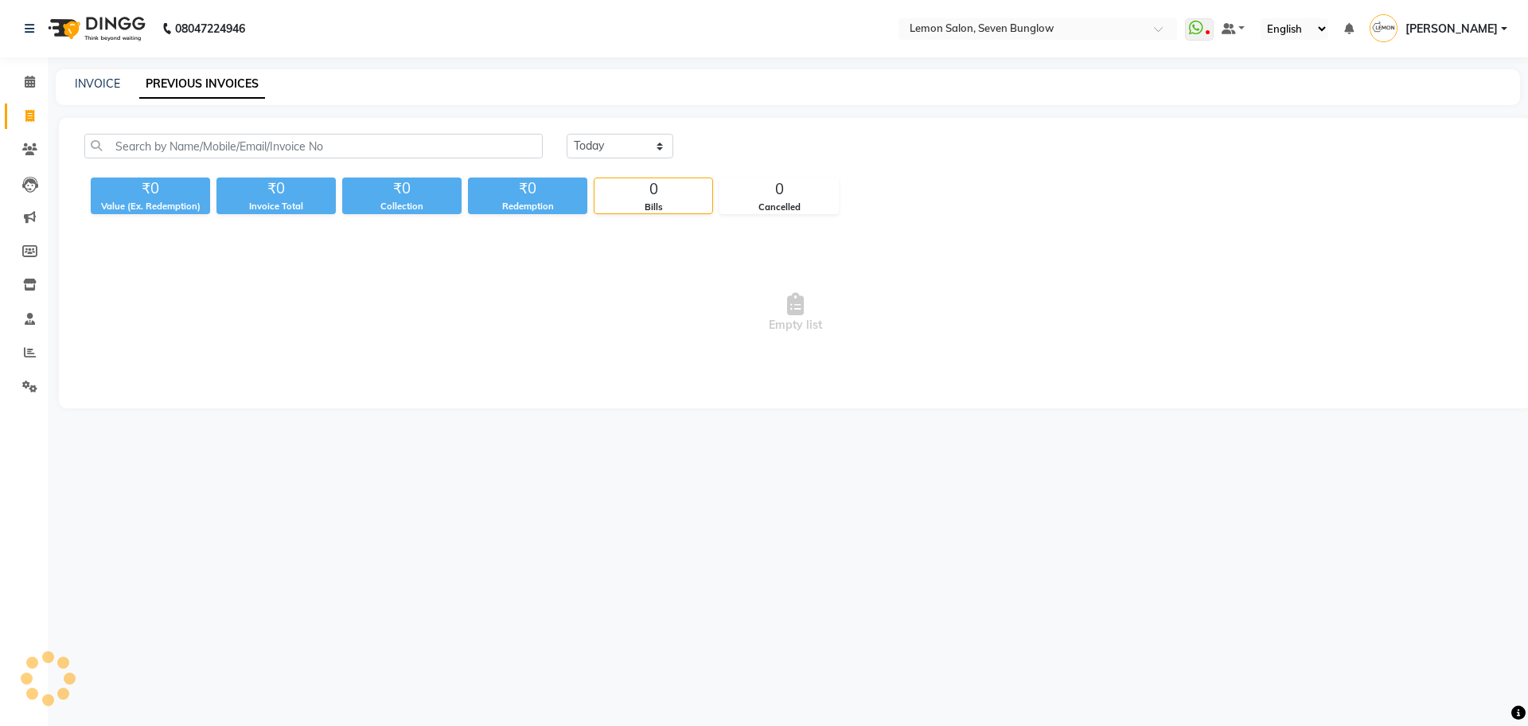
click at [215, 89] on link "PREVIOUS INVOICES" at bounding box center [202, 84] width 126 height 29
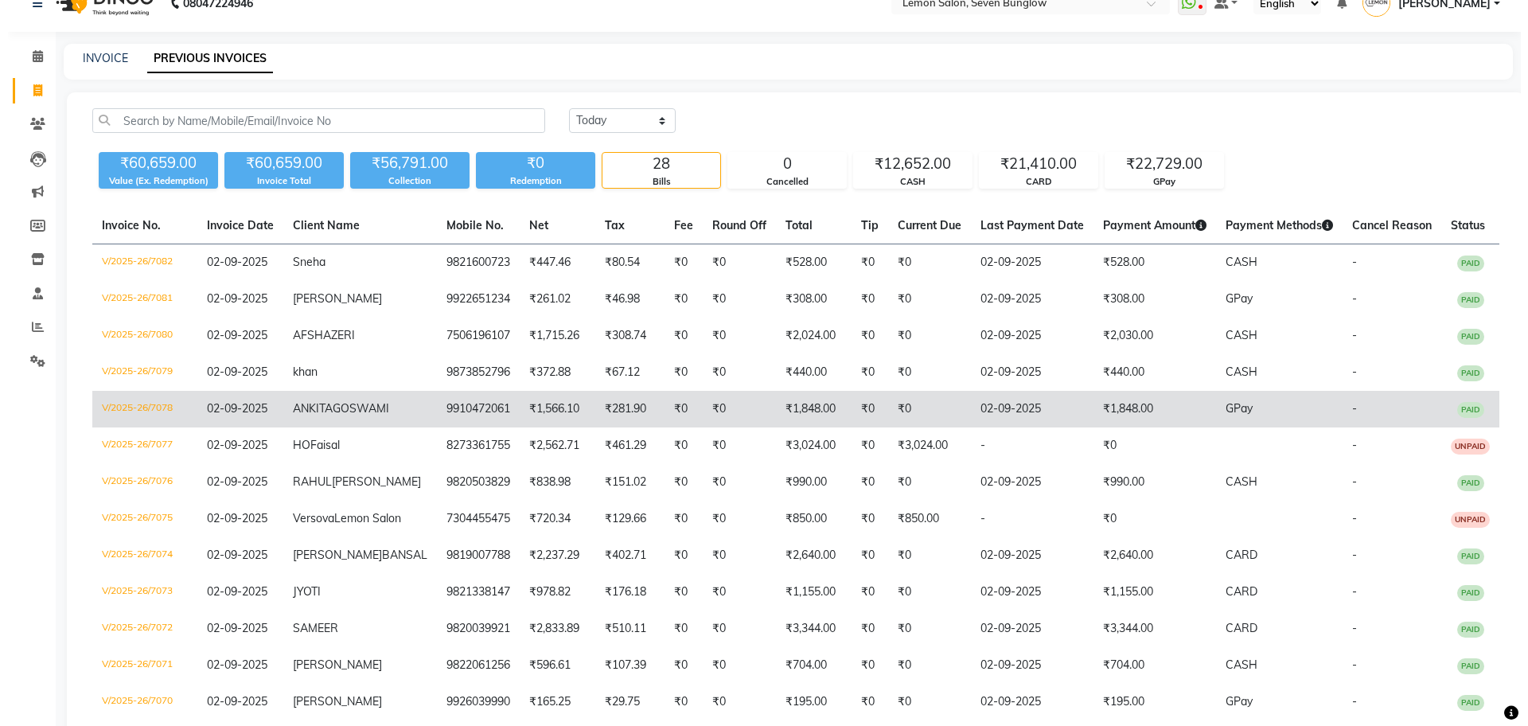
scroll to position [99, 0]
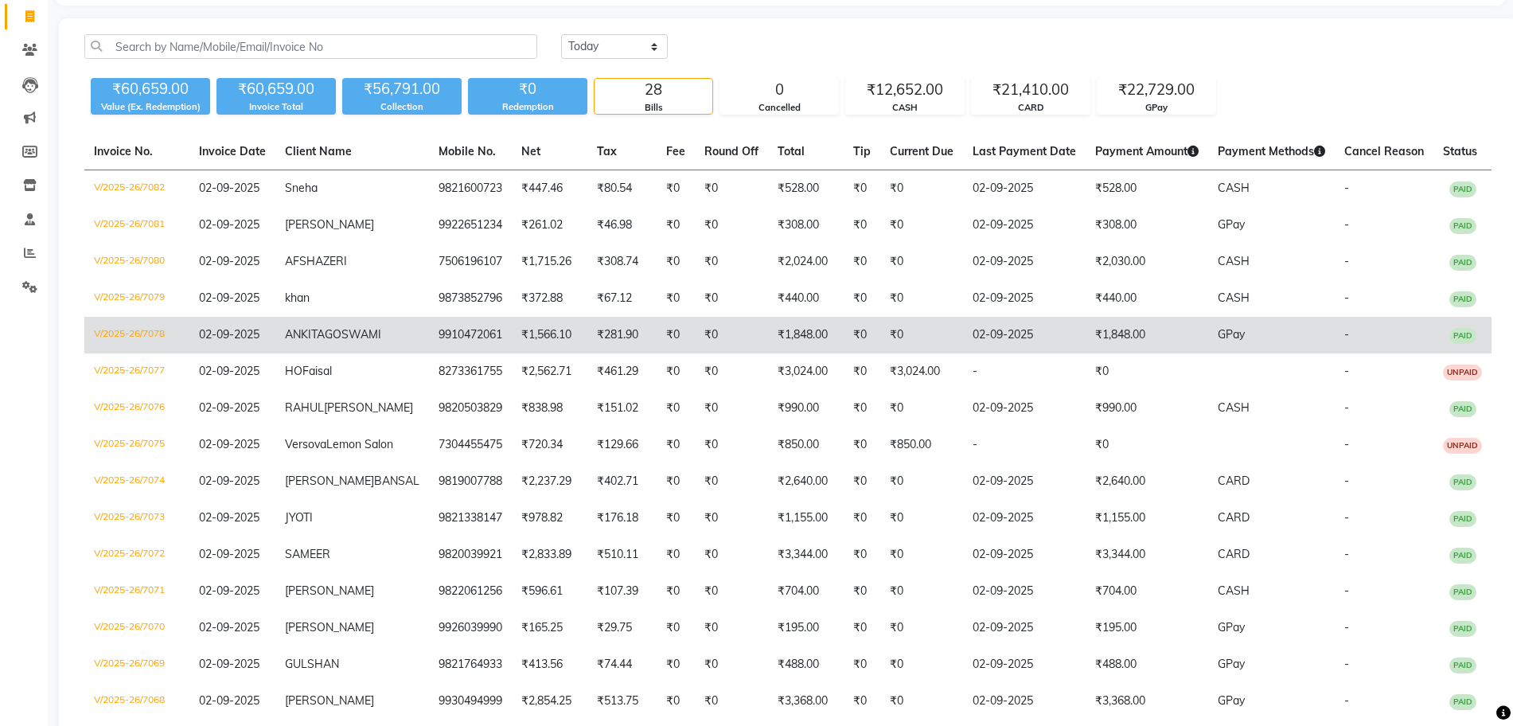
click at [189, 353] on td "V/2025-26/7078" at bounding box center [136, 335] width 105 height 37
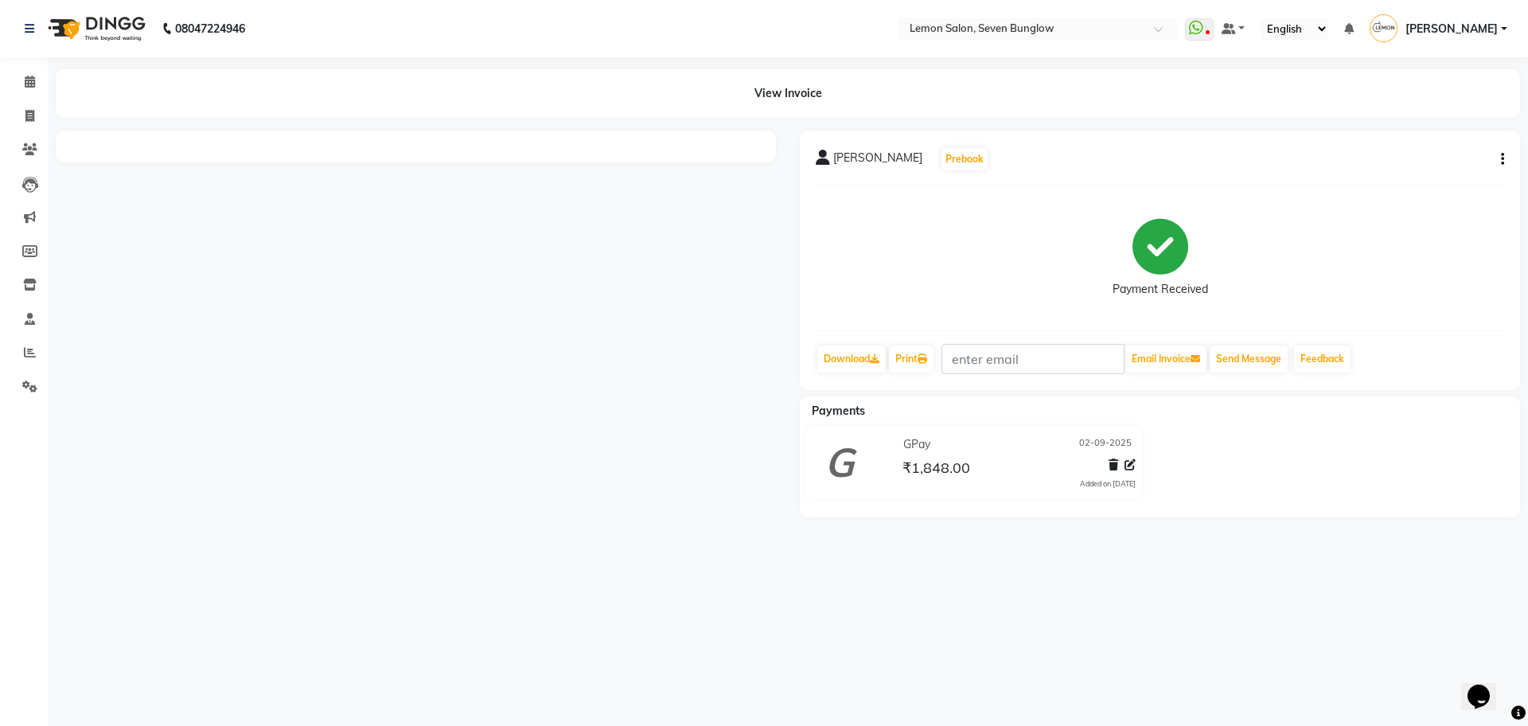
click at [1131, 464] on icon at bounding box center [1129, 464] width 11 height 11
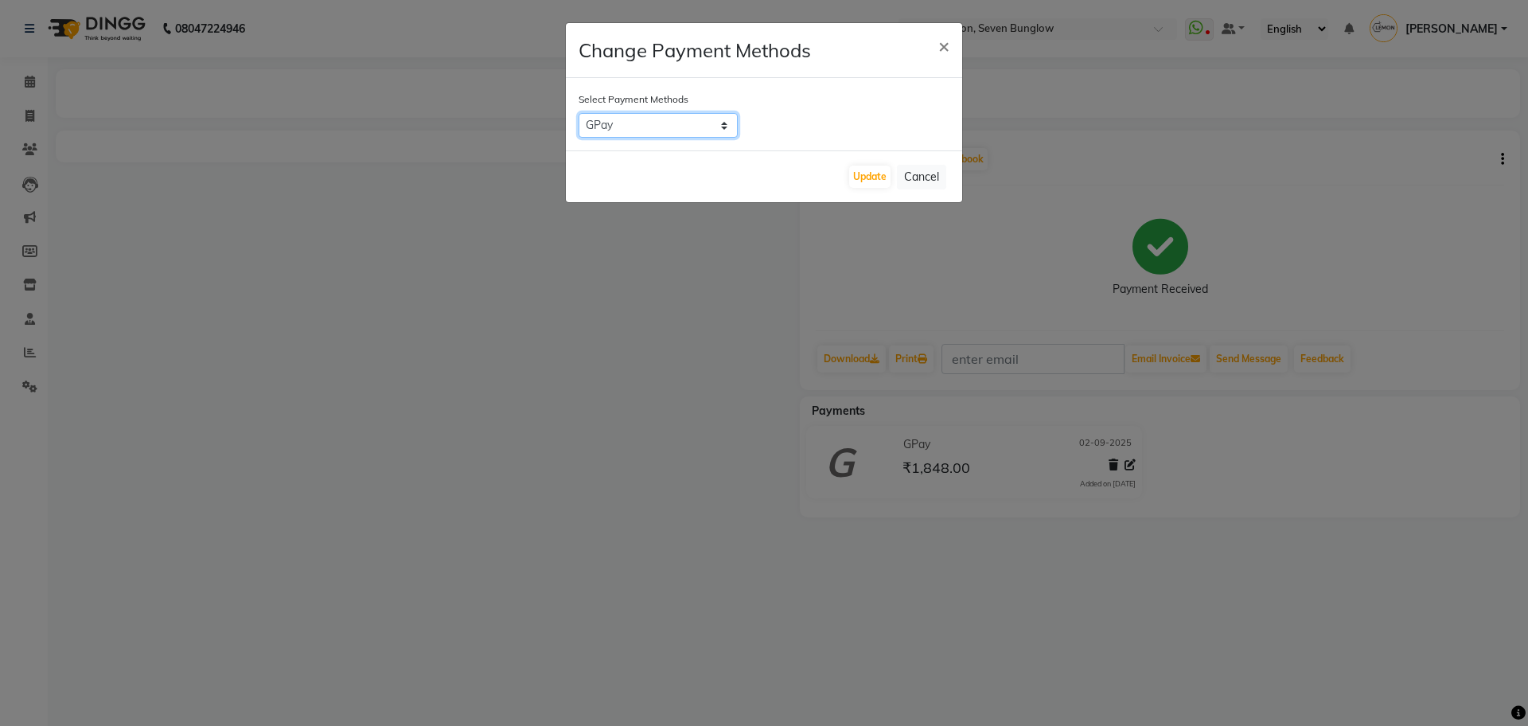
click at [653, 127] on select "CASH GPay CARD Cheque" at bounding box center [657, 125] width 159 height 25
select select "2"
click at [578, 113] on select "CASH GPay CARD Cheque" at bounding box center [657, 125] width 159 height 25
click at [867, 177] on button "Update" at bounding box center [869, 177] width 41 height 22
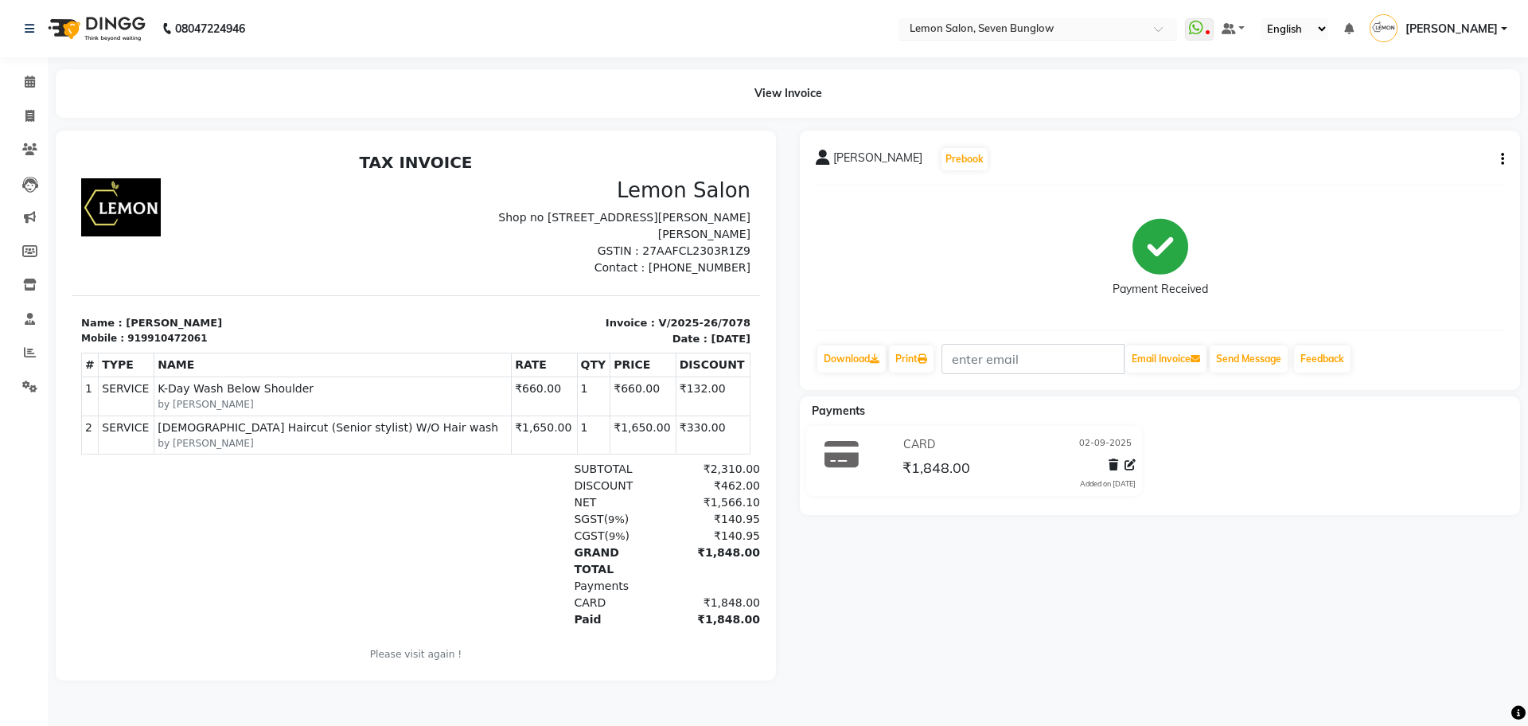
click at [1129, 34] on input "text" at bounding box center [1021, 30] width 231 height 16
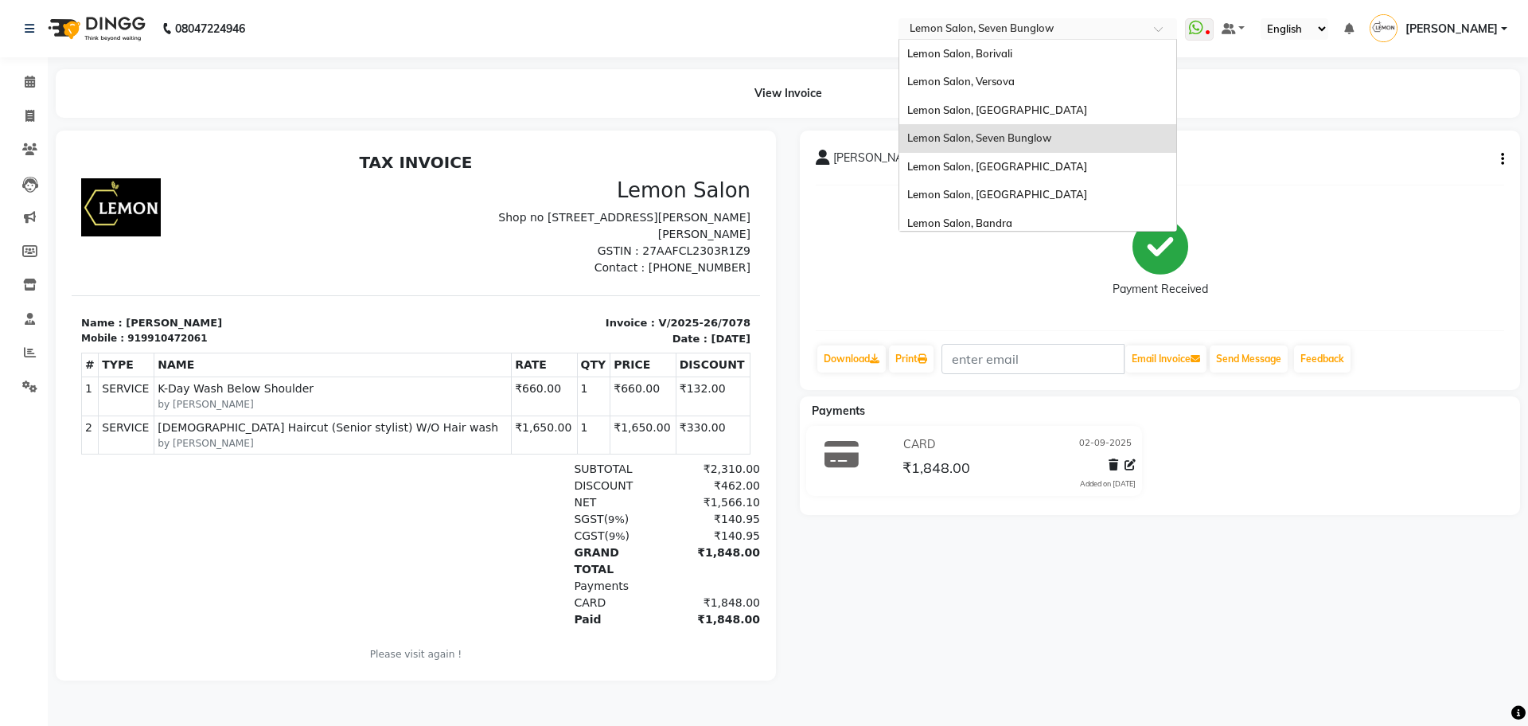
click at [1065, 128] on div "Lemon Salon, Seven Bunglow" at bounding box center [1037, 138] width 277 height 29
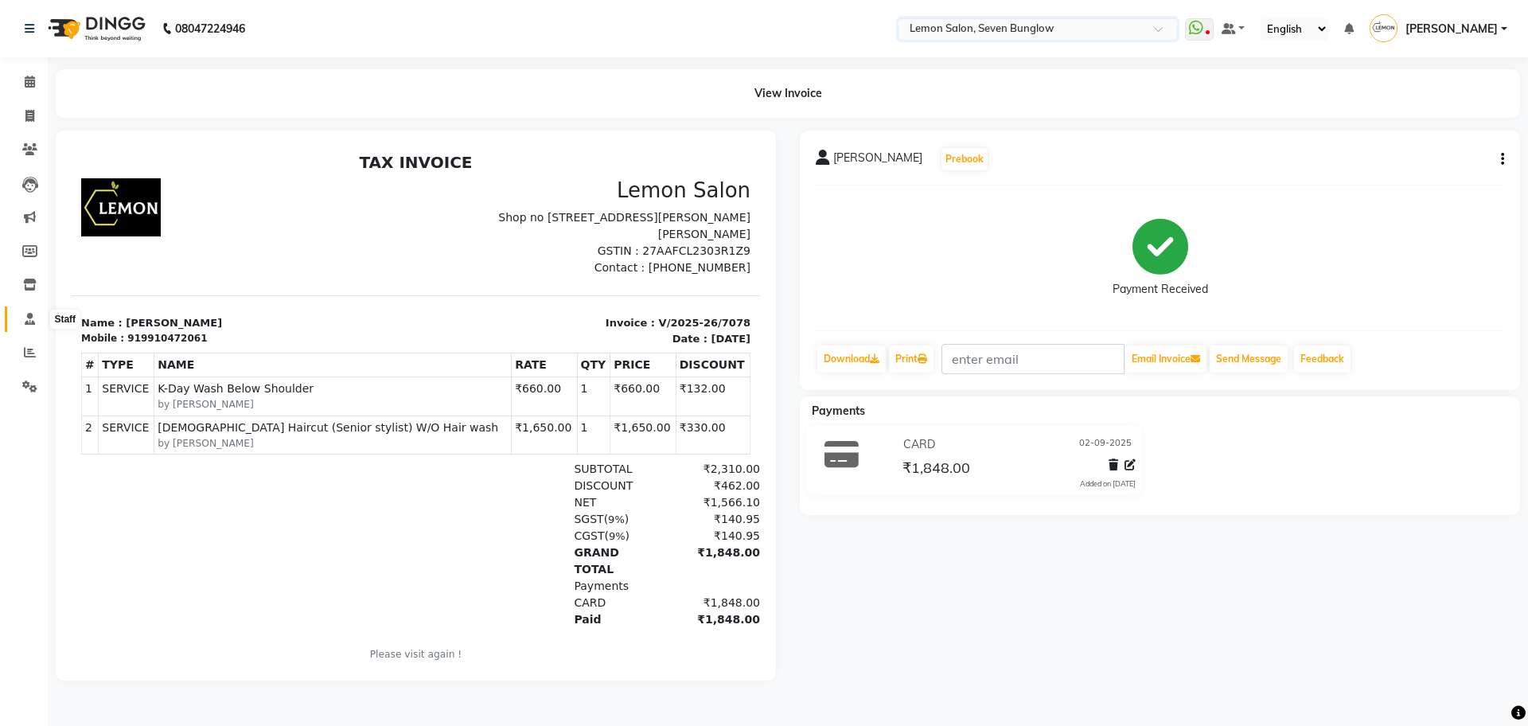
click at [33, 311] on span at bounding box center [30, 319] width 28 height 18
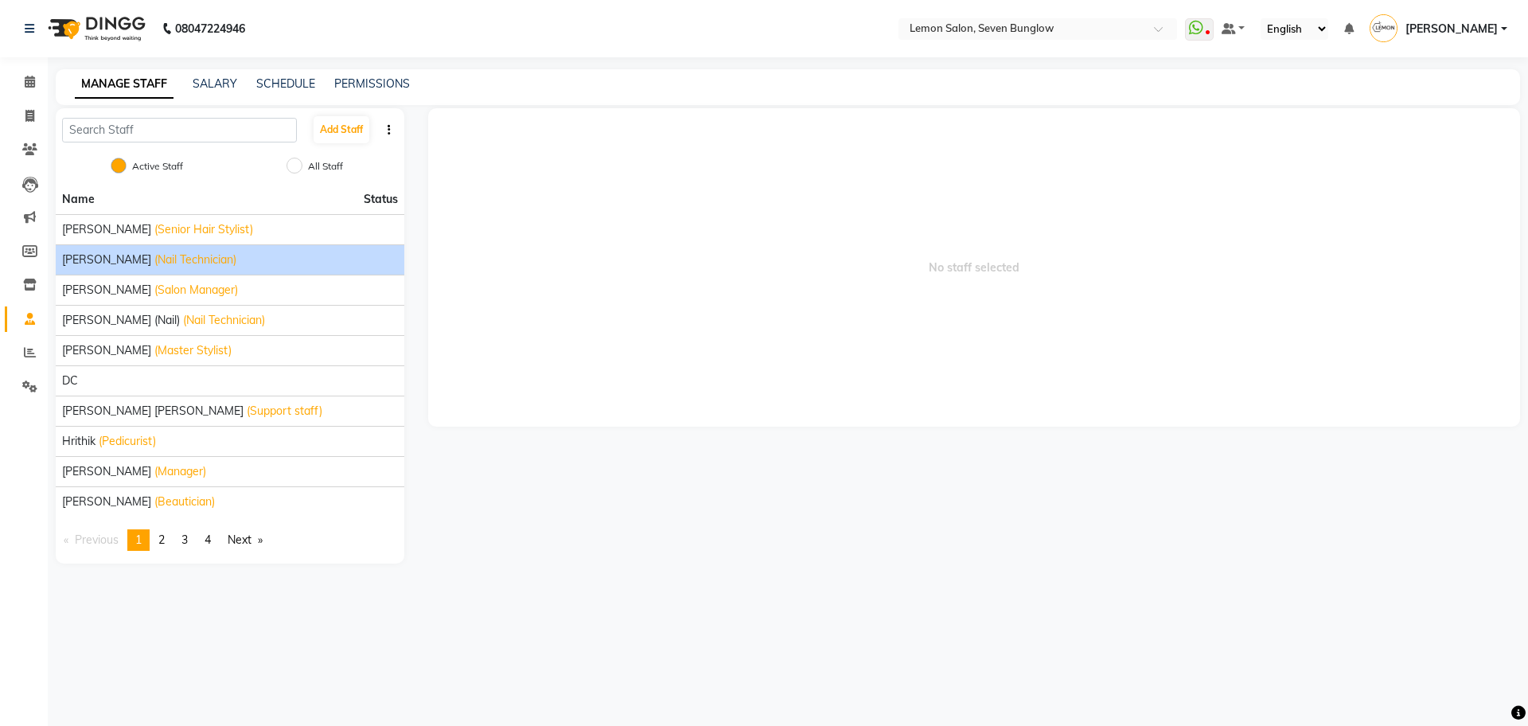
click at [111, 267] on span "[PERSON_NAME]" at bounding box center [106, 259] width 89 height 17
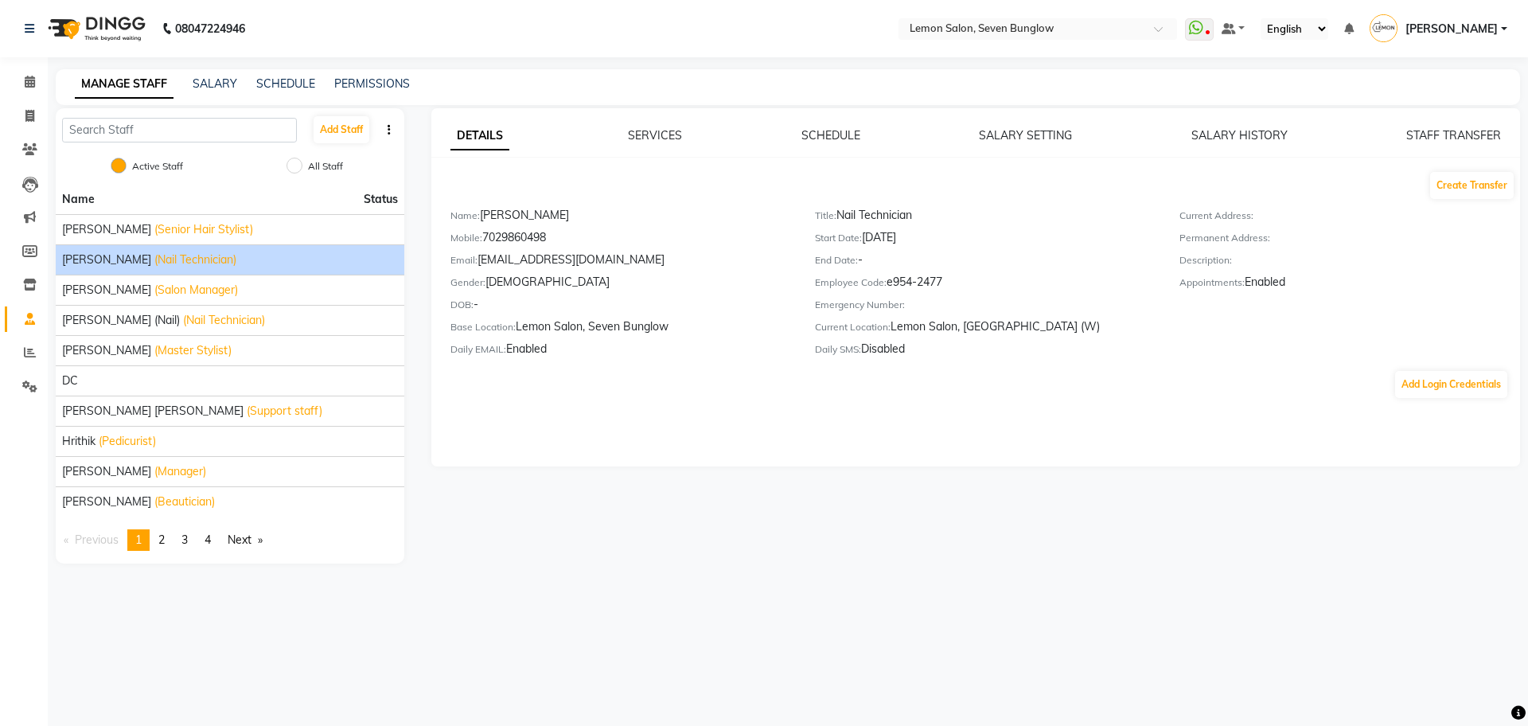
click at [1469, 142] on div "STAFF TRANSFER" at bounding box center [1453, 135] width 95 height 17
click at [1471, 134] on link "STAFF TRANSFER" at bounding box center [1453, 135] width 95 height 14
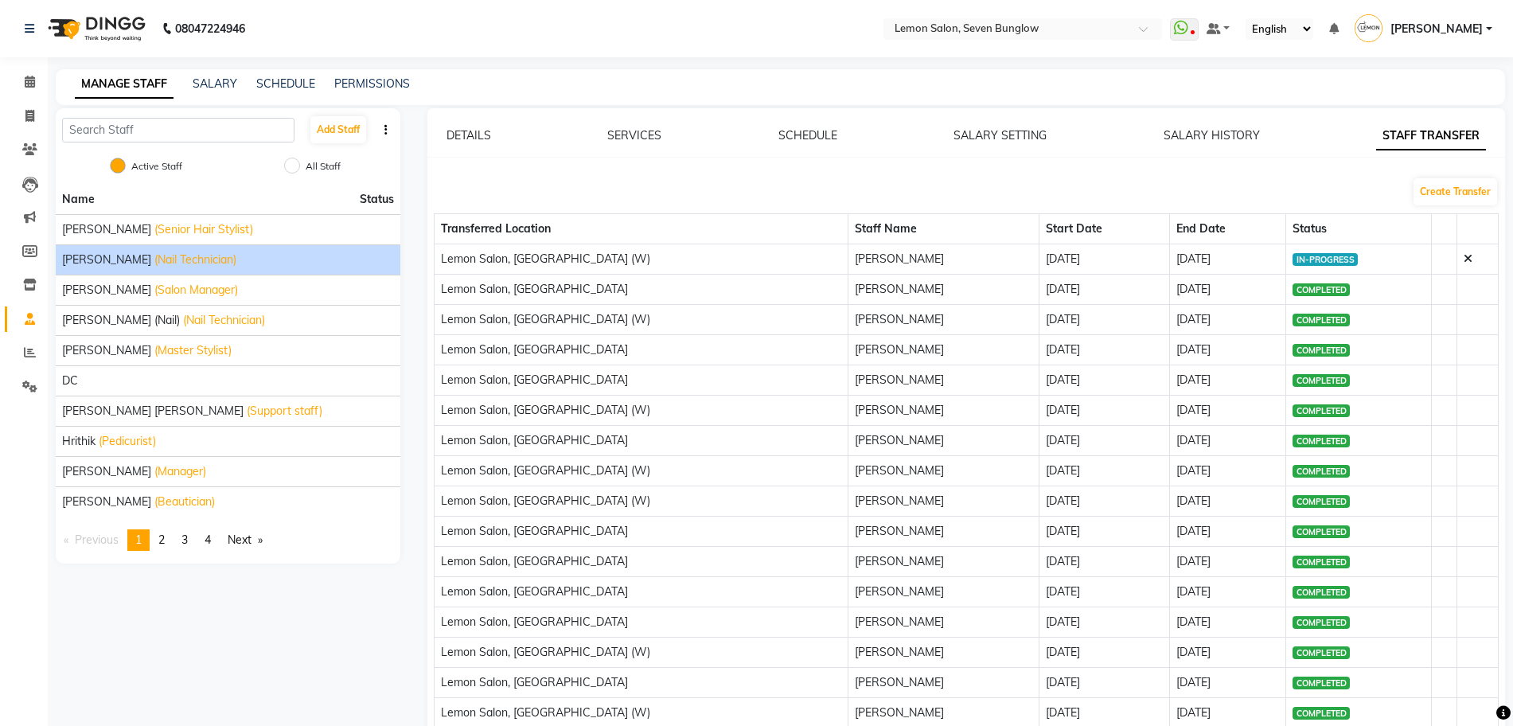
click at [1463, 263] on icon at bounding box center [1467, 258] width 9 height 11
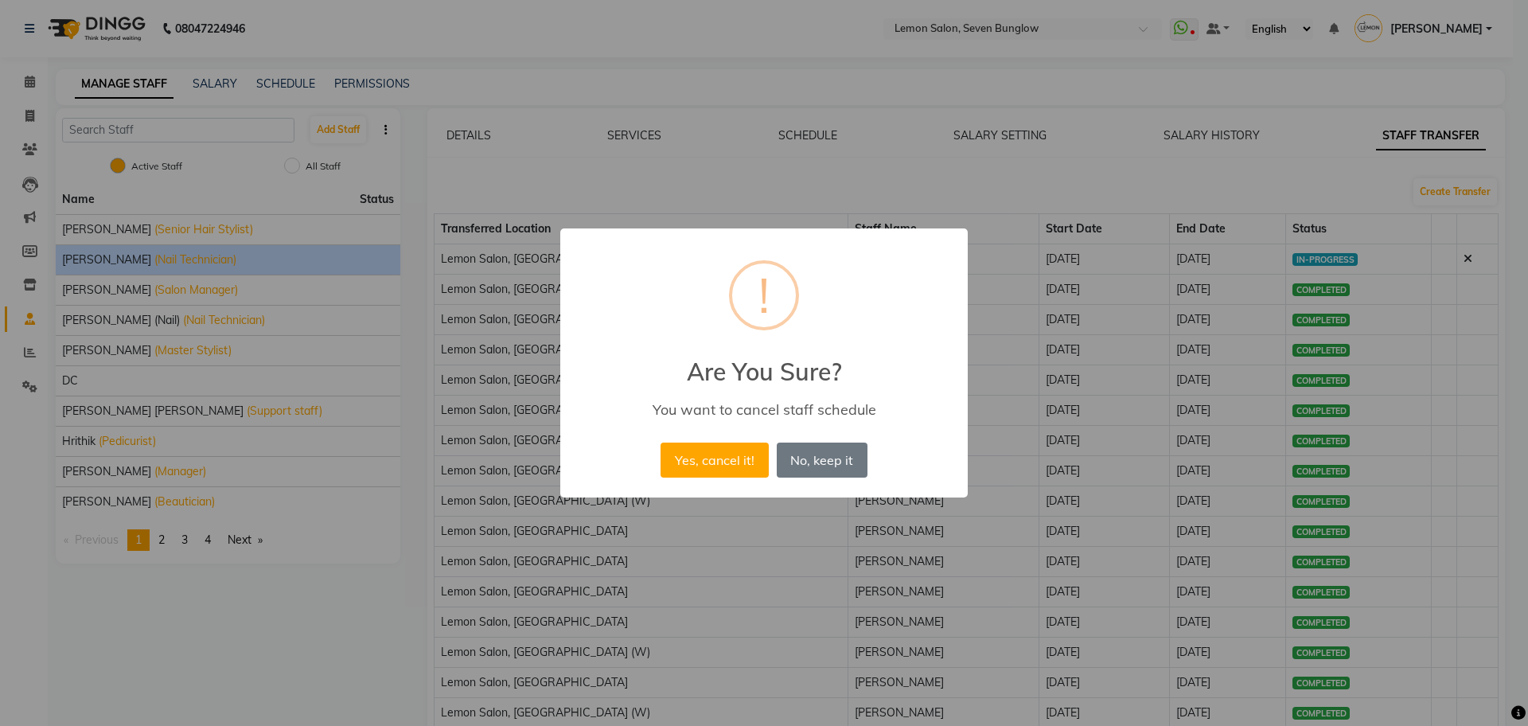
click at [682, 482] on div "× ! Are You Sure? You want to cancel staff schedule Yes, cancel it! No No, keep…" at bounding box center [763, 362] width 407 height 269
click at [703, 463] on button "Yes, cancel it!" at bounding box center [713, 459] width 107 height 35
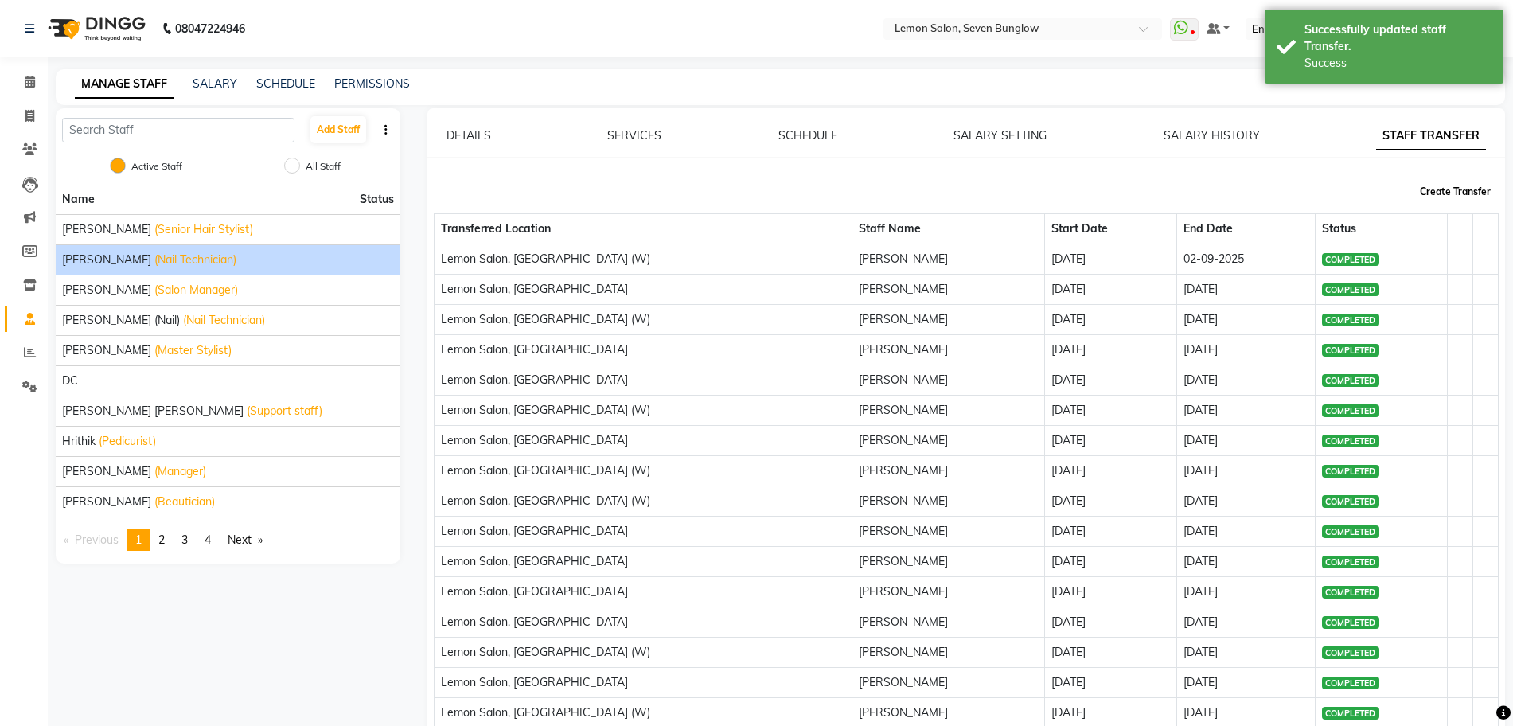
click at [1463, 191] on button "Create Transfer" at bounding box center [1455, 191] width 84 height 27
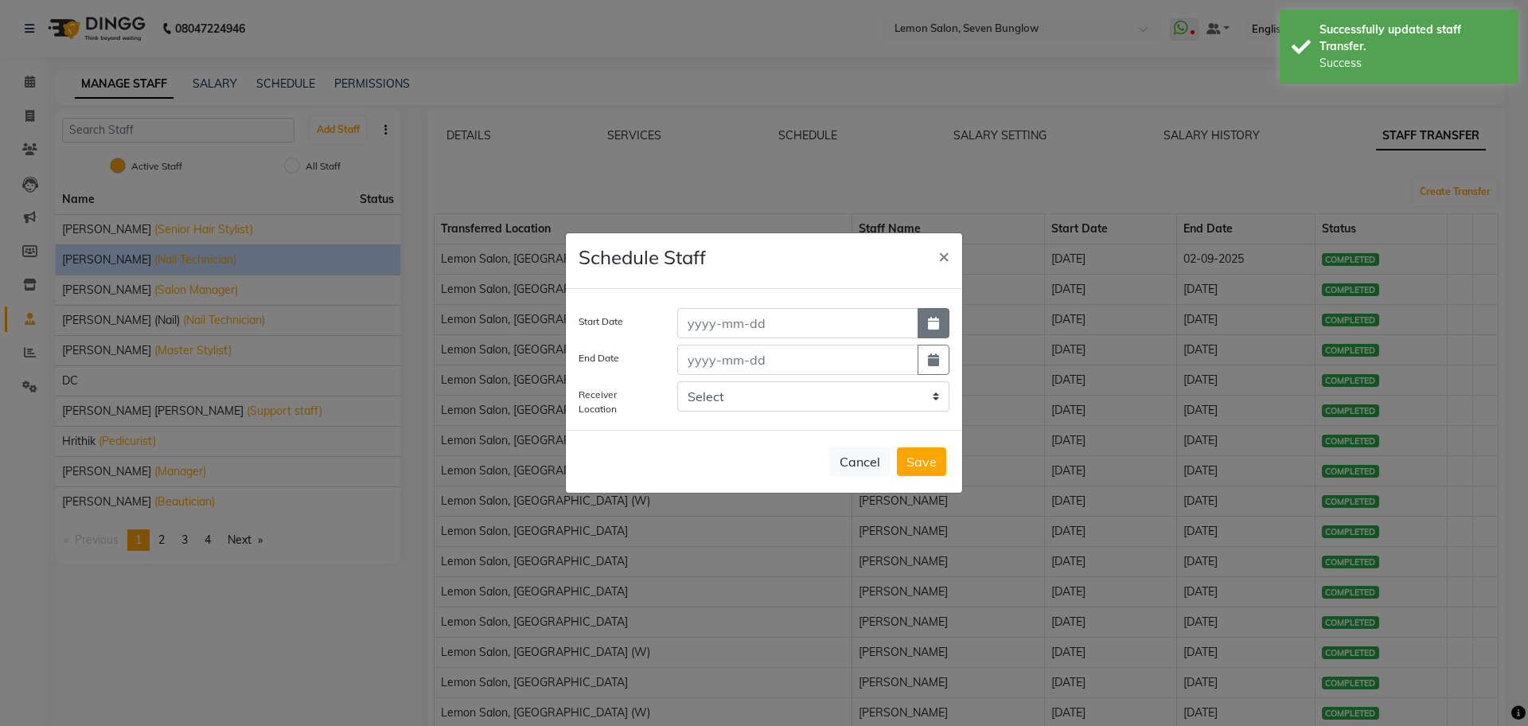
click at [933, 317] on icon "button" at bounding box center [933, 323] width 11 height 13
select select "9"
select select "2025"
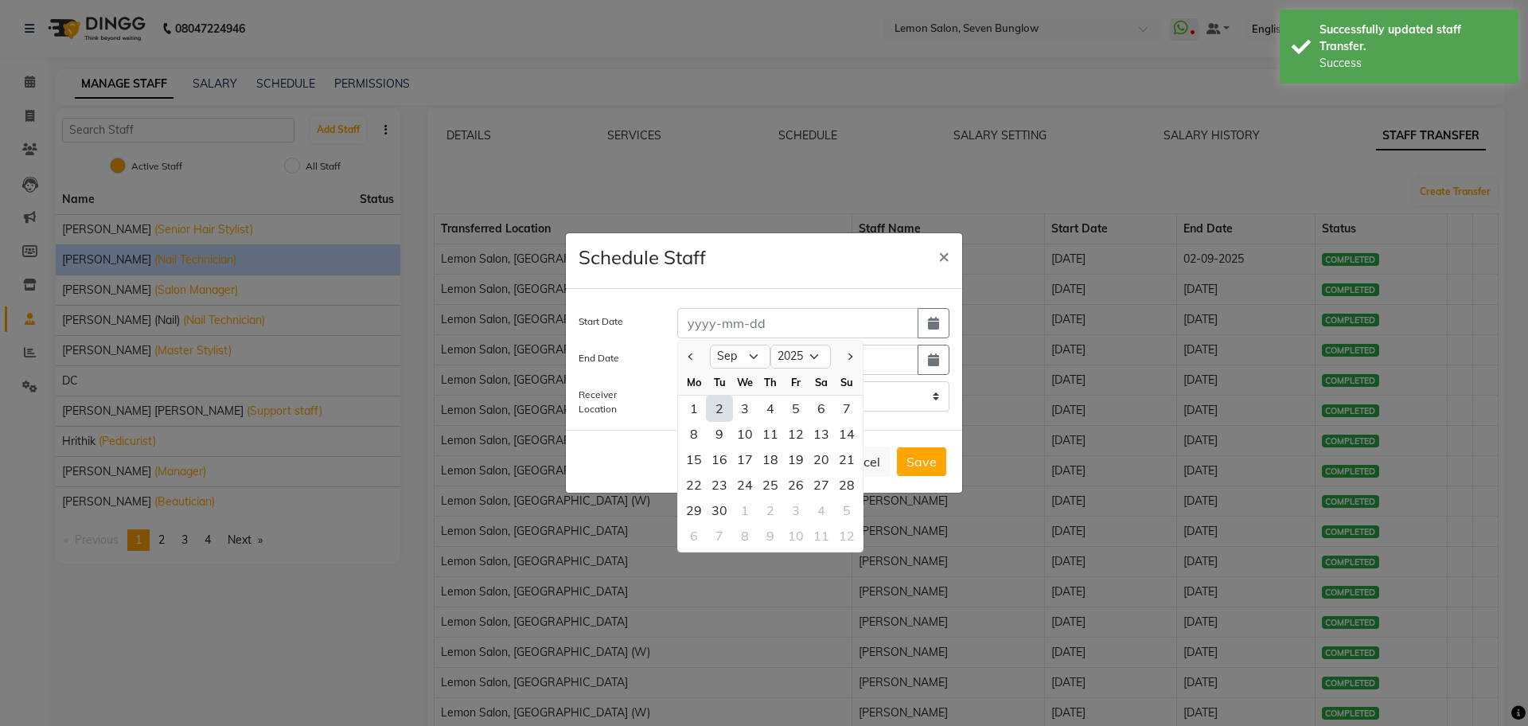
click at [722, 405] on div "2" at bounding box center [719, 407] width 25 height 25
type input "02-09-2025"
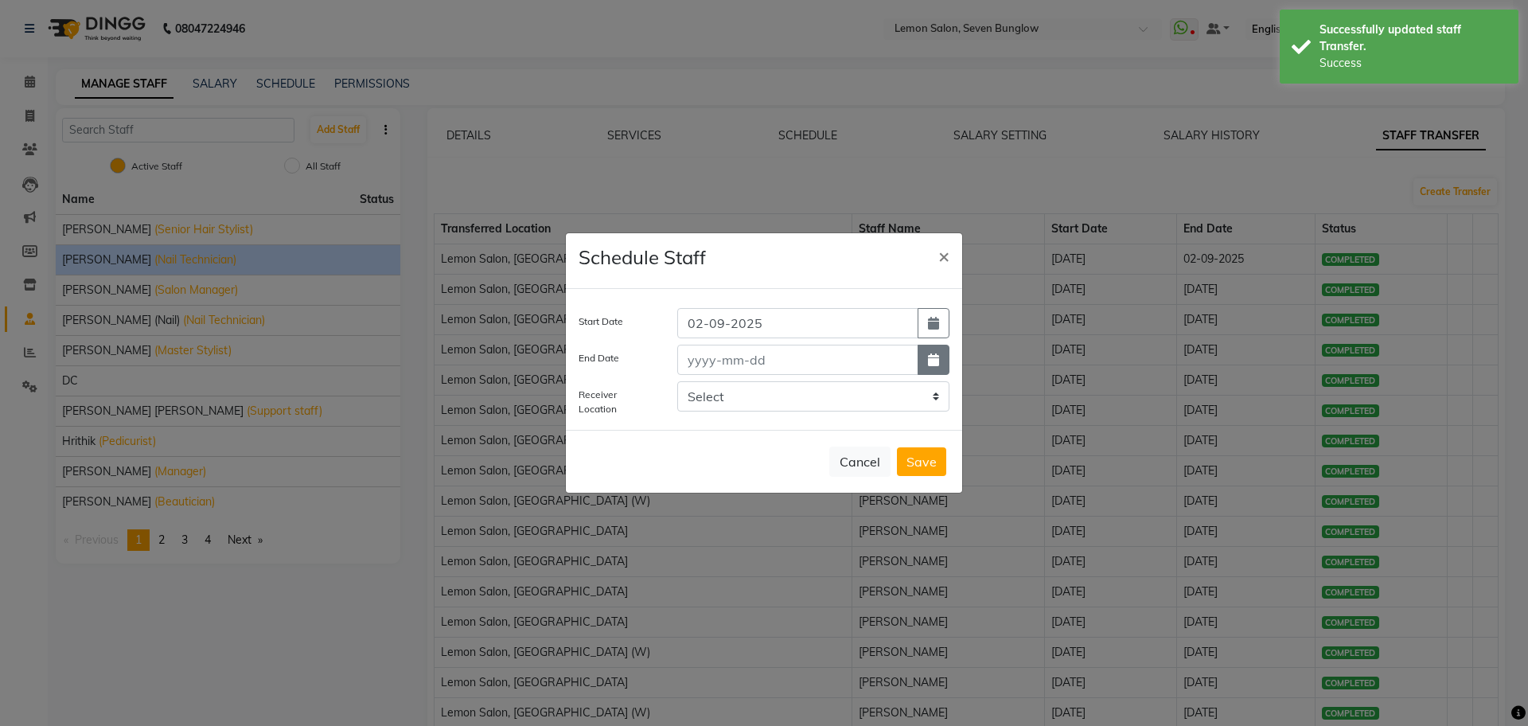
click at [937, 352] on button "button" at bounding box center [933, 360] width 32 height 30
select select "9"
select select "2025"
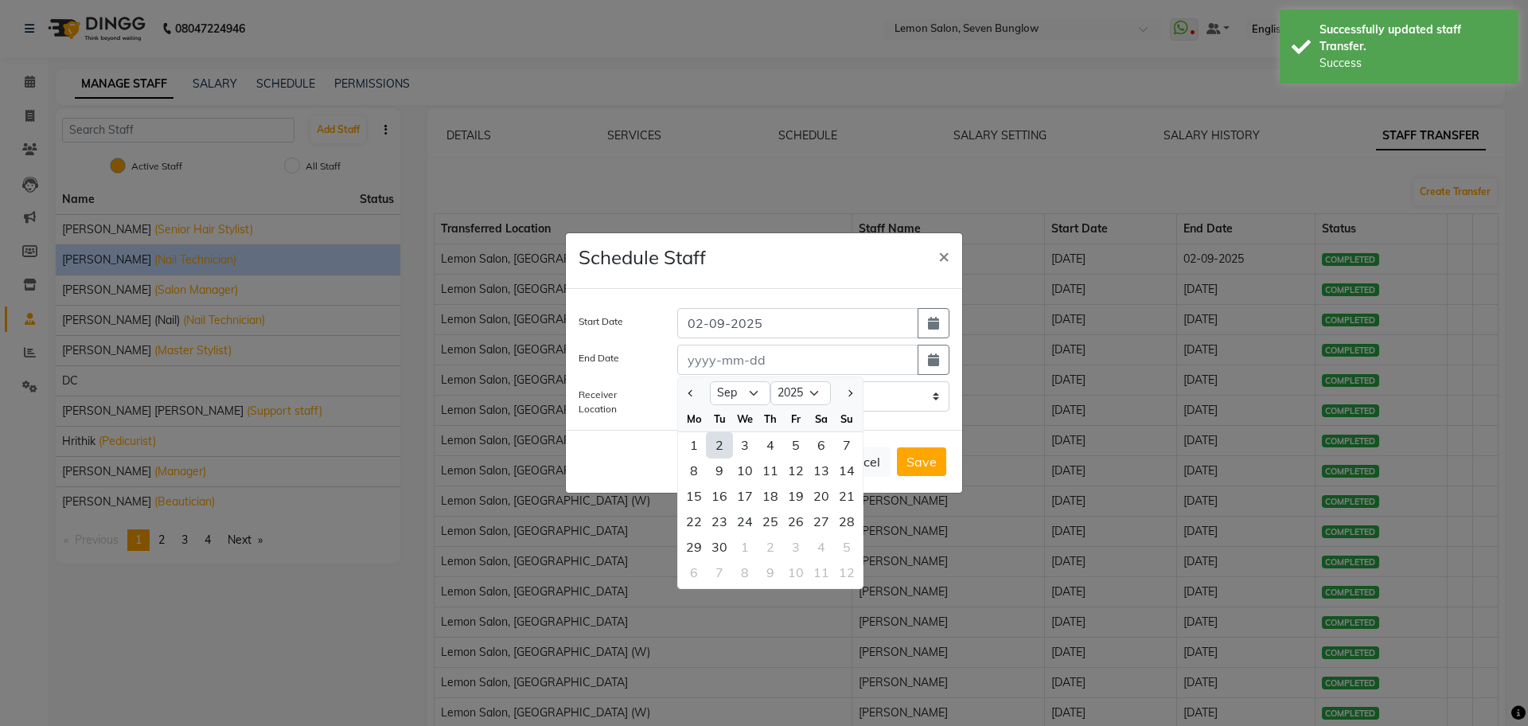
drag, startPoint x: 716, startPoint y: 444, endPoint x: 742, endPoint y: 417, distance: 37.7
click at [715, 444] on div "2" at bounding box center [719, 444] width 25 height 25
type input "02-09-2025"
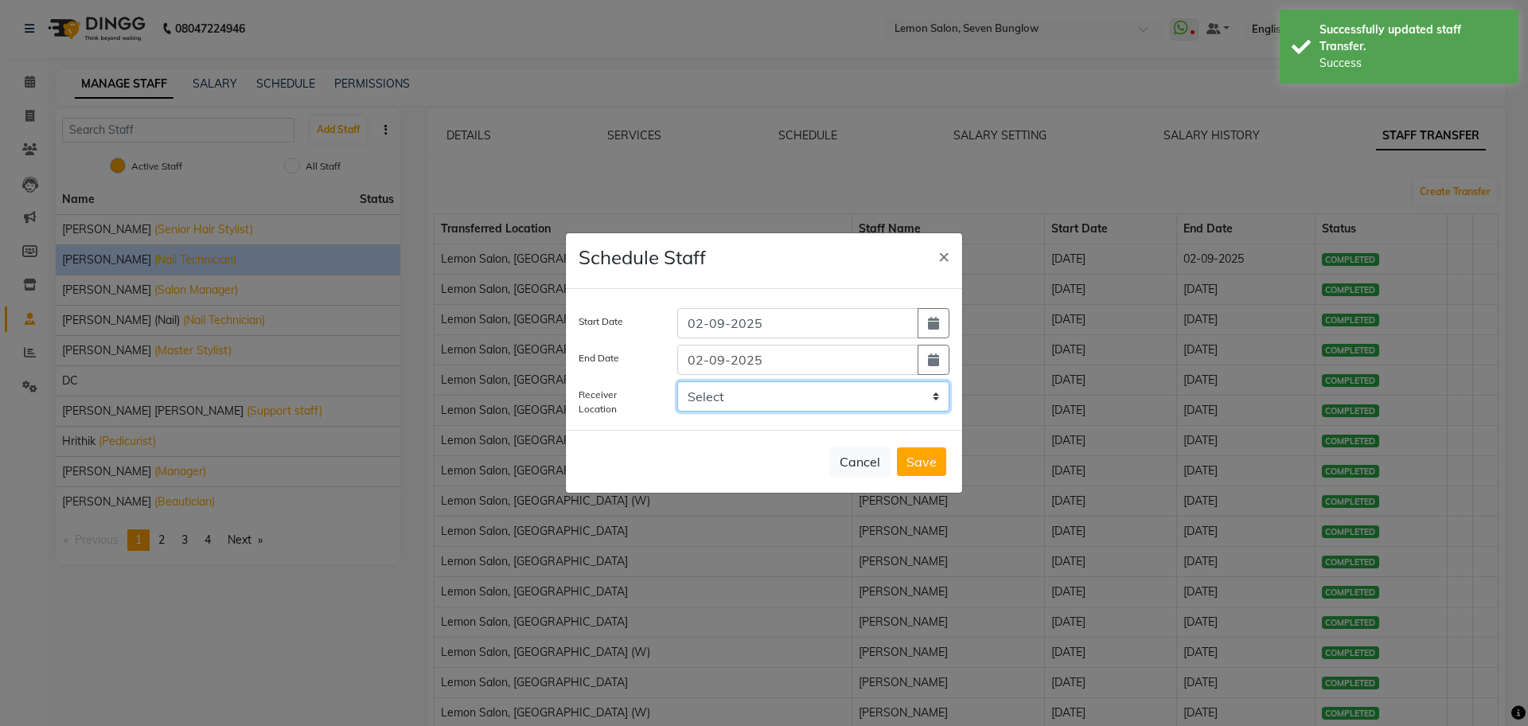
click at [757, 395] on select "Select LEMON SALON, Lokhandwala Lemon Salon, Malad Lemon Salon, Bandra [GEOGRAP…" at bounding box center [813, 396] width 272 height 30
select select "958"
click at [677, 381] on select "Select LEMON SALON, Lokhandwala Lemon Salon, Malad Lemon Salon, Bandra [GEOGRAP…" at bounding box center [813, 396] width 272 height 30
click at [920, 450] on button "Save" at bounding box center [921, 461] width 49 height 29
select select
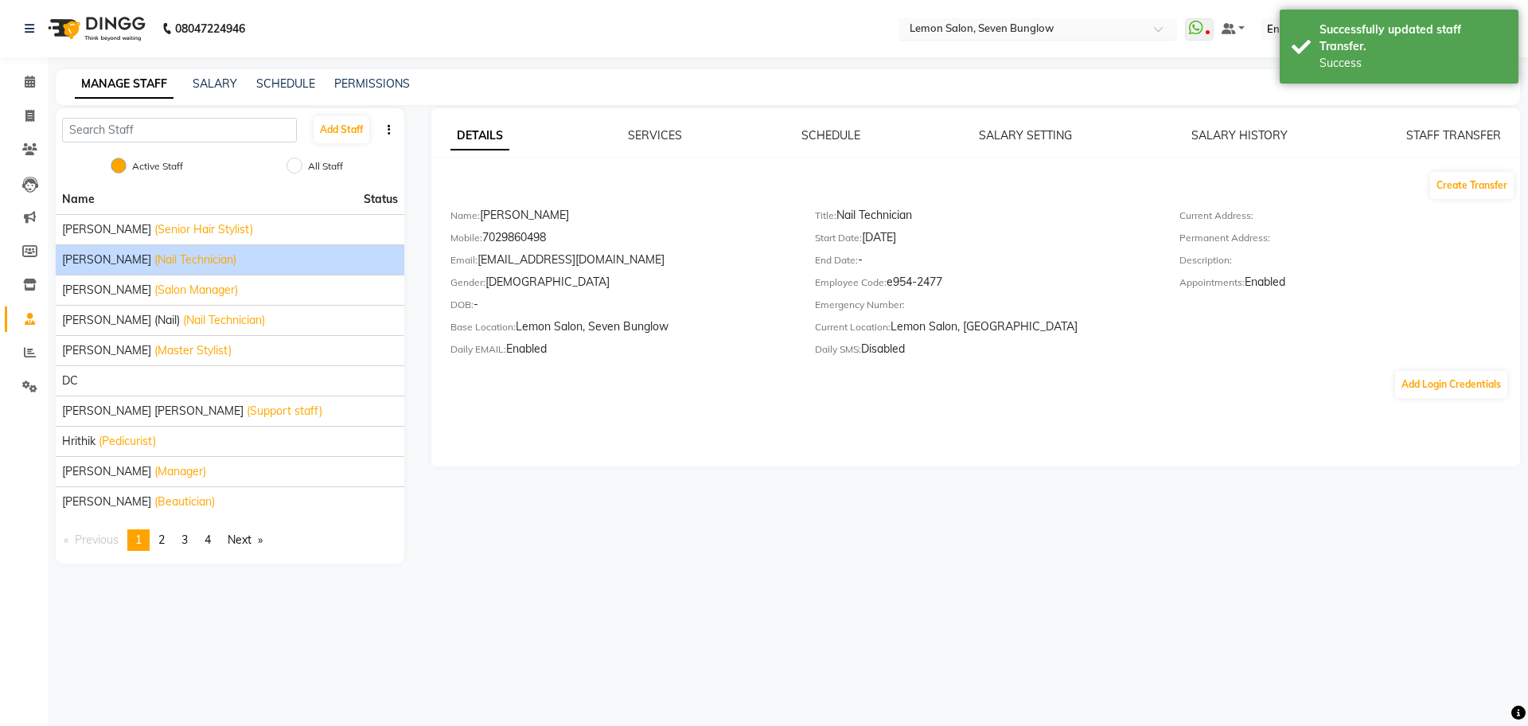
click at [1004, 35] on input "text" at bounding box center [1021, 30] width 231 height 16
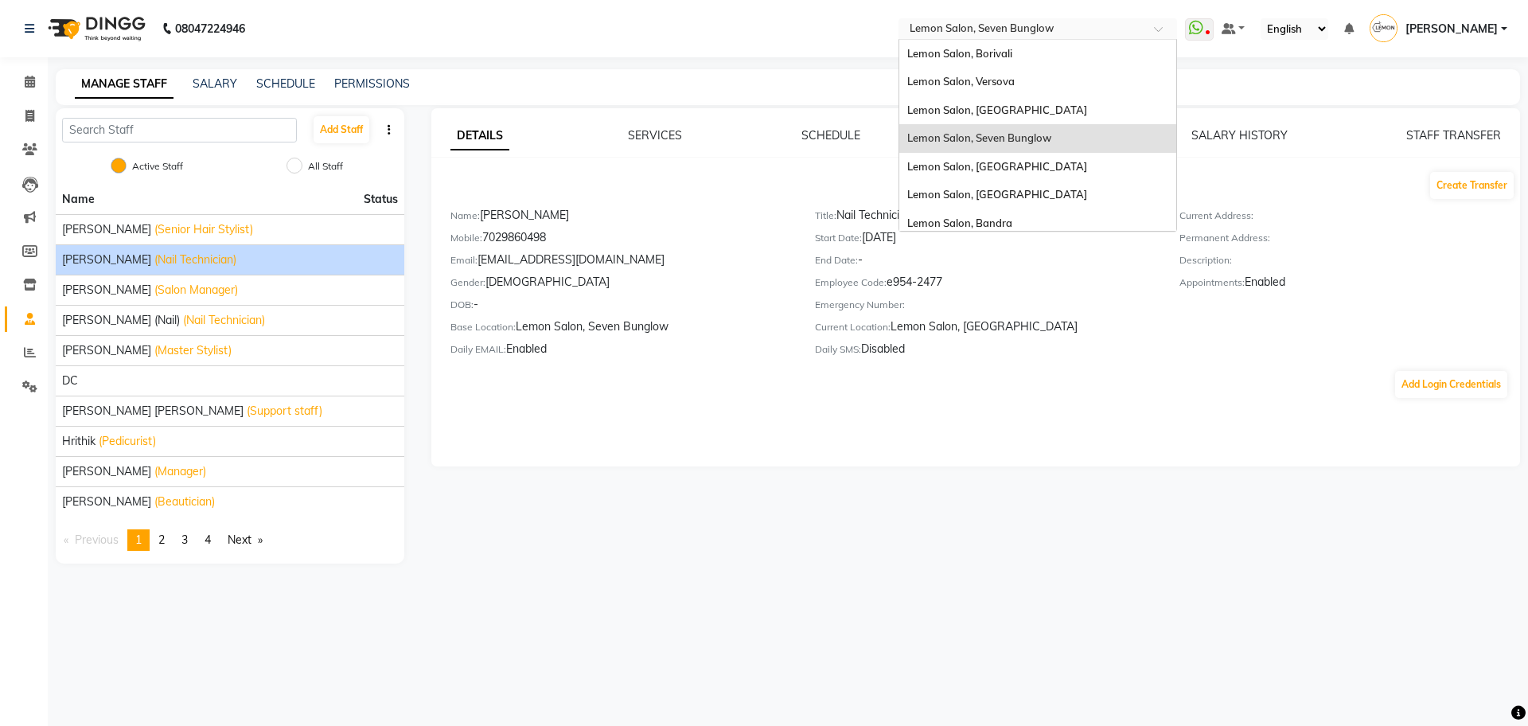
scroll to position [148, 0]
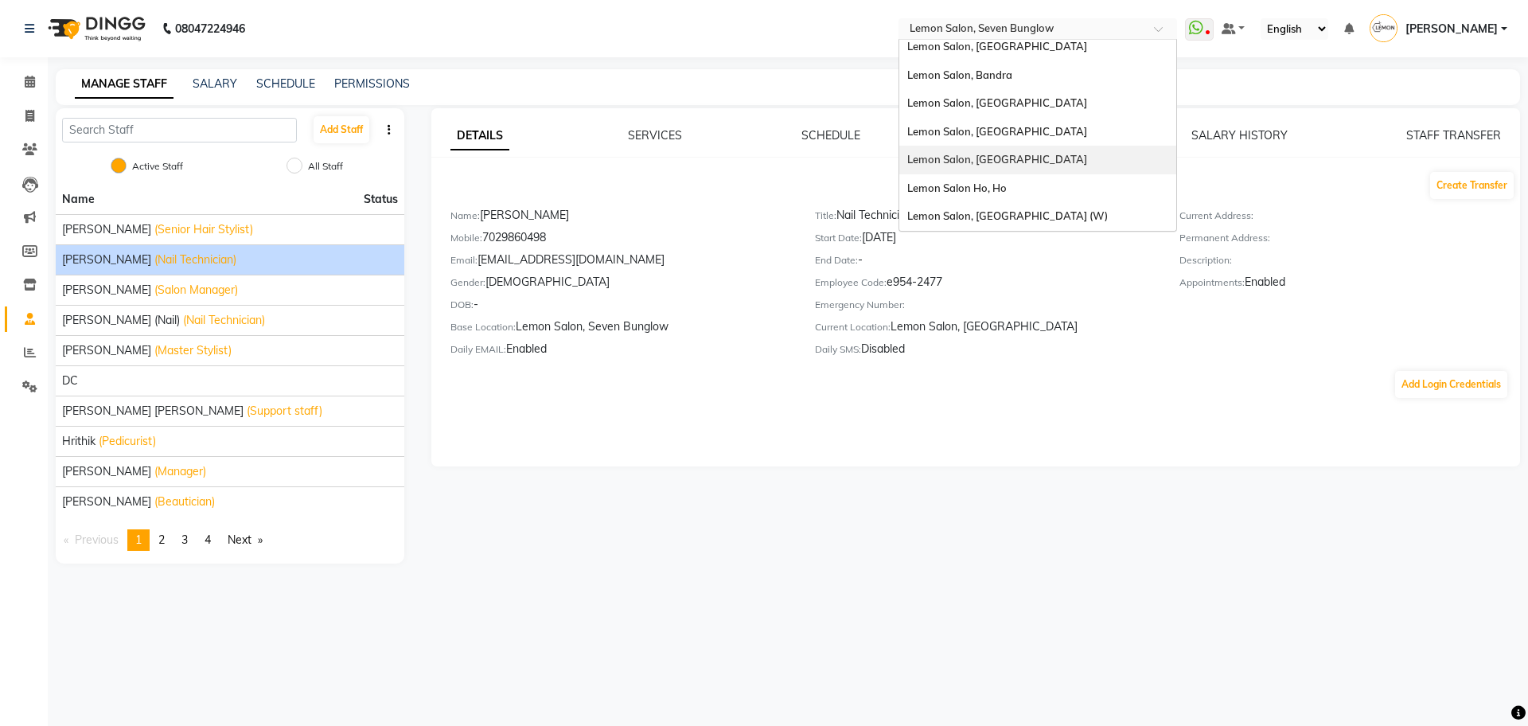
click at [1073, 161] on div "Lemon Salon, [GEOGRAPHIC_DATA]" at bounding box center [1037, 160] width 277 height 29
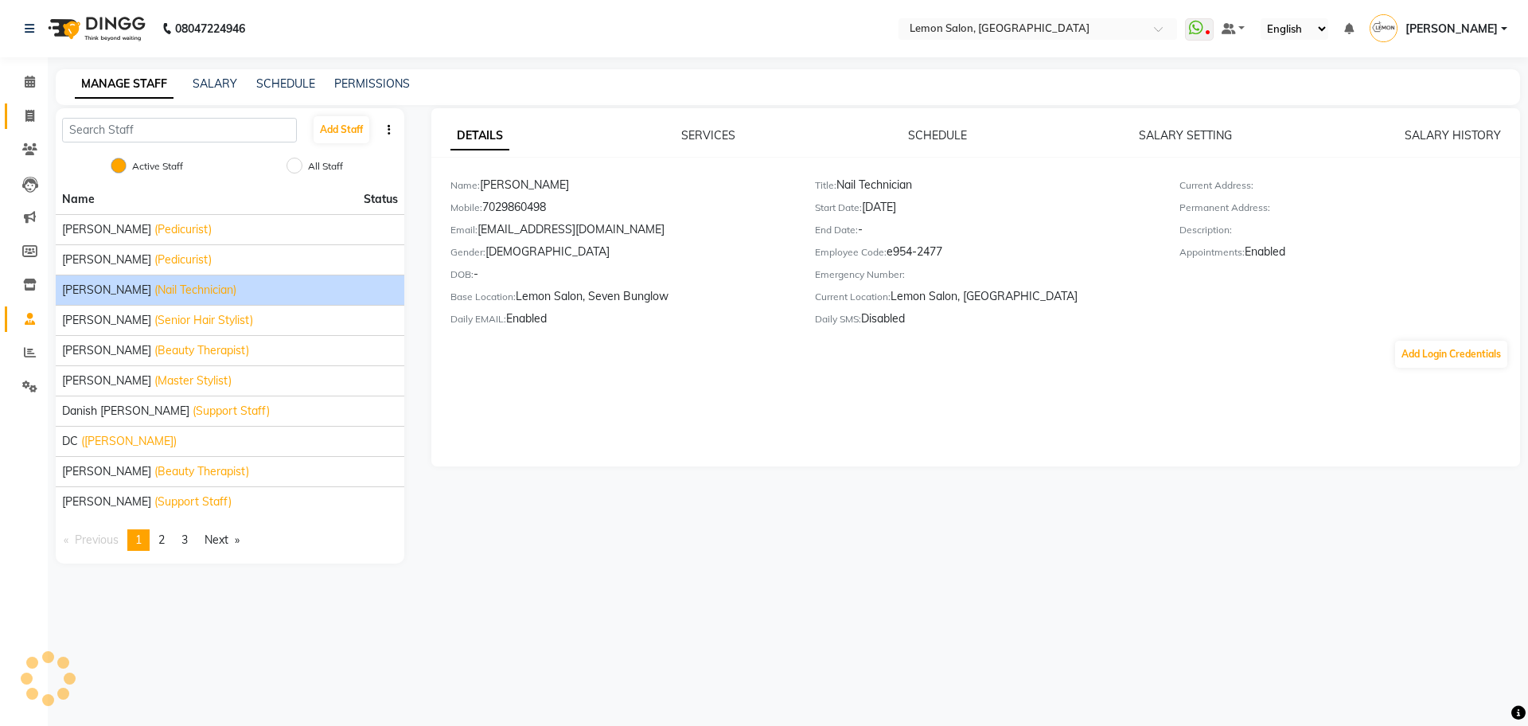
click at [34, 111] on icon at bounding box center [29, 116] width 9 height 12
select select "service"
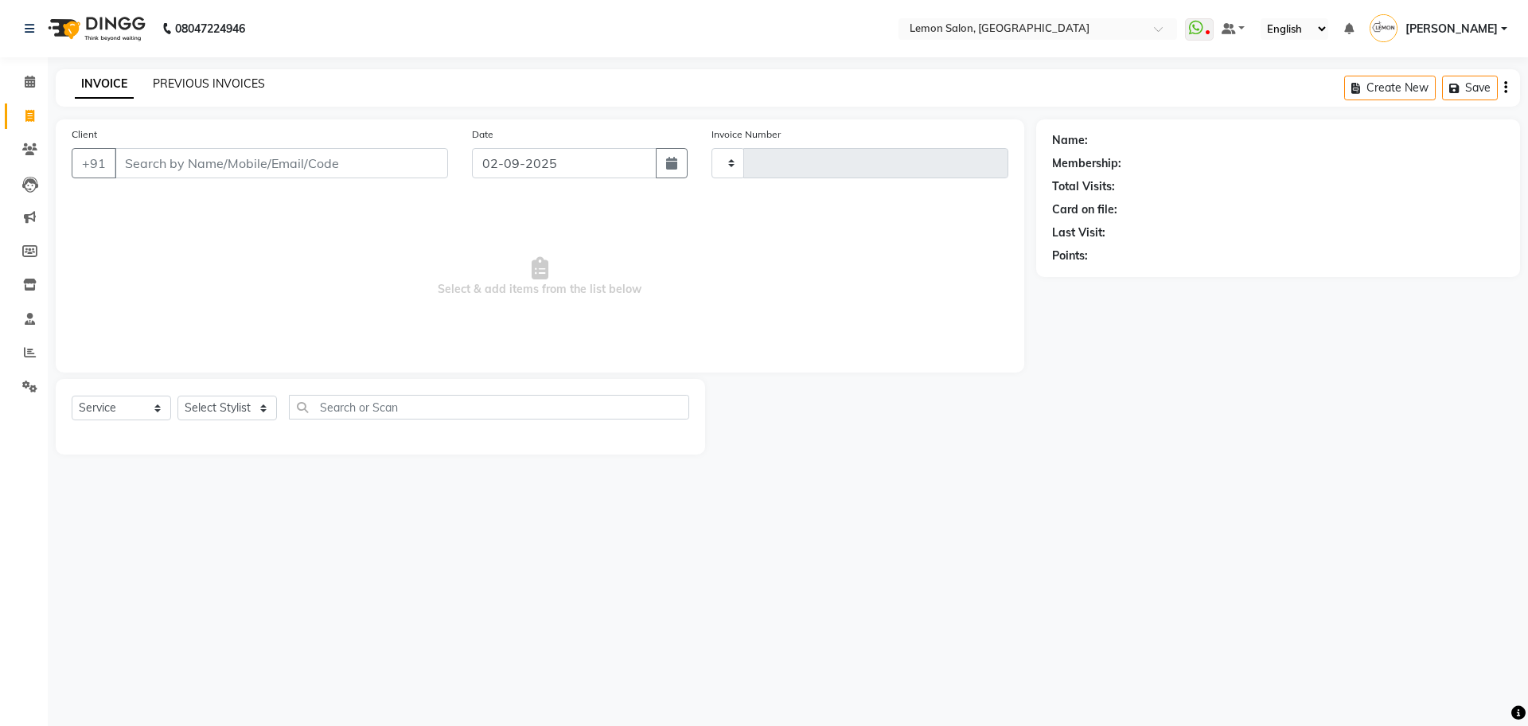
type input "5640"
select select "566"
click at [235, 79] on link "PREVIOUS INVOICES" at bounding box center [209, 83] width 112 height 14
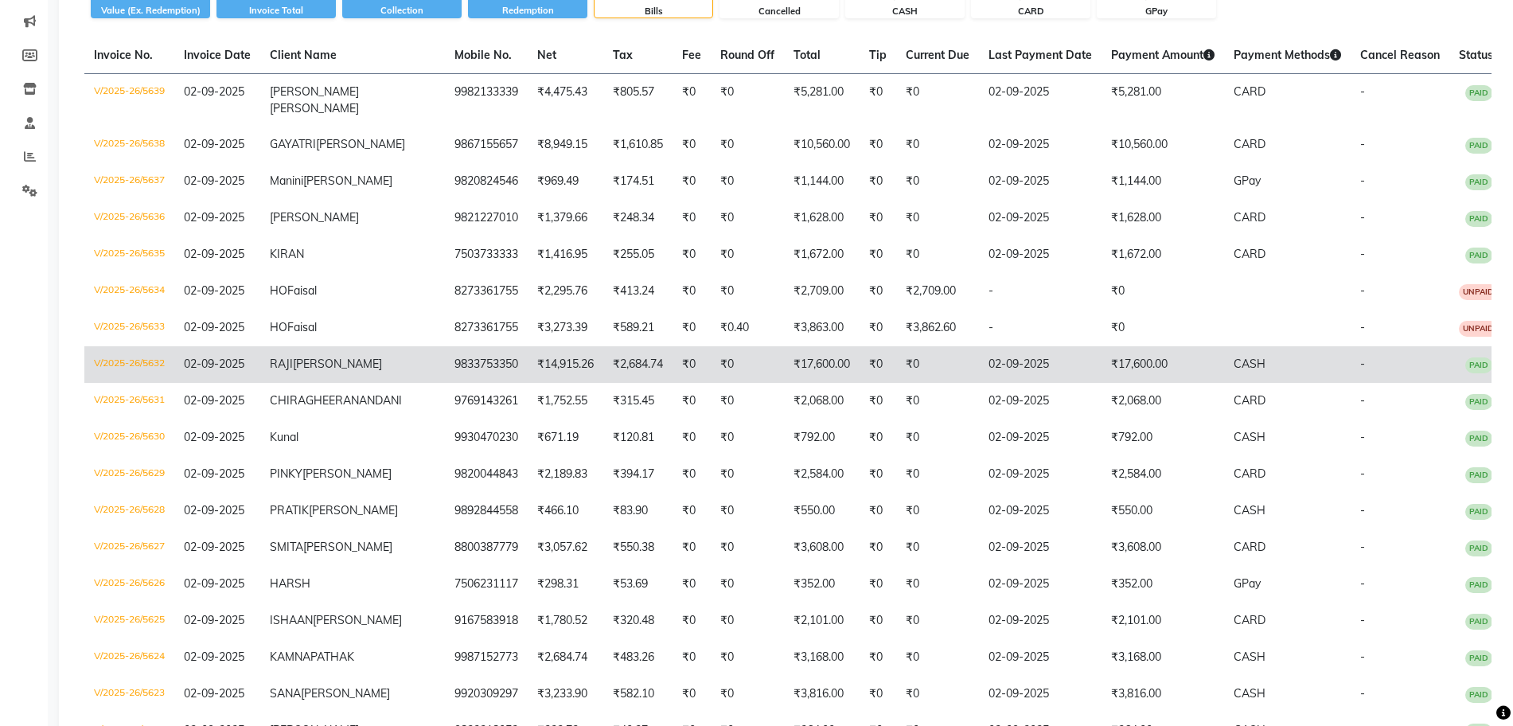
scroll to position [99, 0]
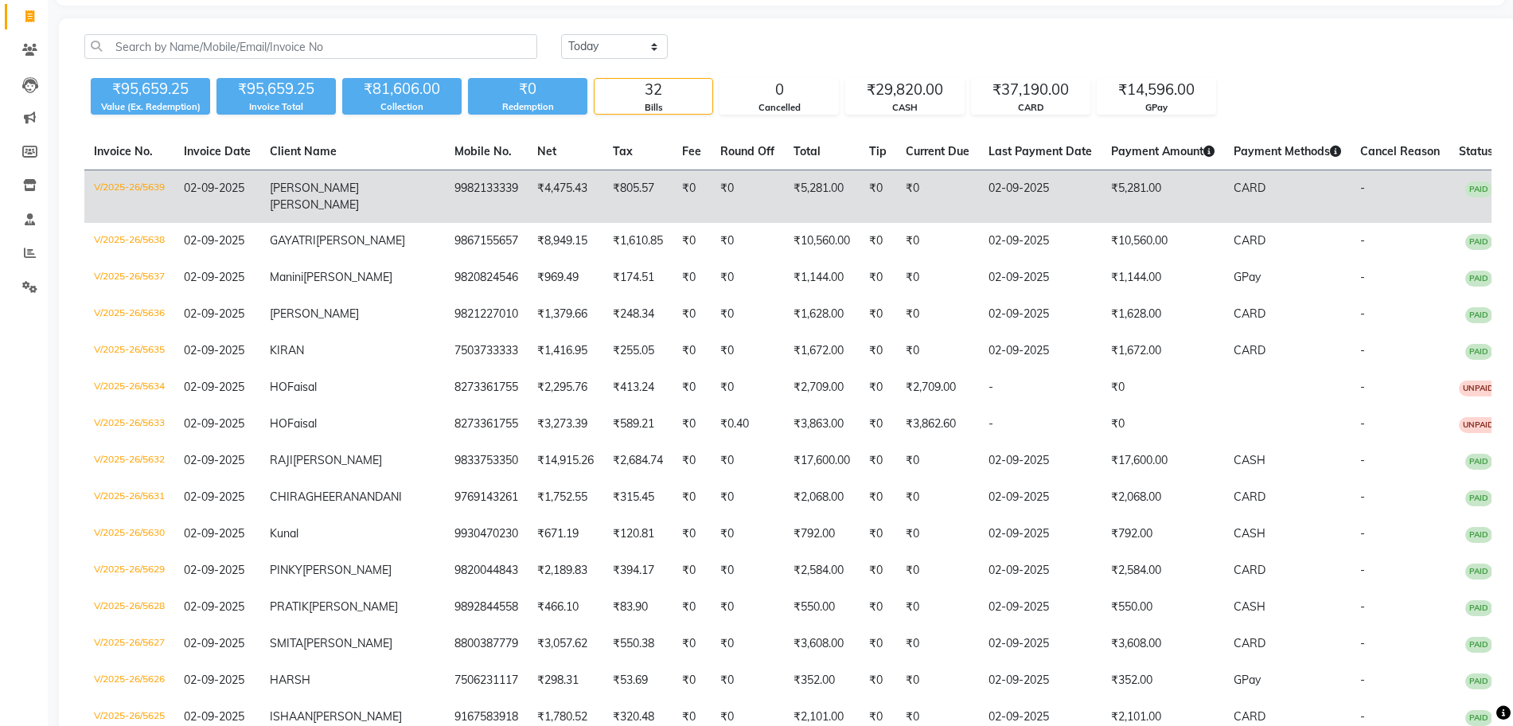
click at [174, 185] on td "V/2025-26/5639" at bounding box center [129, 196] width 90 height 53
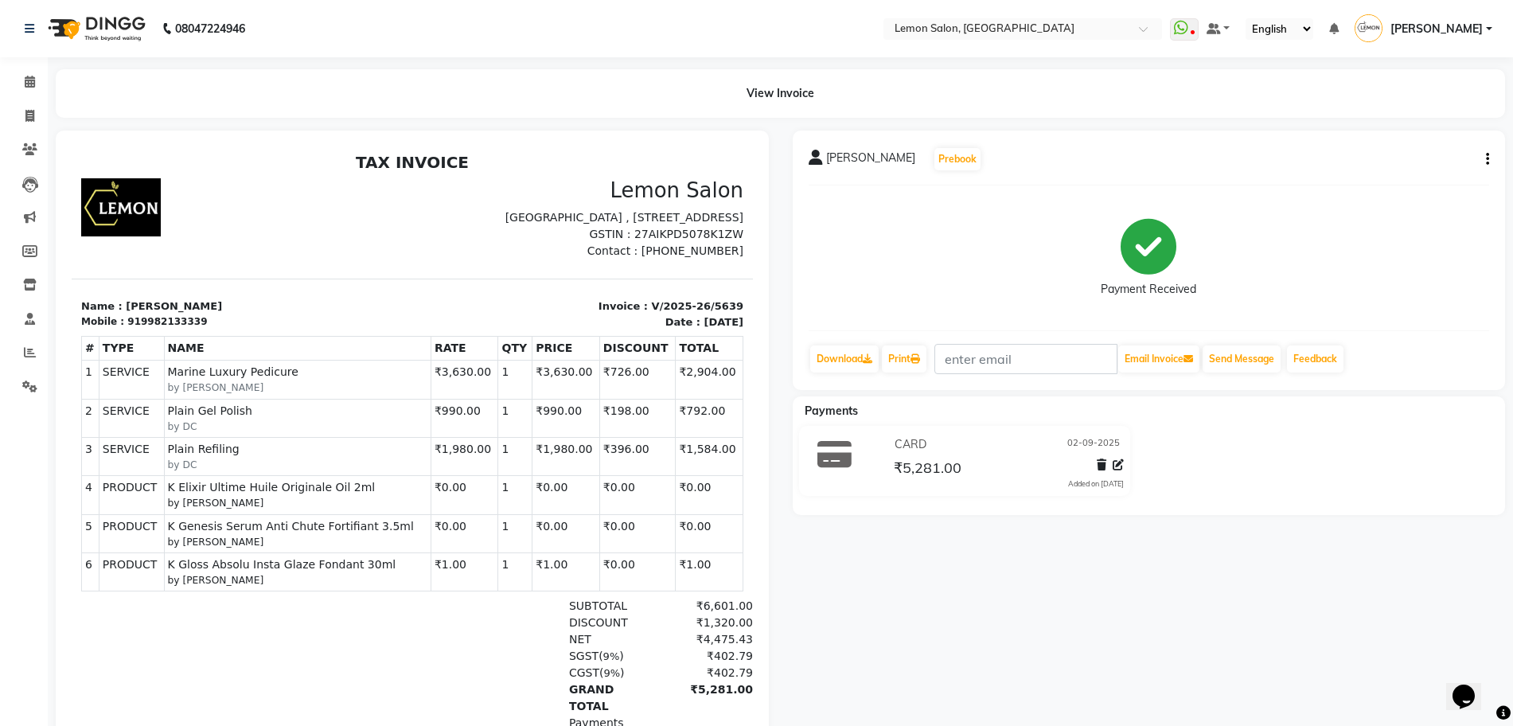
click at [1485, 162] on button "button" at bounding box center [1484, 159] width 10 height 17
click at [1413, 162] on div "Edit Item Staff" at bounding box center [1407, 160] width 109 height 20
select select
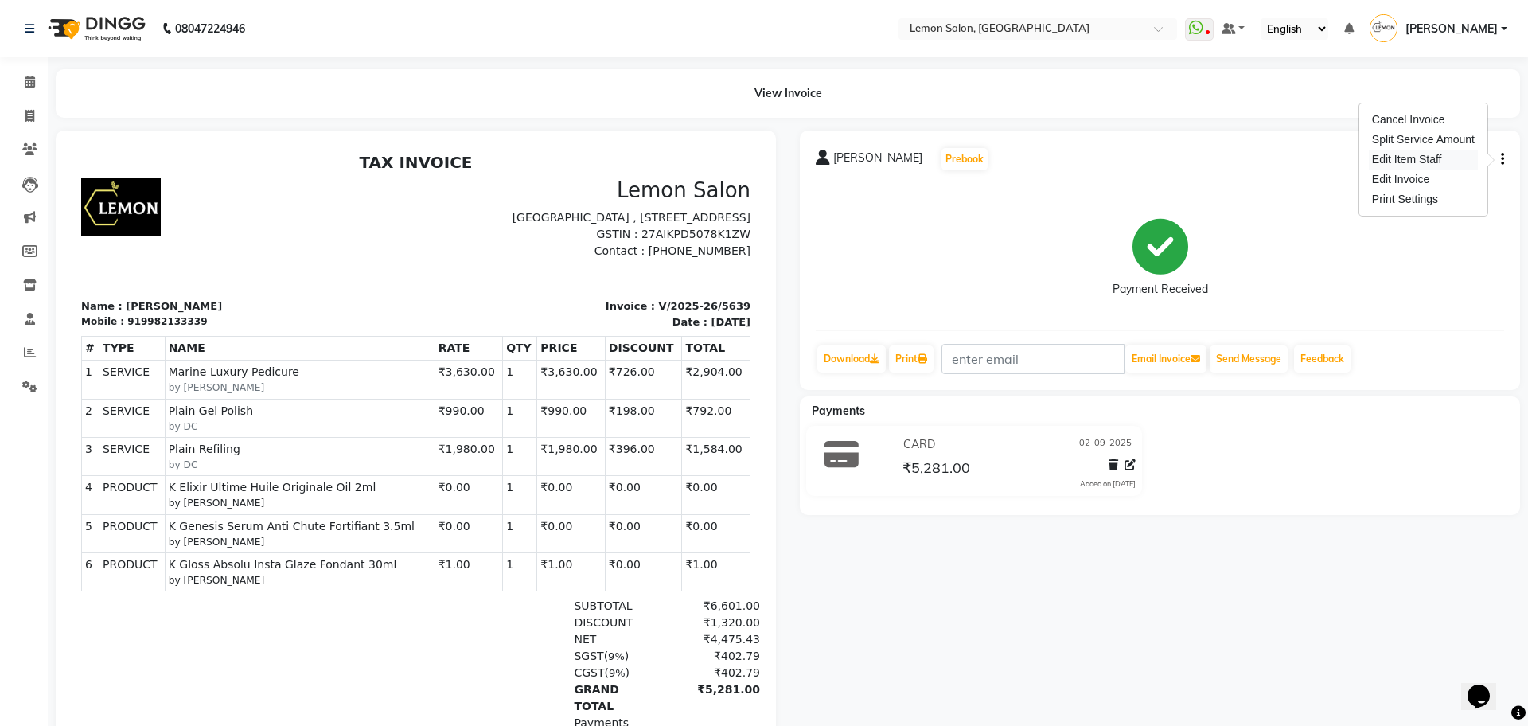
select select
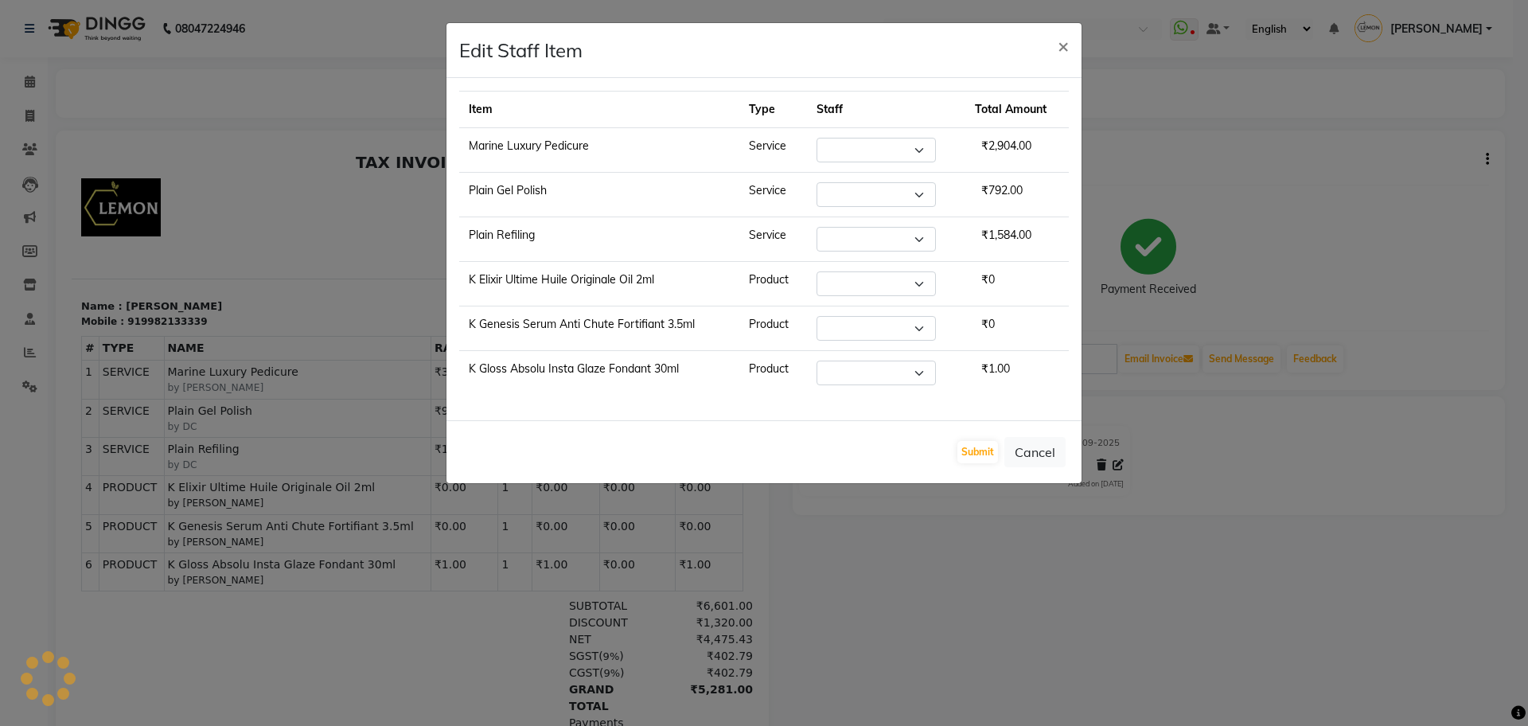
select select "7396"
select select "7884"
select select "32325"
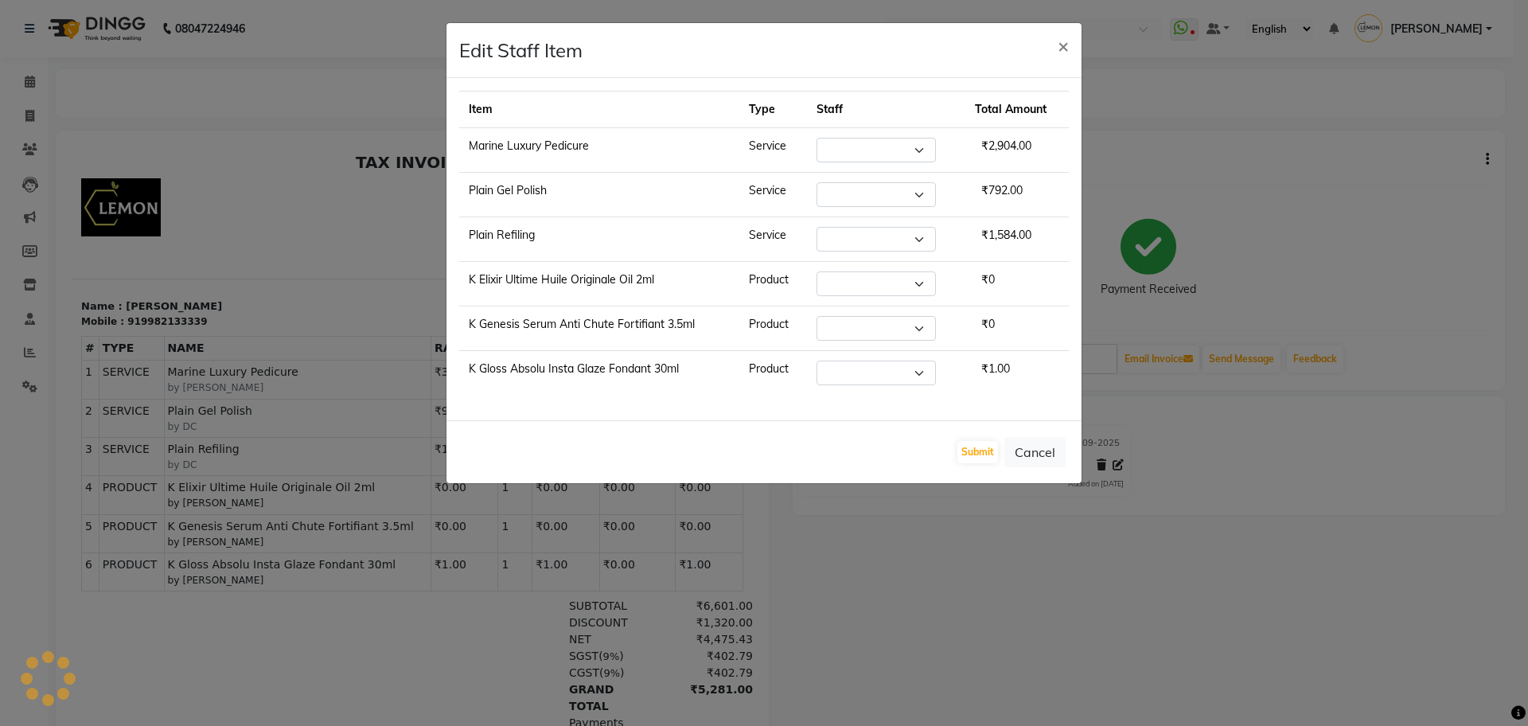
select select "32325"
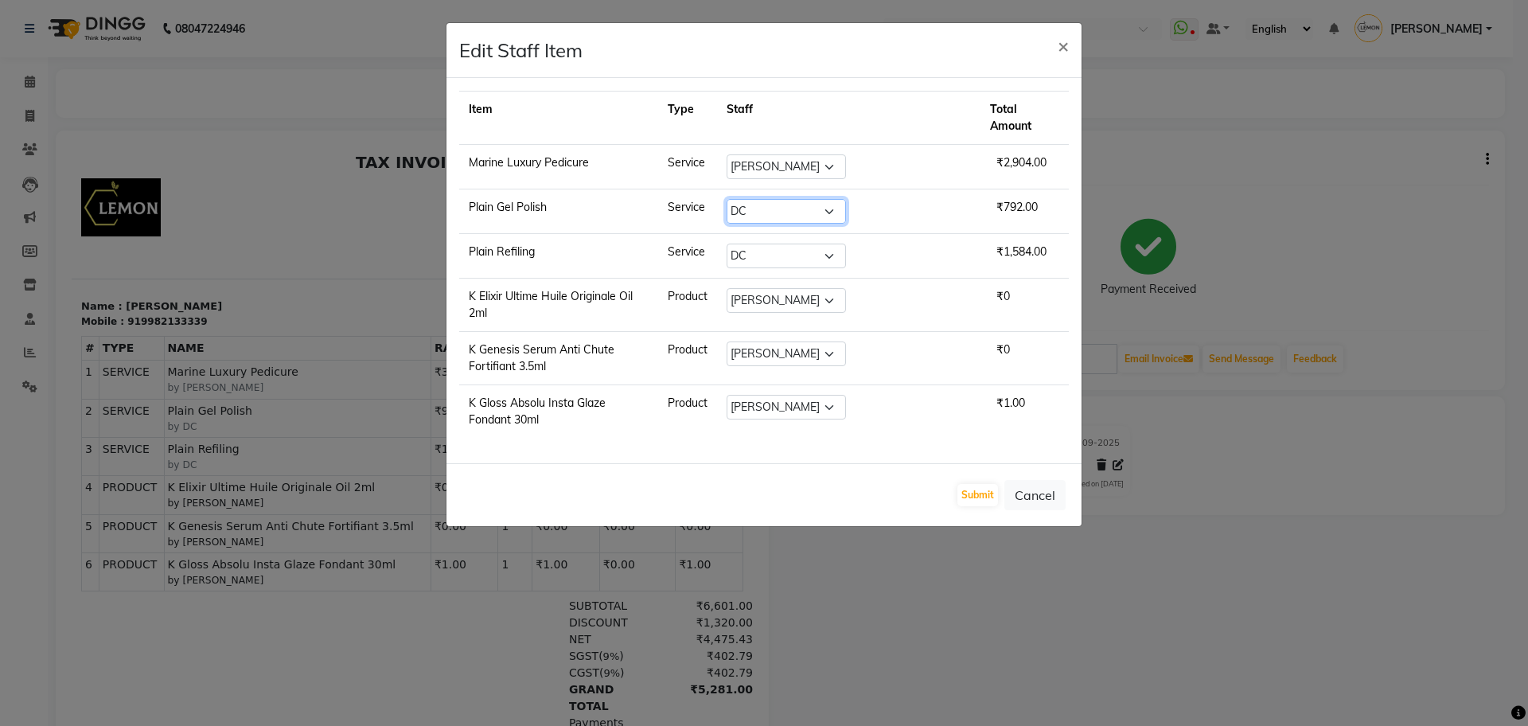
click at [798, 208] on select "Select [PERSON_NAME] [PERSON_NAME] DC [PERSON_NAME] [PERSON_NAME] ([PERSON_NAME…" at bounding box center [785, 211] width 119 height 25
select select "68726"
click at [771, 199] on select "Select [PERSON_NAME] [PERSON_NAME] DC [PERSON_NAME] [PERSON_NAME] ([PERSON_NAME…" at bounding box center [785, 211] width 119 height 25
click at [800, 265] on select "Select [PERSON_NAME] [PERSON_NAME] DC [PERSON_NAME] [PERSON_NAME] ([PERSON_NAME…" at bounding box center [785, 255] width 119 height 25
select select "68726"
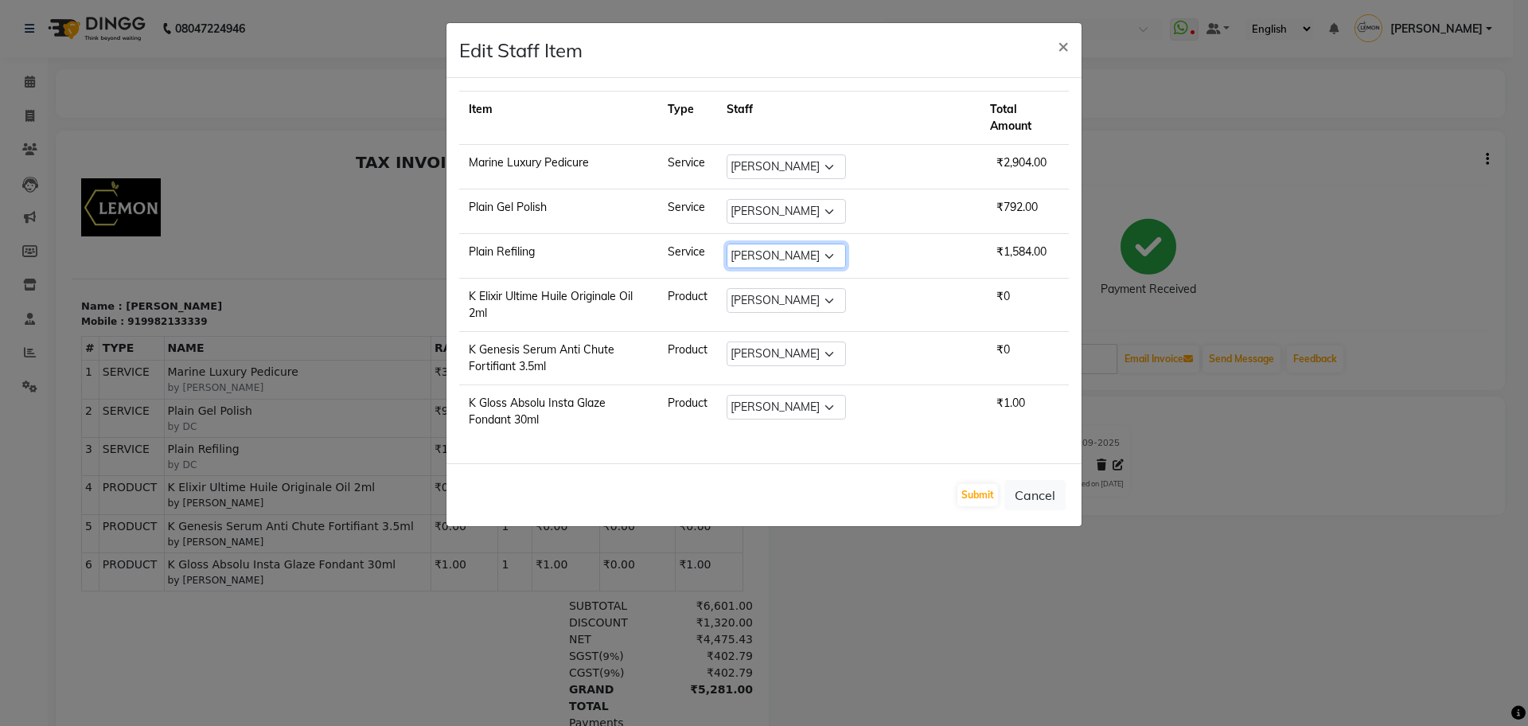
click at [771, 243] on select "Select [PERSON_NAME] [PERSON_NAME] DC [PERSON_NAME] [PERSON_NAME] ([PERSON_NAME…" at bounding box center [785, 255] width 119 height 25
click at [959, 484] on button "Submit" at bounding box center [977, 495] width 41 height 22
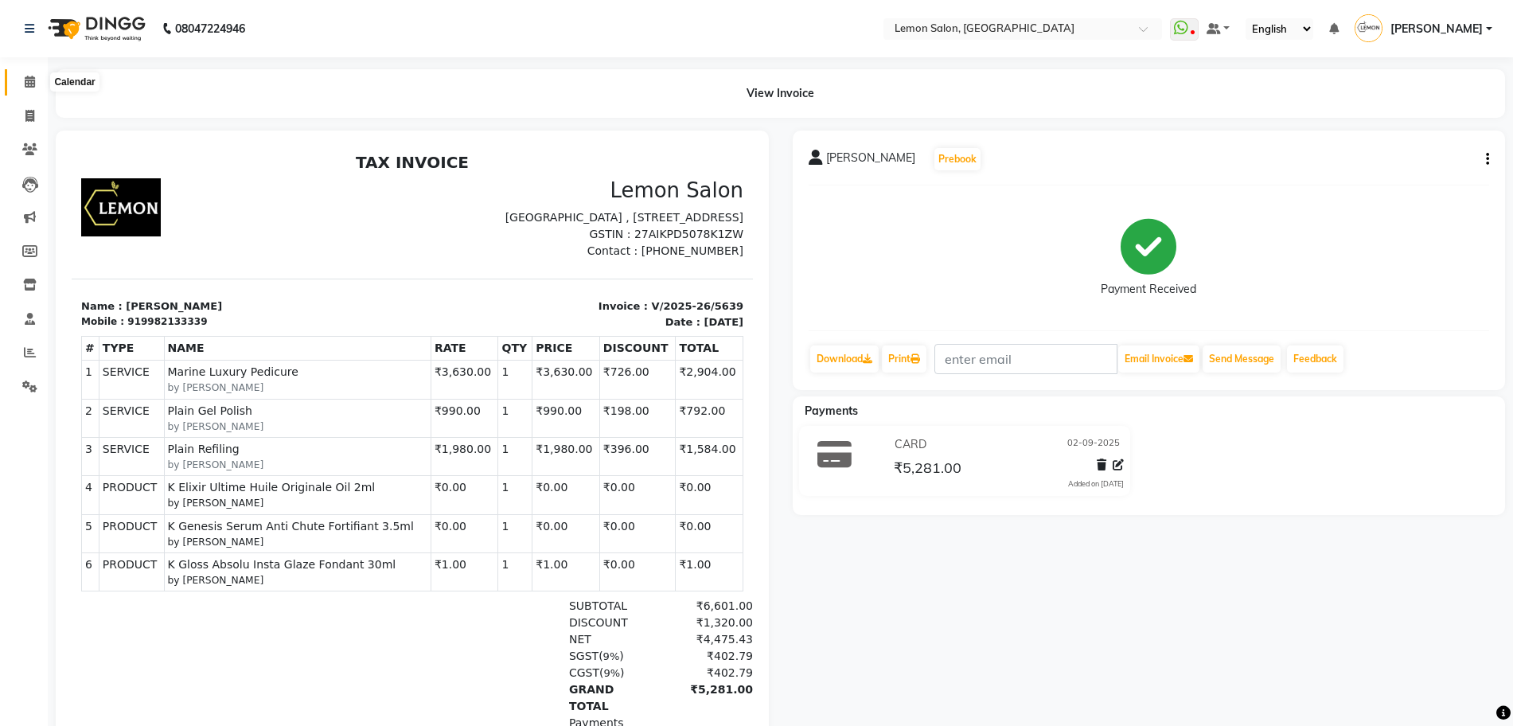
click at [28, 79] on icon at bounding box center [30, 82] width 10 height 12
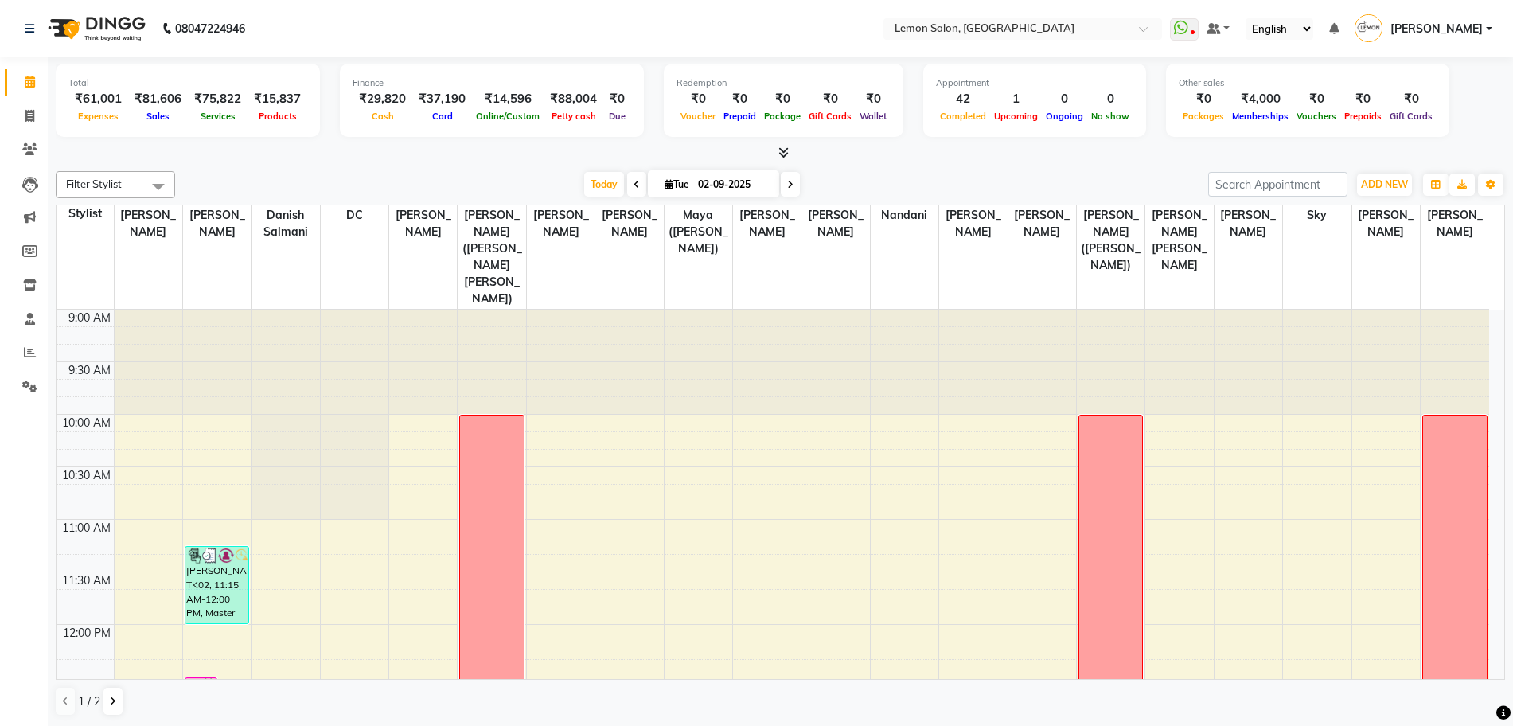
click at [28, 79] on icon at bounding box center [30, 82] width 10 height 12
click at [1482, 26] on span "[PERSON_NAME]" at bounding box center [1436, 28] width 92 height 17
click at [1437, 107] on link "Sign out" at bounding box center [1411, 113] width 146 height 25
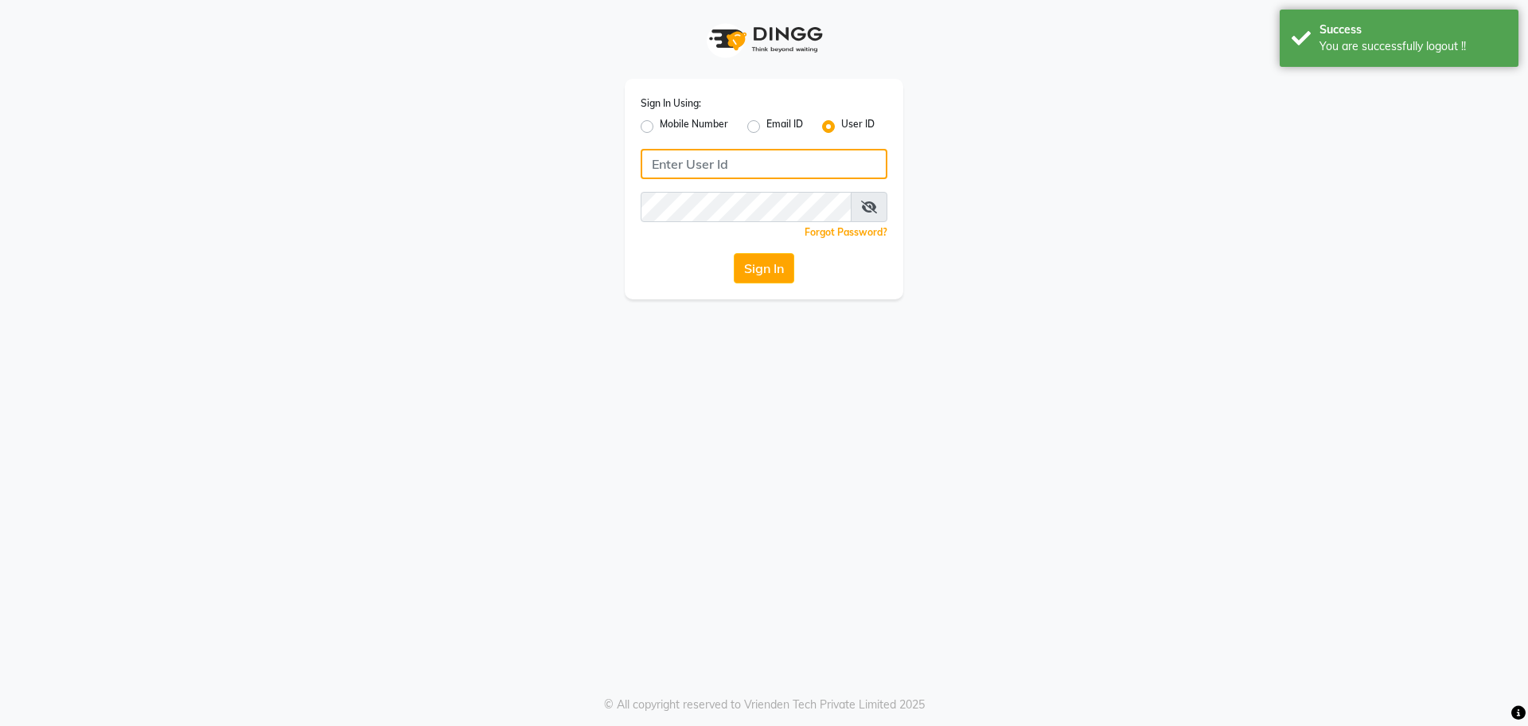
type input "8828752006"
